Goal: Task Accomplishment & Management: Manage account settings

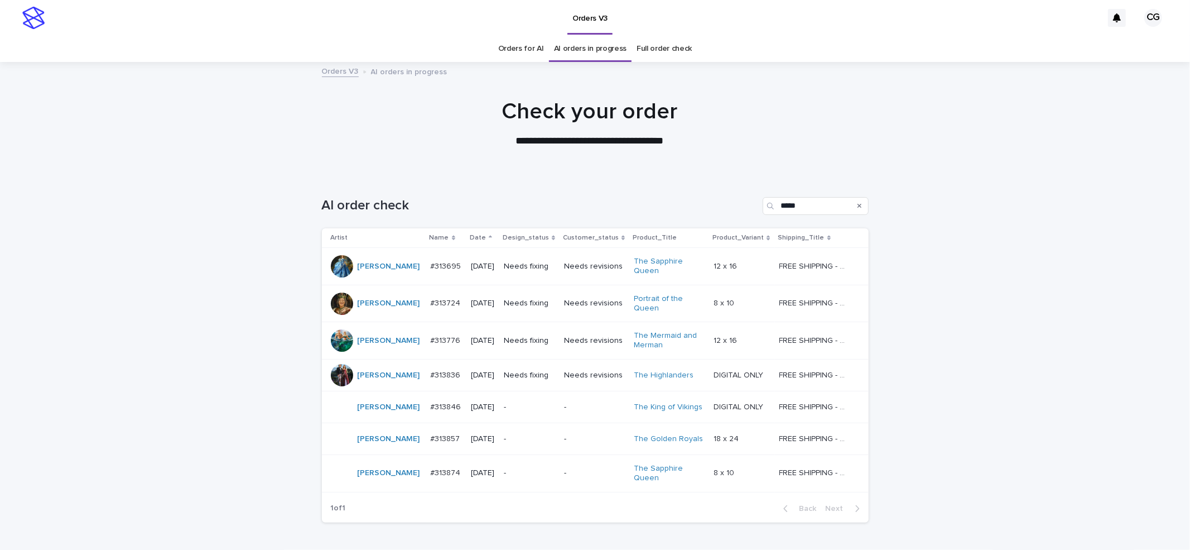
click at [543, 266] on p "Needs fixing" at bounding box center [529, 266] width 51 height 9
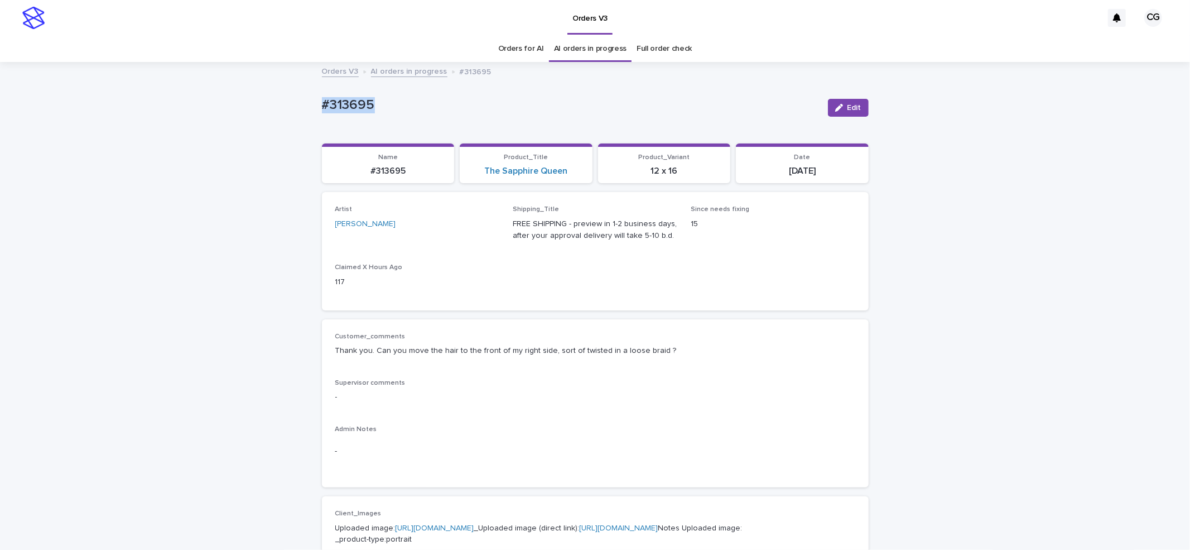
drag, startPoint x: 304, startPoint y: 108, endPoint x: 499, endPoint y: 132, distance: 196.1
copy p "#313695"
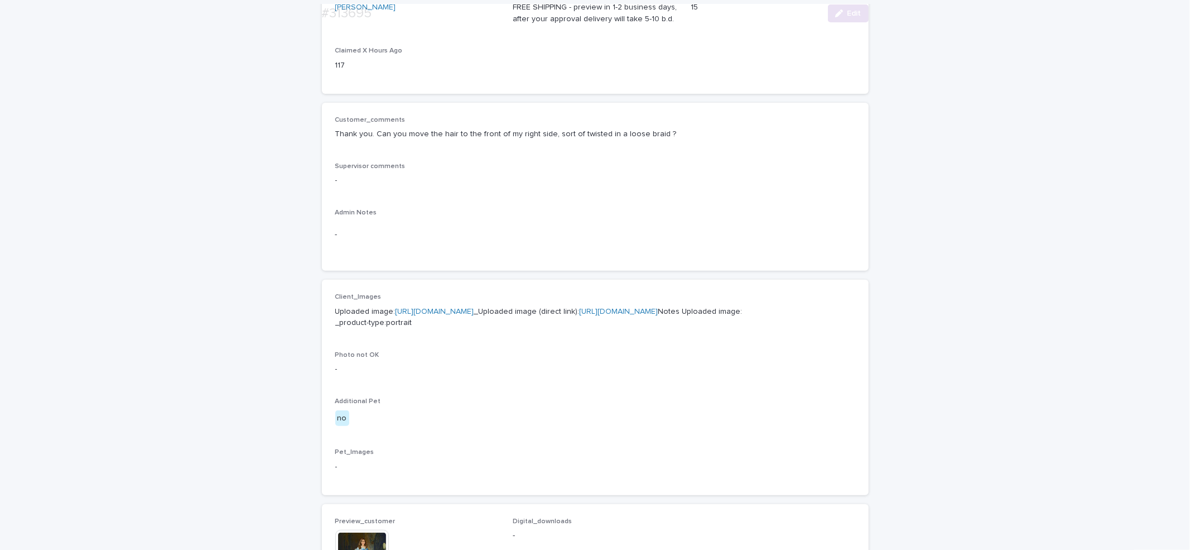
scroll to position [223, 0]
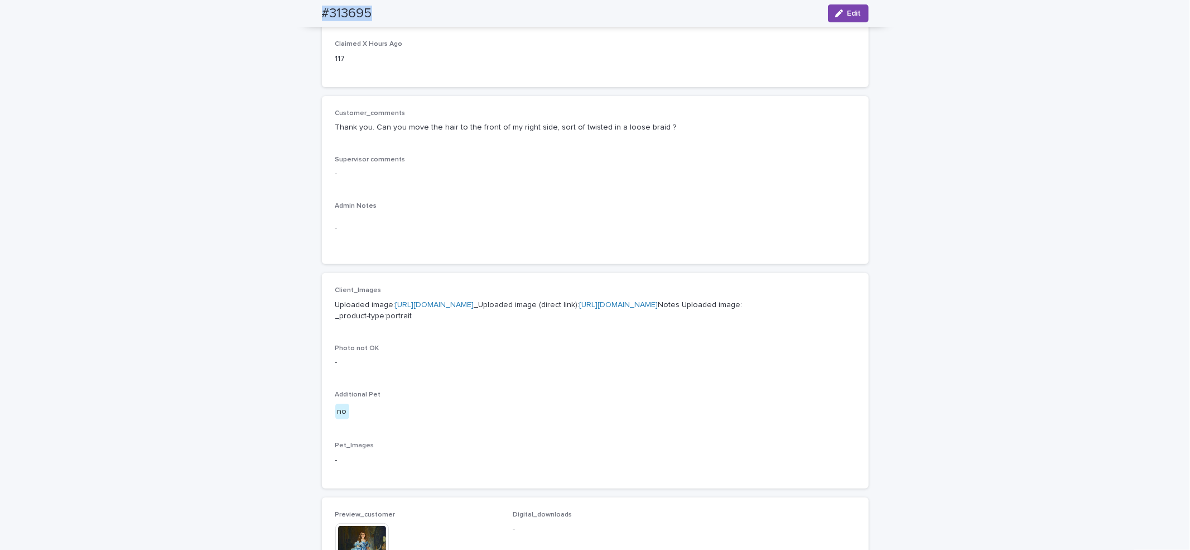
drag, startPoint x: 317, startPoint y: 18, endPoint x: 393, endPoint y: 1, distance: 77.8
click at [393, 17] on div "#313695 Edit" at bounding box center [595, 13] width 600 height 27
copy h2 "#313695"
click at [849, 14] on span "Edit" at bounding box center [854, 13] width 14 height 8
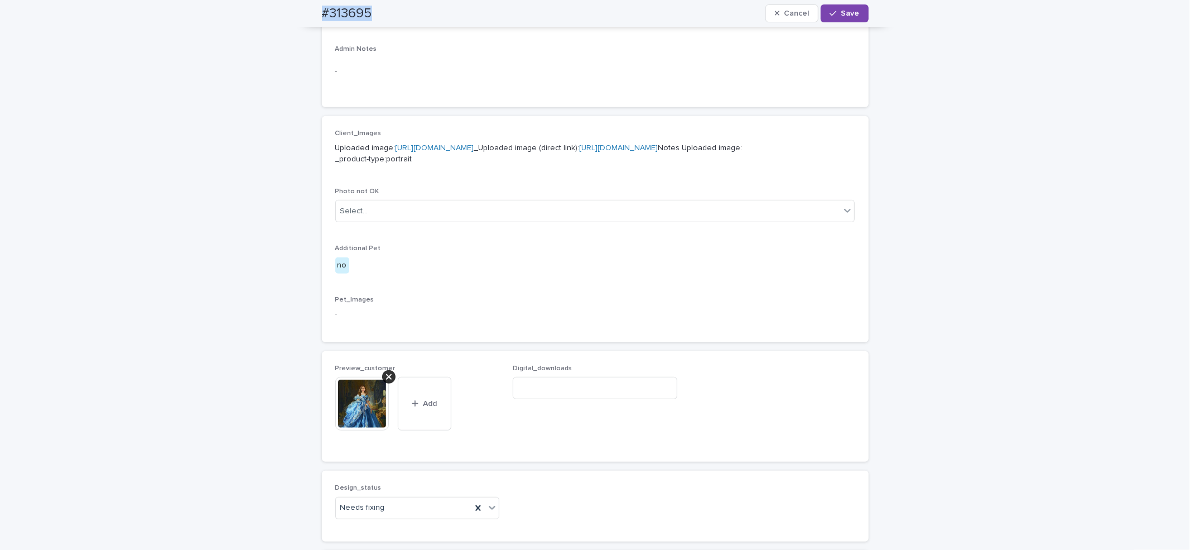
scroll to position [609, 0]
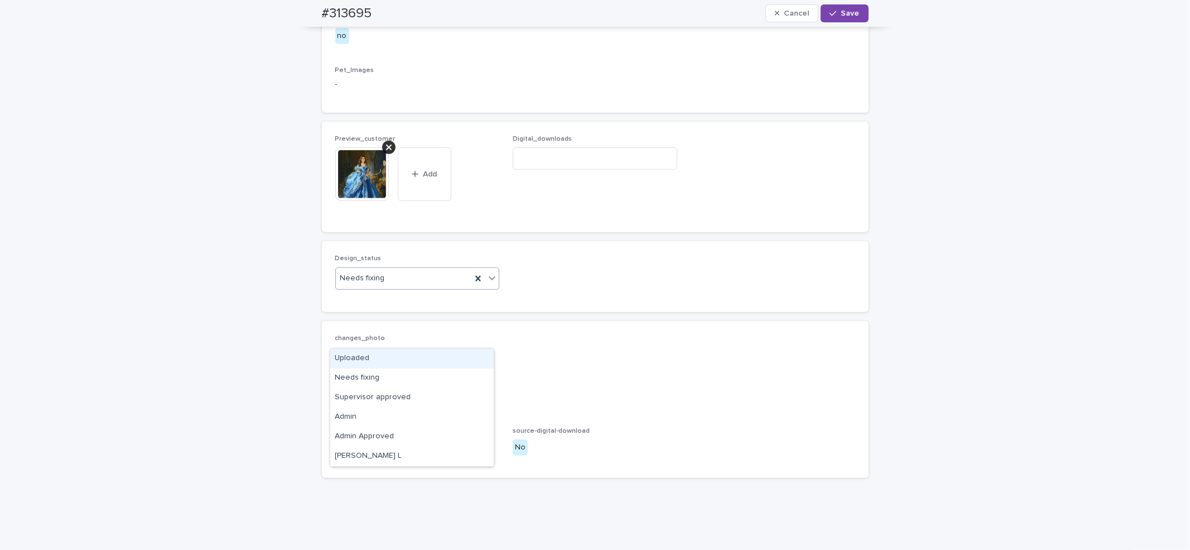
click at [363, 356] on div "Uploaded" at bounding box center [411, 359] width 163 height 20
click at [386, 154] on div at bounding box center [388, 147] width 13 height 13
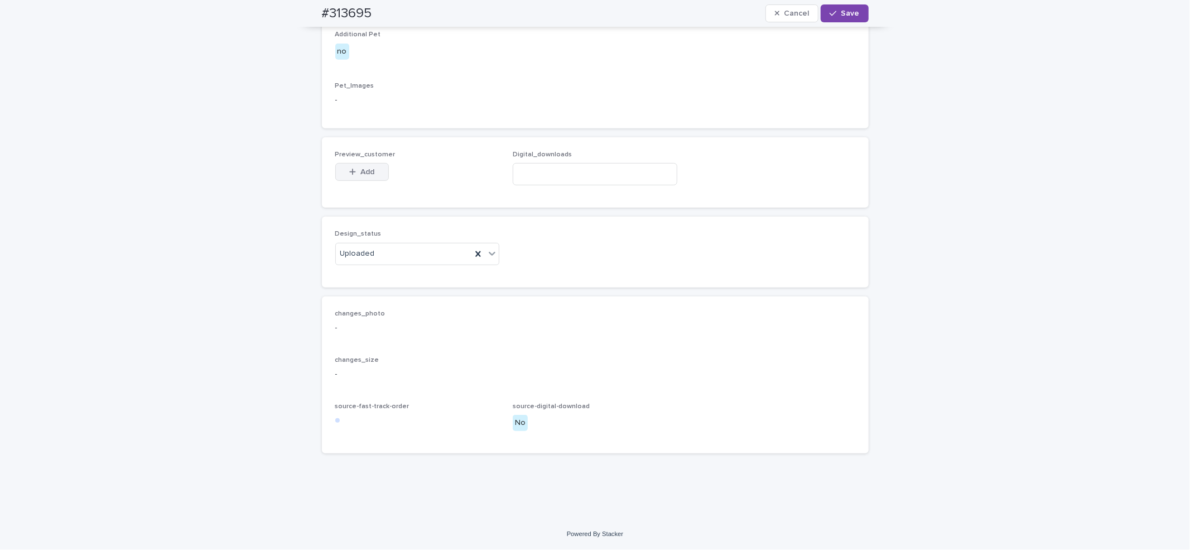
scroll to position [589, 0]
click at [362, 180] on span "Add" at bounding box center [367, 176] width 14 height 8
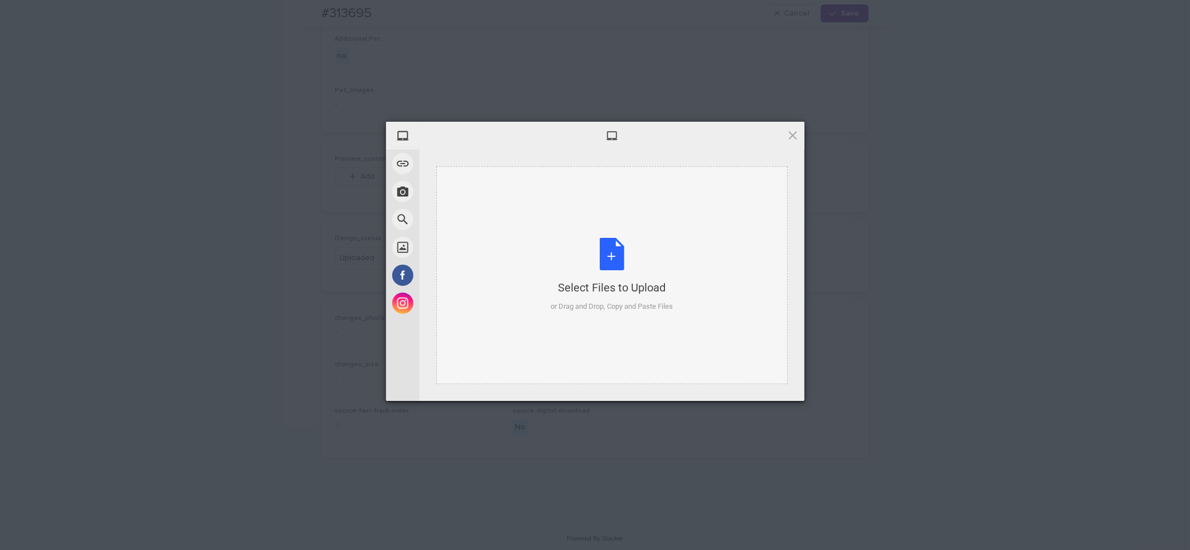
click at [599, 278] on div "Select Files to Upload or Drag and Drop, Copy and Paste Files" at bounding box center [612, 275] width 122 height 74
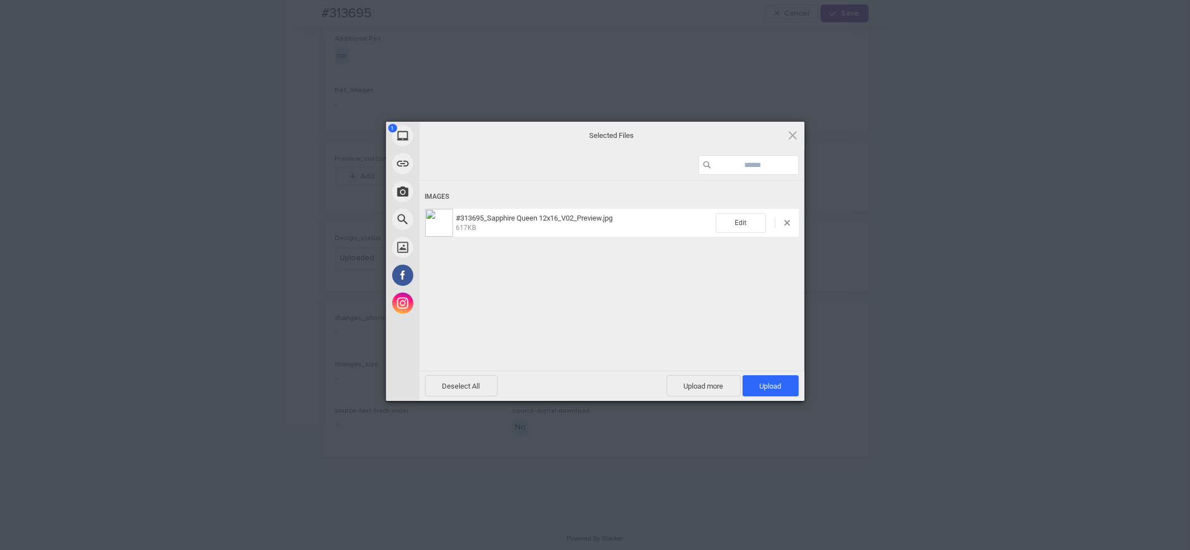
drag, startPoint x: 761, startPoint y: 389, endPoint x: 767, endPoint y: 339, distance: 50.5
click at [762, 389] on span "Upload 1" at bounding box center [771, 385] width 56 height 21
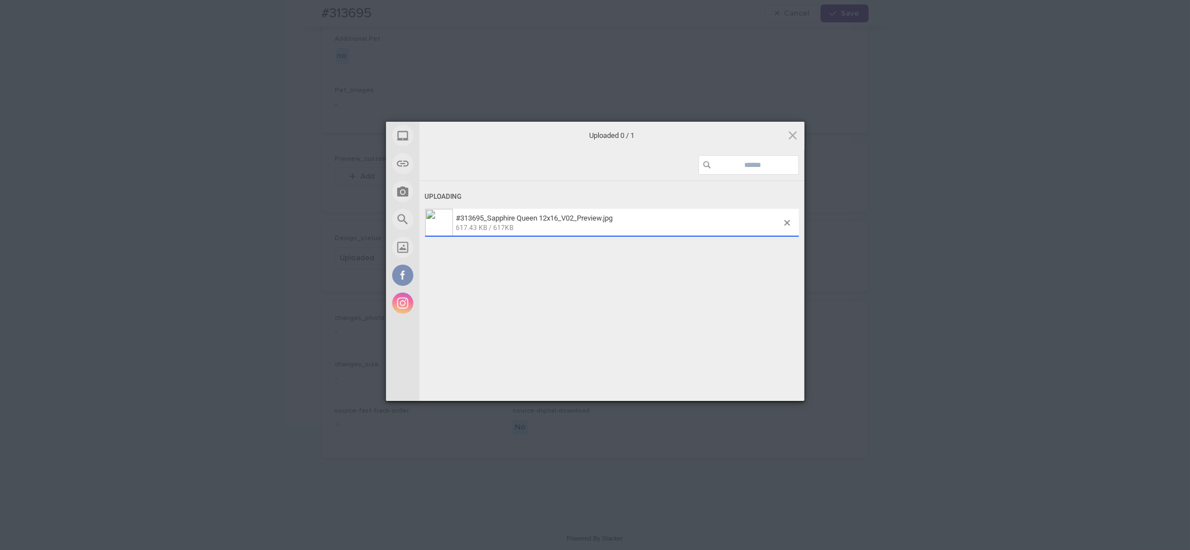
scroll to position [609, 0]
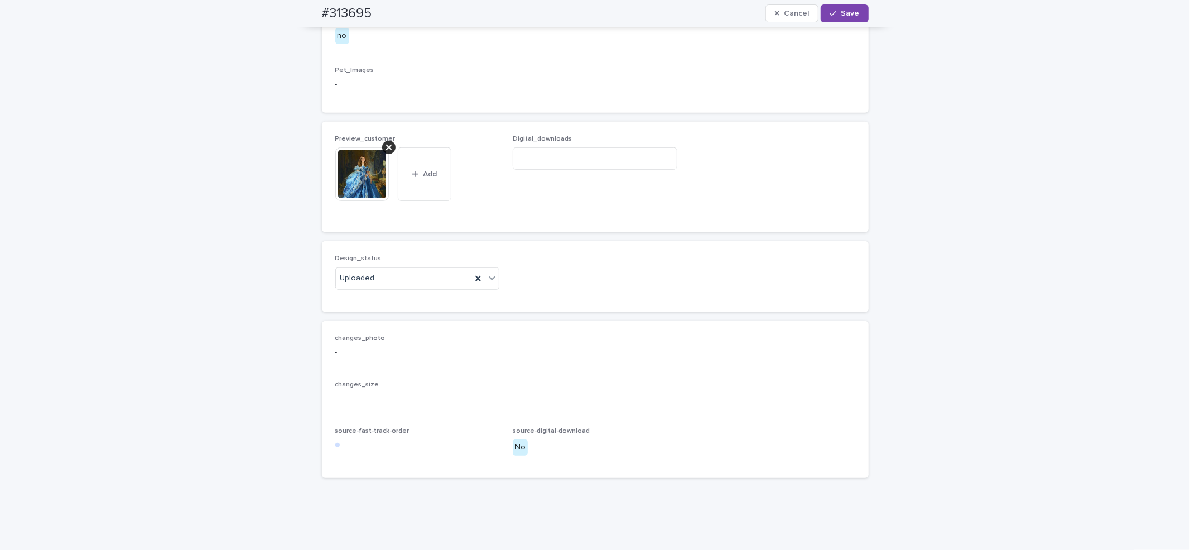
drag, startPoint x: 837, startPoint y: 10, endPoint x: 832, endPoint y: 0, distance: 11.0
click at [841, 9] on span "Save" at bounding box center [850, 13] width 18 height 8
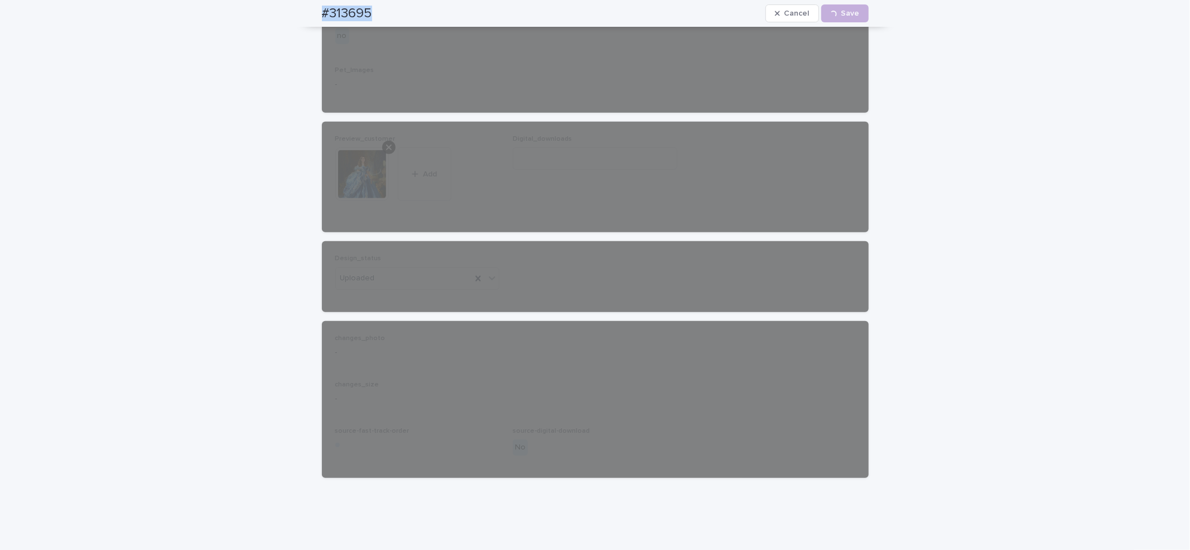
drag, startPoint x: 324, startPoint y: 12, endPoint x: 364, endPoint y: 0, distance: 42.0
click at [369, 8] on div "#313695 Cancel Loading... Save" at bounding box center [595, 13] width 547 height 27
copy h2 "#313695"
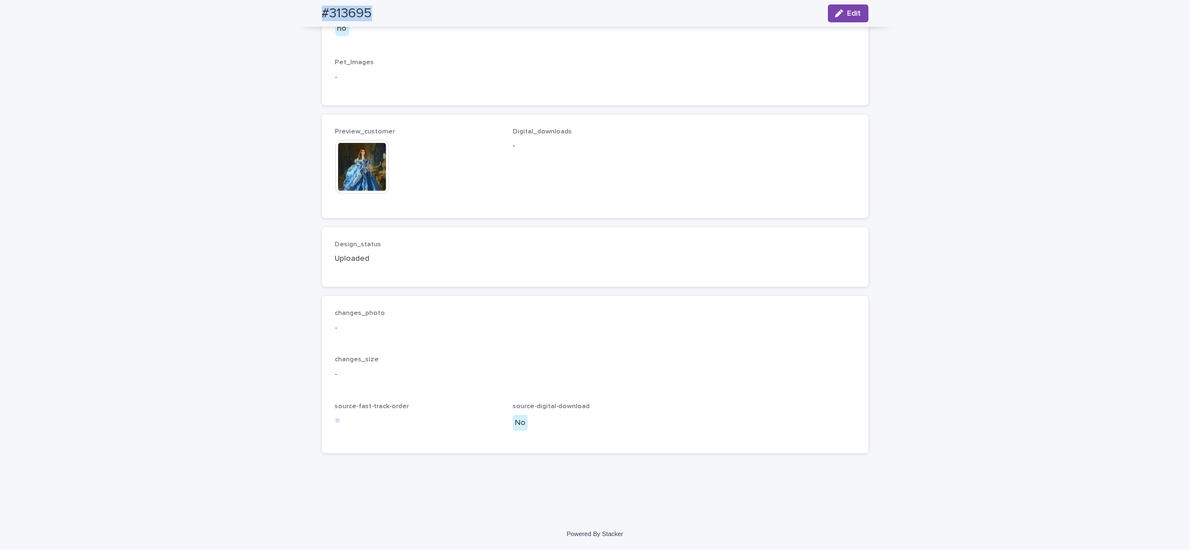
scroll to position [595, 0]
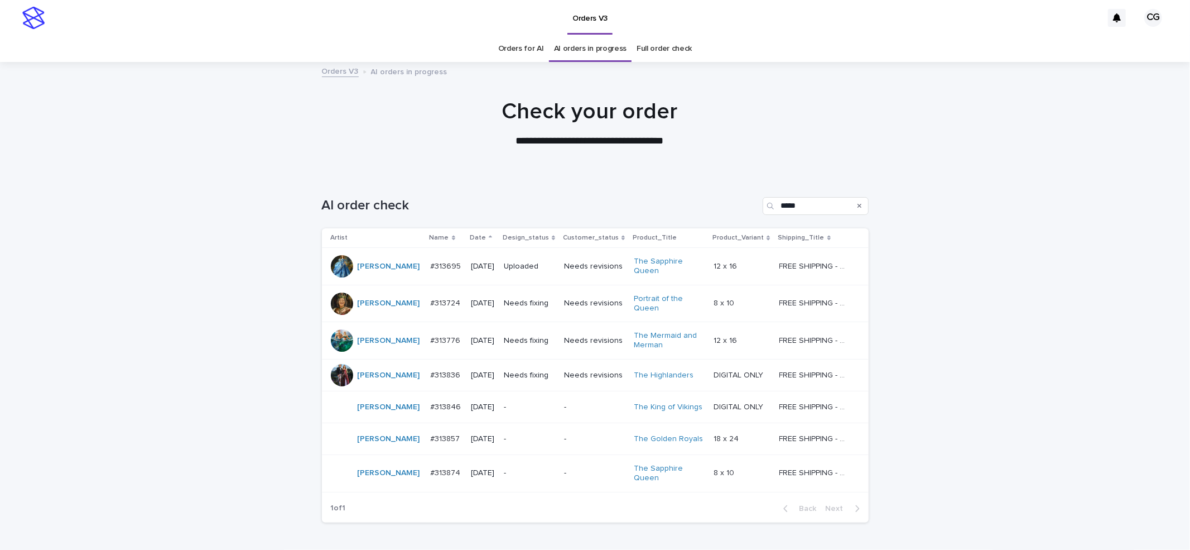
click at [520, 303] on p "Needs fixing" at bounding box center [529, 302] width 51 height 9
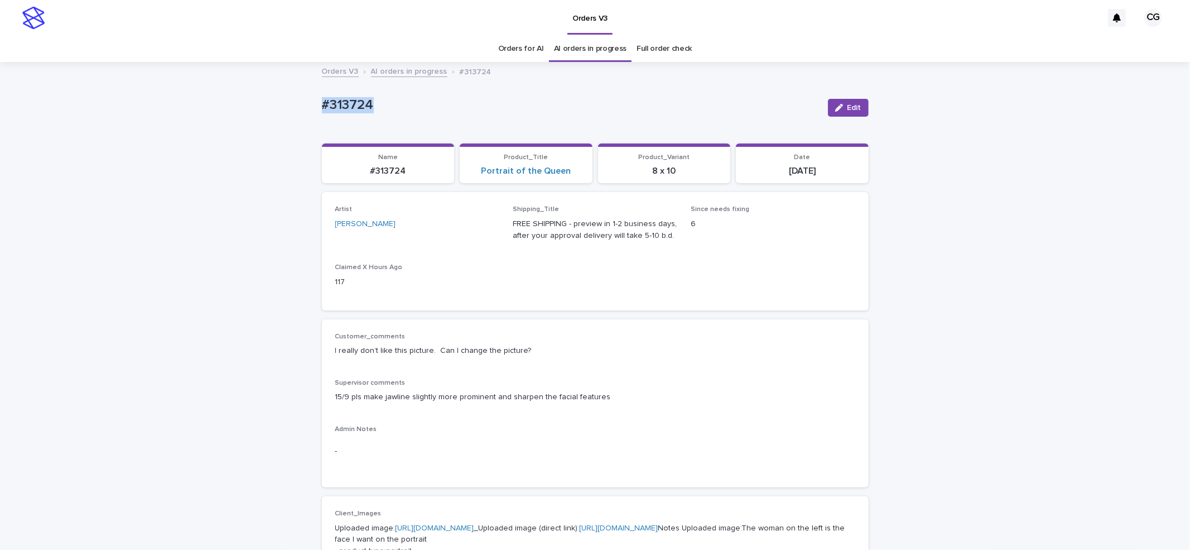
drag, startPoint x: 312, startPoint y: 101, endPoint x: 373, endPoint y: 96, distance: 61.0
copy p "#313724"
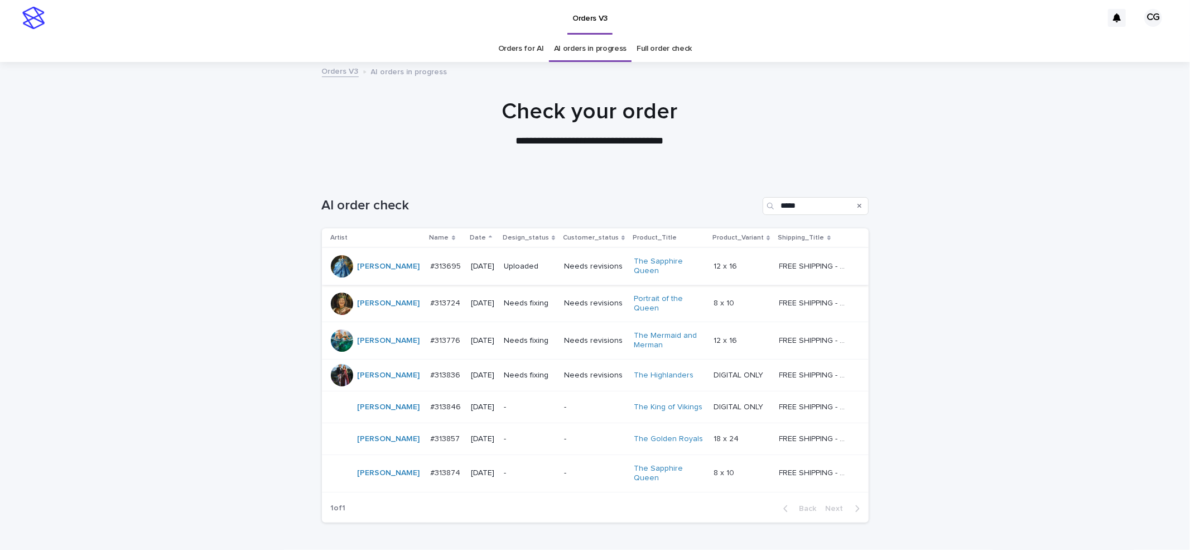
scroll to position [36, 0]
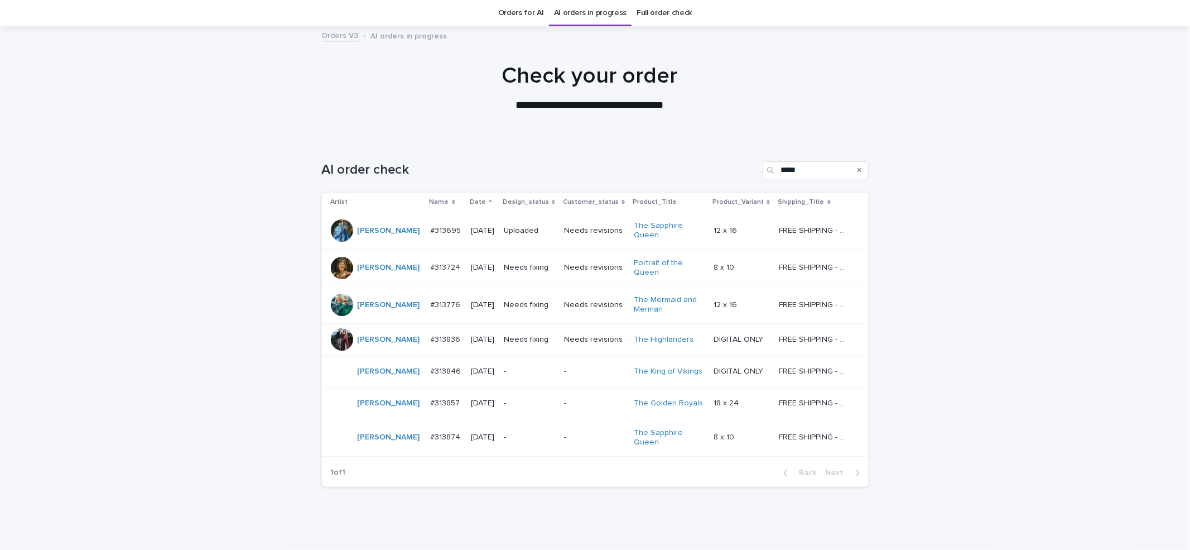
click at [529, 302] on p "Needs fixing" at bounding box center [529, 304] width 51 height 9
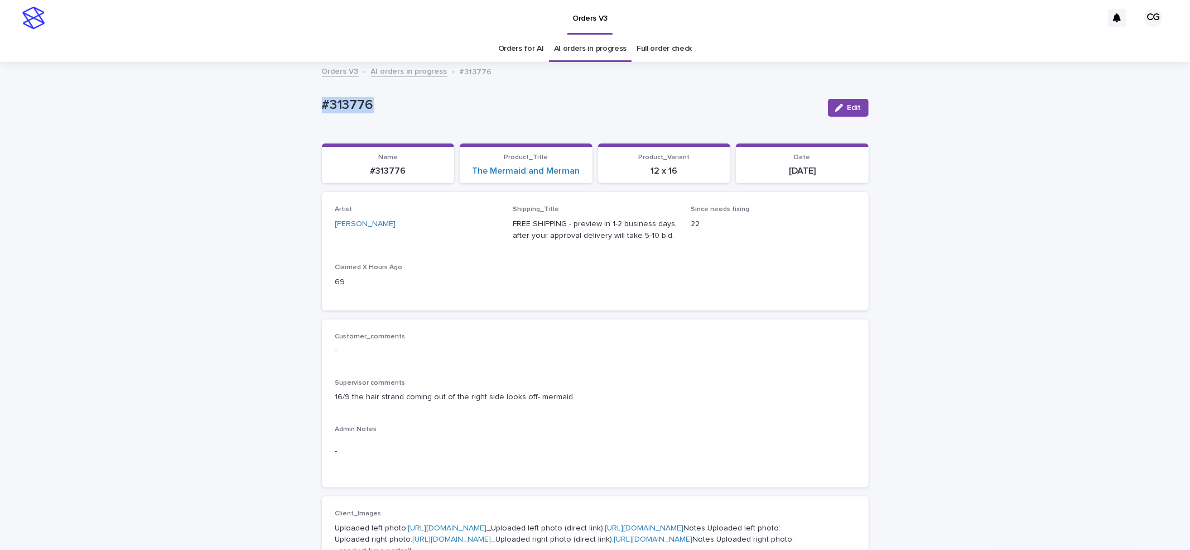
drag, startPoint x: 306, startPoint y: 112, endPoint x: 378, endPoint y: 108, distance: 72.0
copy p "#313776"
click at [847, 110] on span "Edit" at bounding box center [854, 108] width 14 height 8
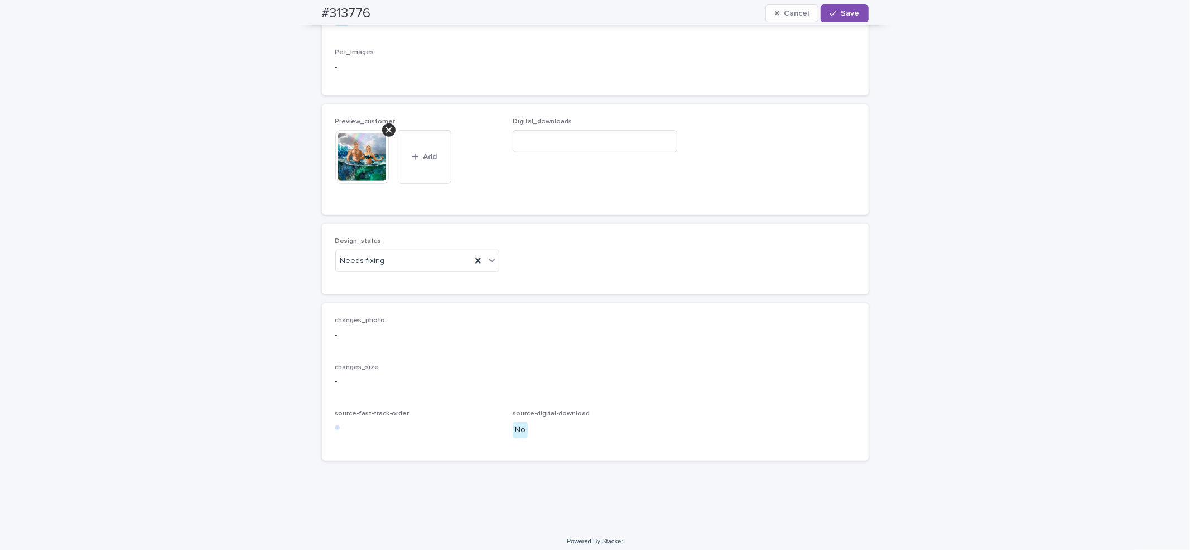
scroll to position [762, 0]
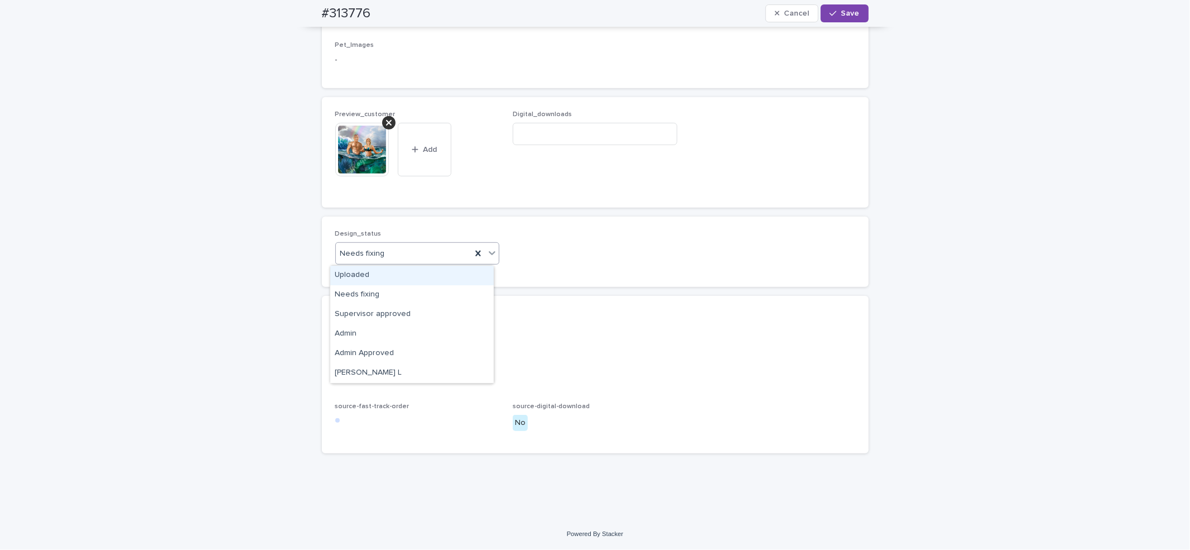
drag, startPoint x: 360, startPoint y: 274, endPoint x: 372, endPoint y: 228, distance: 47.8
click at [360, 273] on div "Uploaded" at bounding box center [411, 276] width 163 height 20
click at [386, 121] on icon at bounding box center [389, 123] width 6 height 6
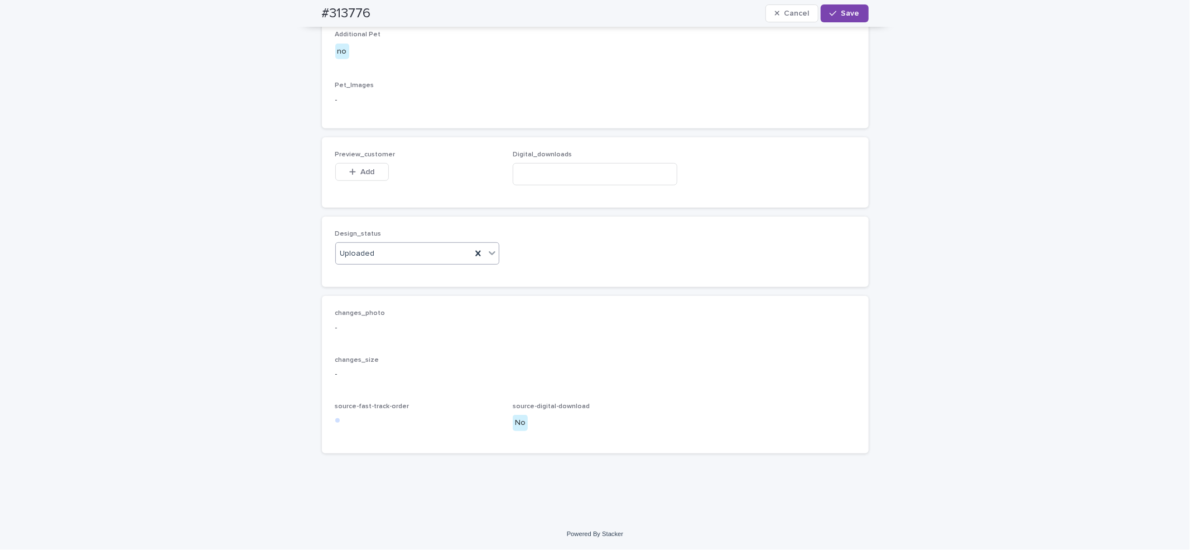
scroll to position [721, 0]
drag, startPoint x: 362, startPoint y: 170, endPoint x: 425, endPoint y: 175, distance: 63.8
click at [362, 170] on span "Add" at bounding box center [367, 172] width 14 height 8
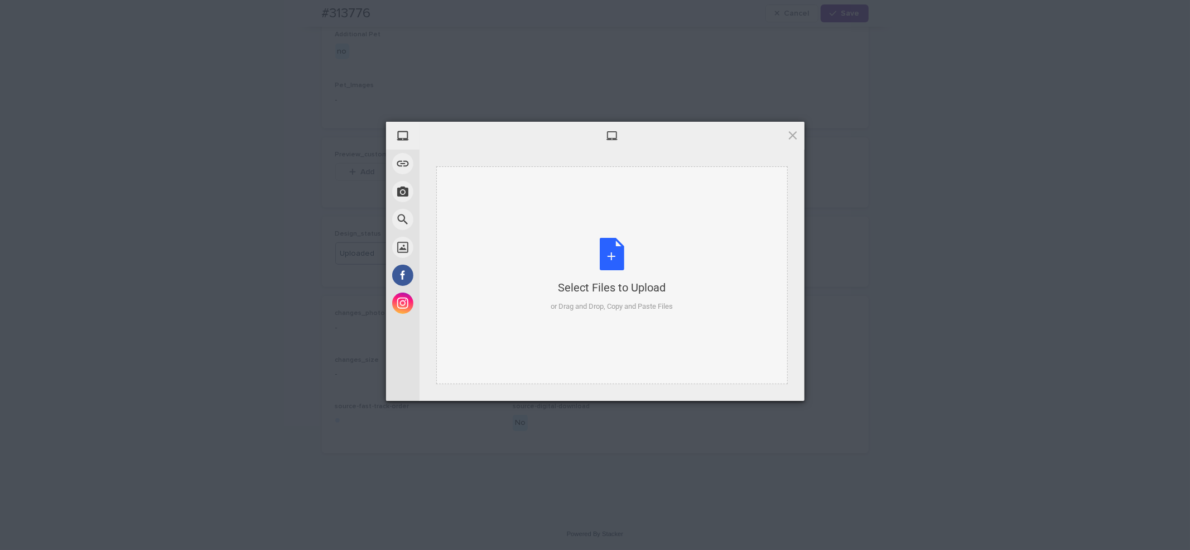
click at [603, 247] on div "Select Files to Upload or Drag and Drop, Copy and Paste Files" at bounding box center [612, 275] width 122 height 74
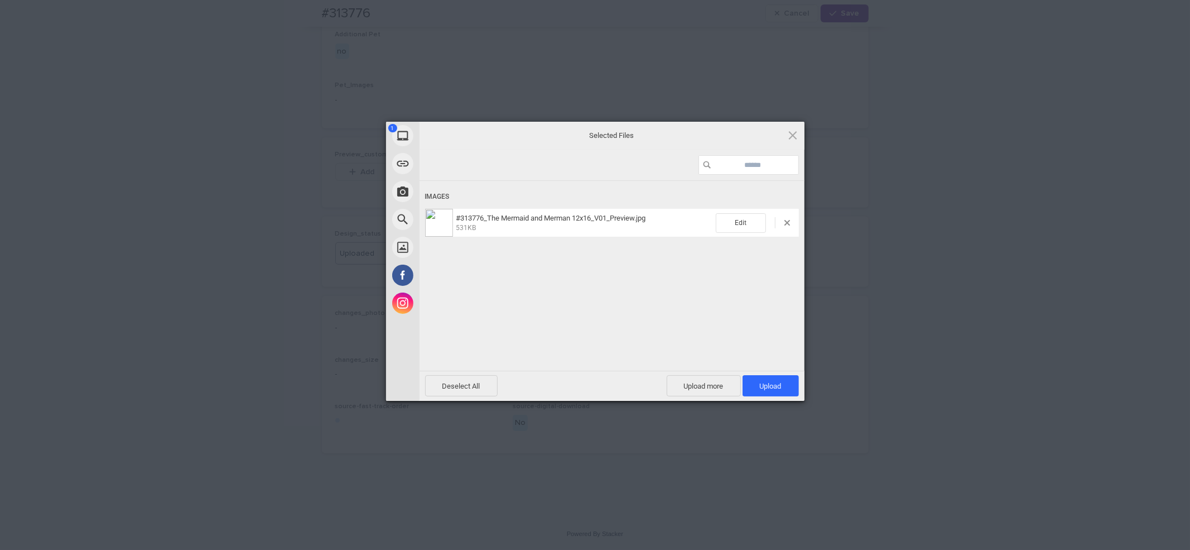
drag, startPoint x: 787, startPoint y: 384, endPoint x: 813, endPoint y: 341, distance: 50.6
click at [788, 382] on span "Upload 1" at bounding box center [771, 385] width 56 height 21
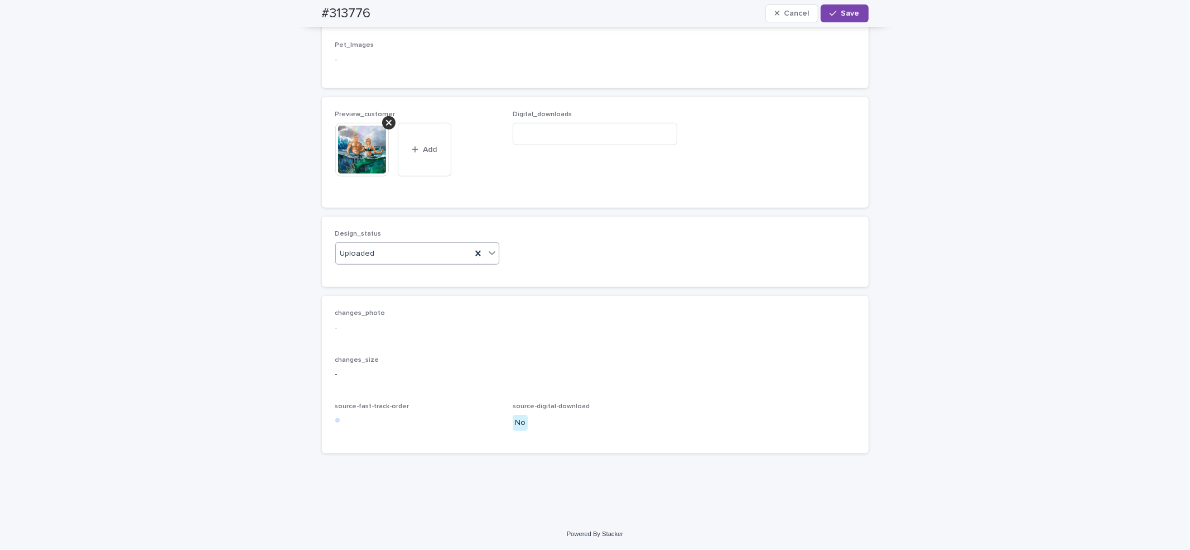
drag, startPoint x: 851, startPoint y: 17, endPoint x: 864, endPoint y: 5, distance: 17.0
click at [852, 16] on span "Save" at bounding box center [850, 13] width 18 height 8
drag, startPoint x: 309, startPoint y: 19, endPoint x: 356, endPoint y: 0, distance: 51.1
click at [375, 14] on div "#313776 Edit" at bounding box center [595, 13] width 600 height 27
copy h2 "#313776"
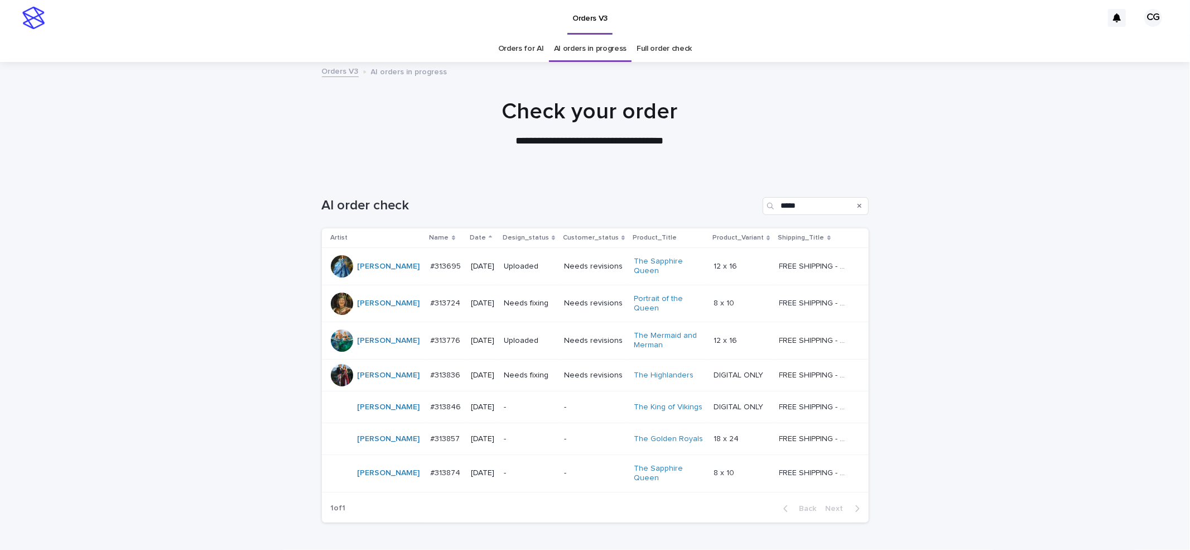
click at [527, 375] on p "Needs fixing" at bounding box center [529, 374] width 51 height 9
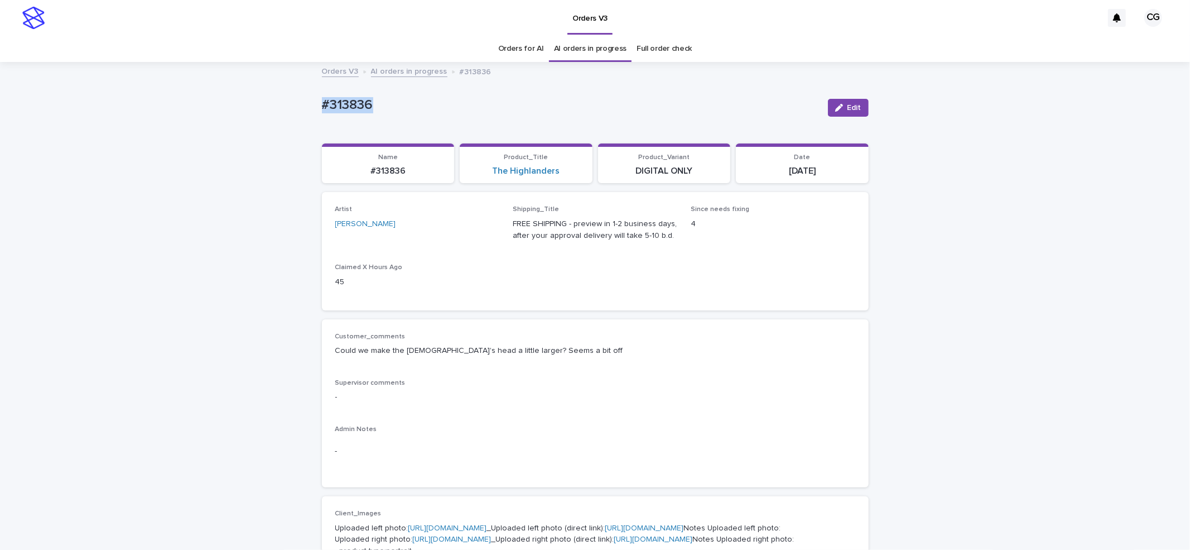
drag, startPoint x: 306, startPoint y: 104, endPoint x: 372, endPoint y: 91, distance: 67.0
copy p "#313836"
drag, startPoint x: 840, startPoint y: 110, endPoint x: 864, endPoint y: 103, distance: 24.4
click at [840, 108] on button "Edit" at bounding box center [848, 108] width 41 height 18
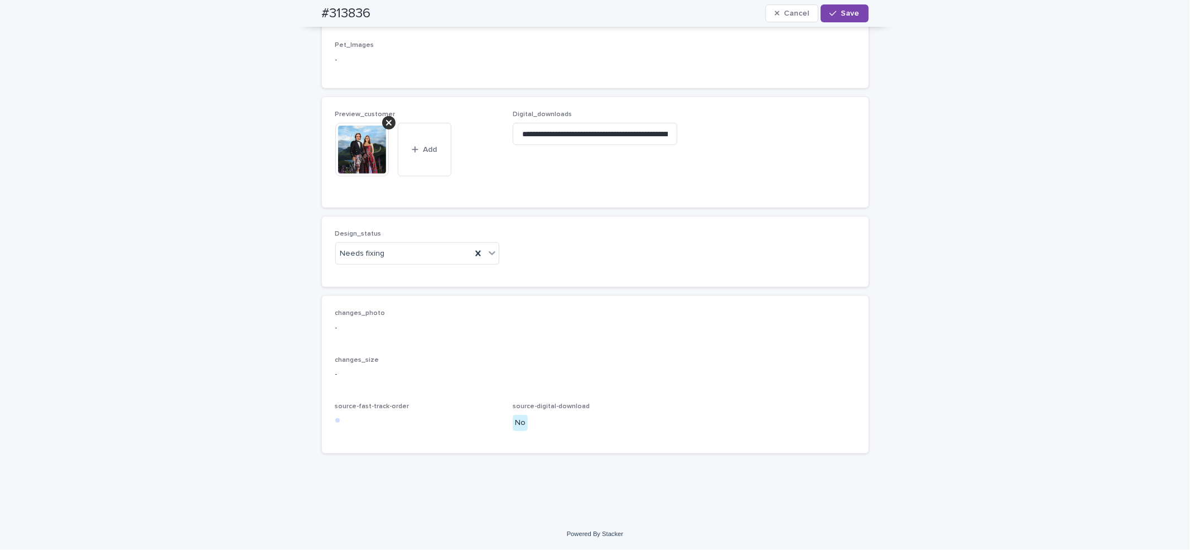
scroll to position [784, 0]
drag, startPoint x: 363, startPoint y: 254, endPoint x: 359, endPoint y: 281, distance: 27.0
drag, startPoint x: 360, startPoint y: 279, endPoint x: 373, endPoint y: 272, distance: 14.5
click at [360, 279] on div "Uploaded" at bounding box center [411, 276] width 163 height 20
click at [386, 121] on icon at bounding box center [389, 122] width 6 height 9
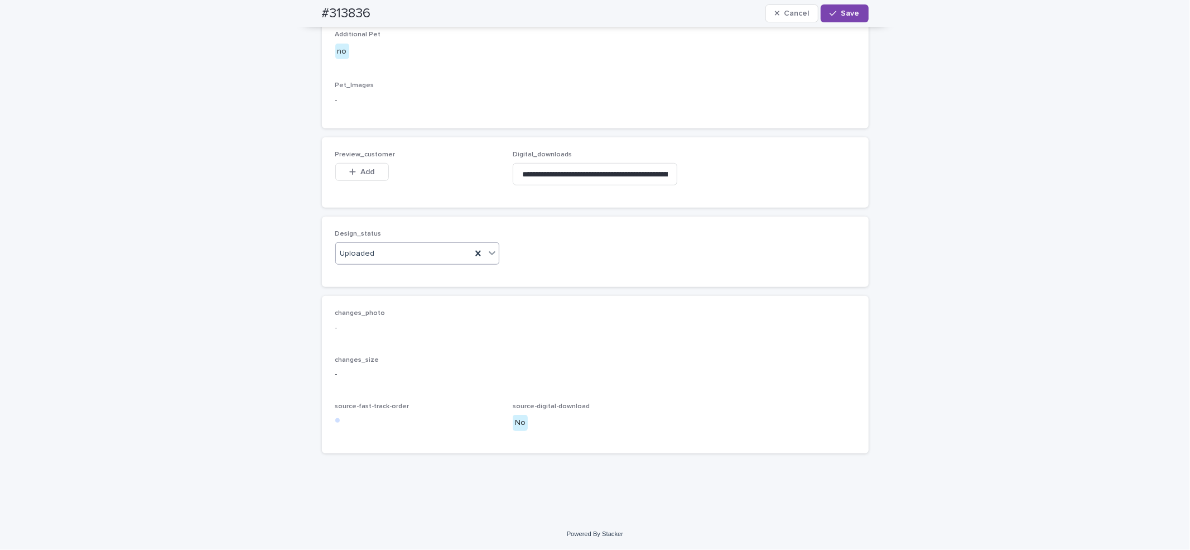
scroll to position [744, 0]
drag, startPoint x: 356, startPoint y: 170, endPoint x: 447, endPoint y: 121, distance: 103.8
click at [360, 170] on span "Add" at bounding box center [367, 172] width 14 height 8
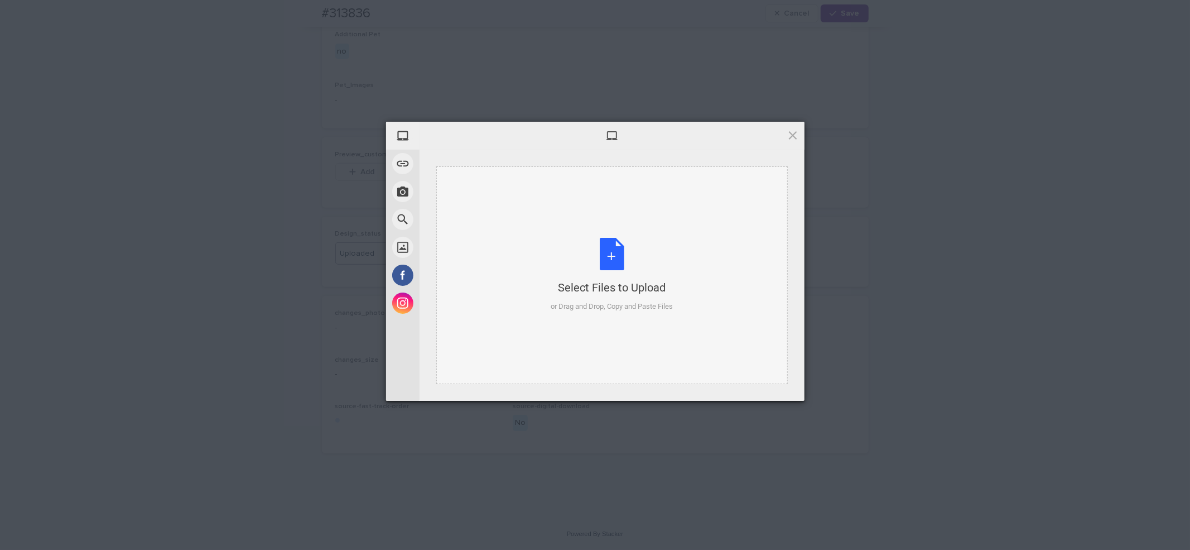
click at [610, 256] on div "Select Files to Upload or Drag and Drop, Copy and Paste Files" at bounding box center [612, 275] width 122 height 74
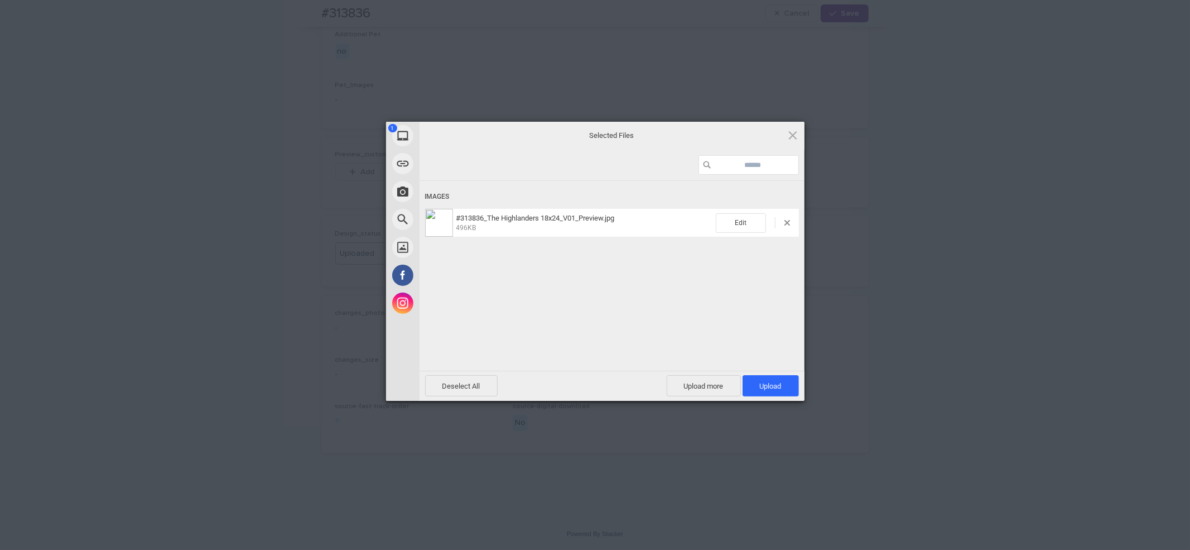
drag, startPoint x: 771, startPoint y: 386, endPoint x: 782, endPoint y: 309, distance: 77.7
click at [770, 384] on span "Upload 1" at bounding box center [771, 386] width 22 height 8
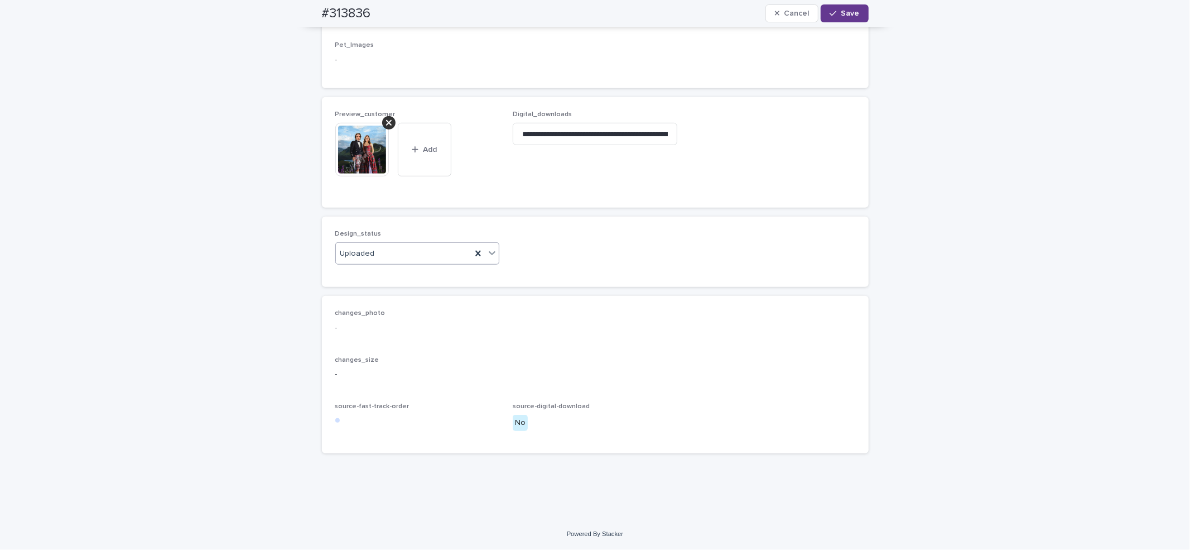
drag, startPoint x: 845, startPoint y: 13, endPoint x: 828, endPoint y: 0, distance: 21.0
click at [845, 12] on span "Save" at bounding box center [850, 13] width 18 height 8
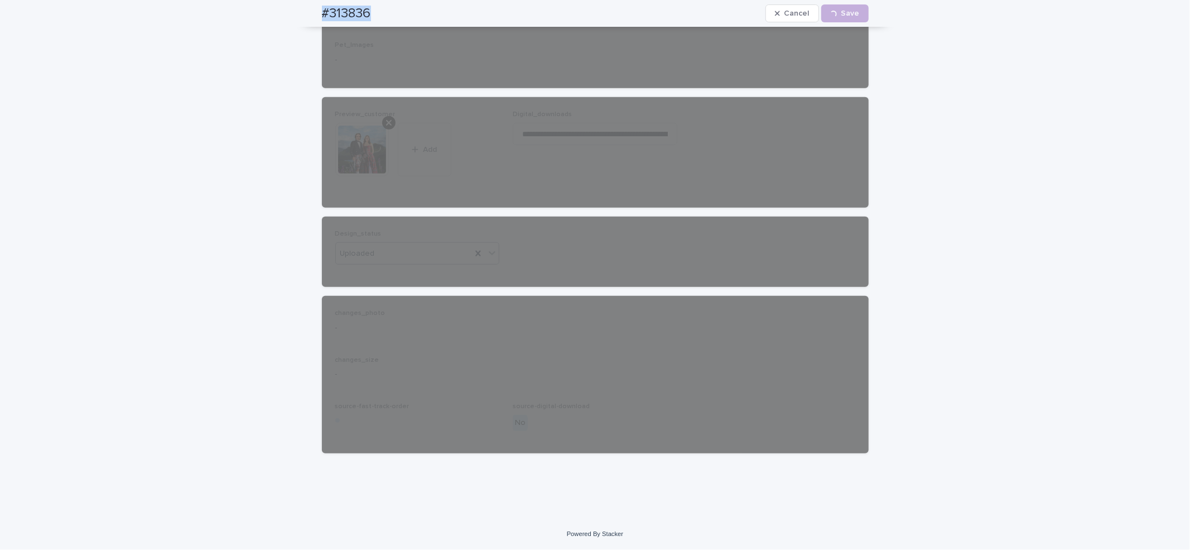
drag, startPoint x: 300, startPoint y: 12, endPoint x: 383, endPoint y: 16, distance: 82.6
click at [383, 16] on div "#313836 Cancel Loading... Save" at bounding box center [595, 13] width 600 height 27
copy h2 "#313836"
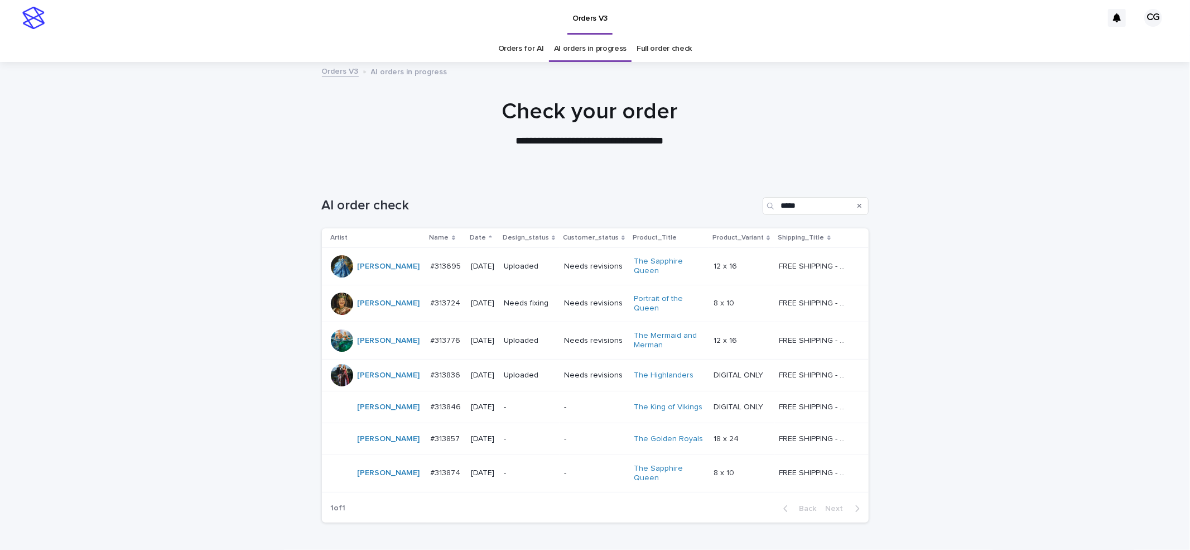
click at [521, 41] on link "Orders for AI" at bounding box center [521, 49] width 46 height 26
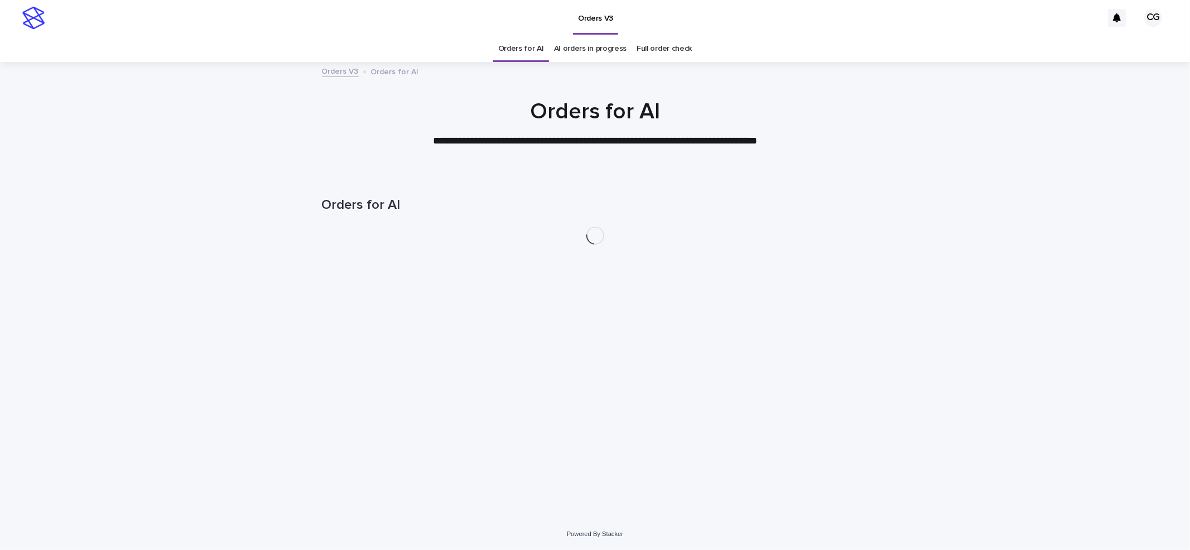
drag, startPoint x: 409, startPoint y: 27, endPoint x: 406, endPoint y: 38, distance: 11.1
click at [409, 28] on div "Orders V3" at bounding box center [576, 18] width 1052 height 36
drag, startPoint x: 0, startPoint y: 0, endPoint x: 788, endPoint y: 418, distance: 892.2
click at [788, 418] on div "Loading... Saving… Loading... Saving… Orders for AI" at bounding box center [595, 332] width 558 height 315
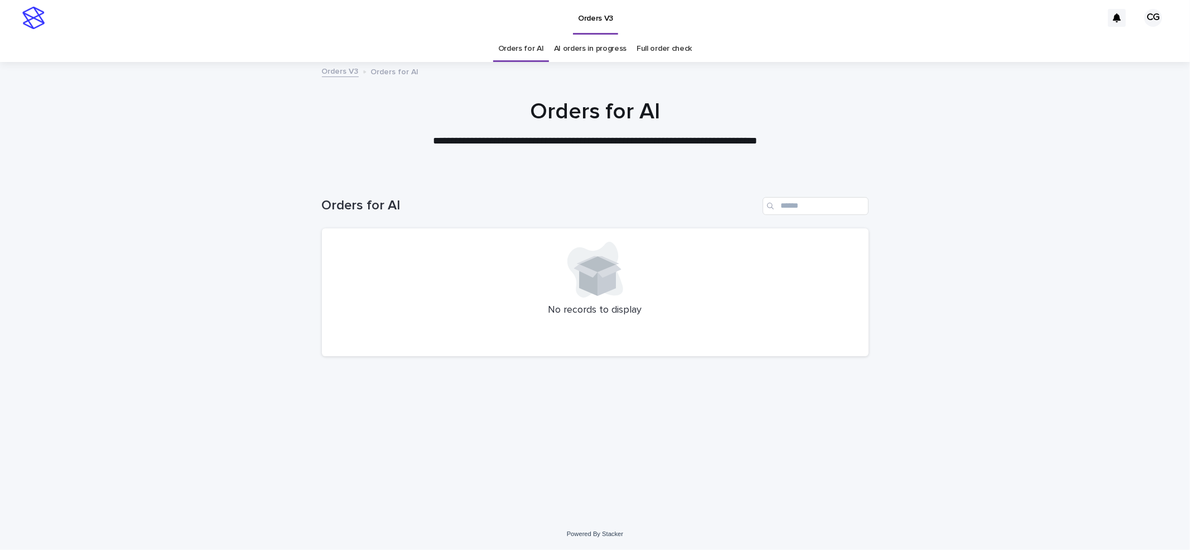
drag, startPoint x: 635, startPoint y: 476, endPoint x: 648, endPoint y: 478, distance: 13.5
click at [636, 476] on div "Loading... Saving… Loading... Saving… Orders for AI No records to display" at bounding box center [595, 332] width 558 height 315
click at [1014, 38] on div "Orders for AI AI orders in progress Full order check" at bounding box center [595, 49] width 1190 height 26
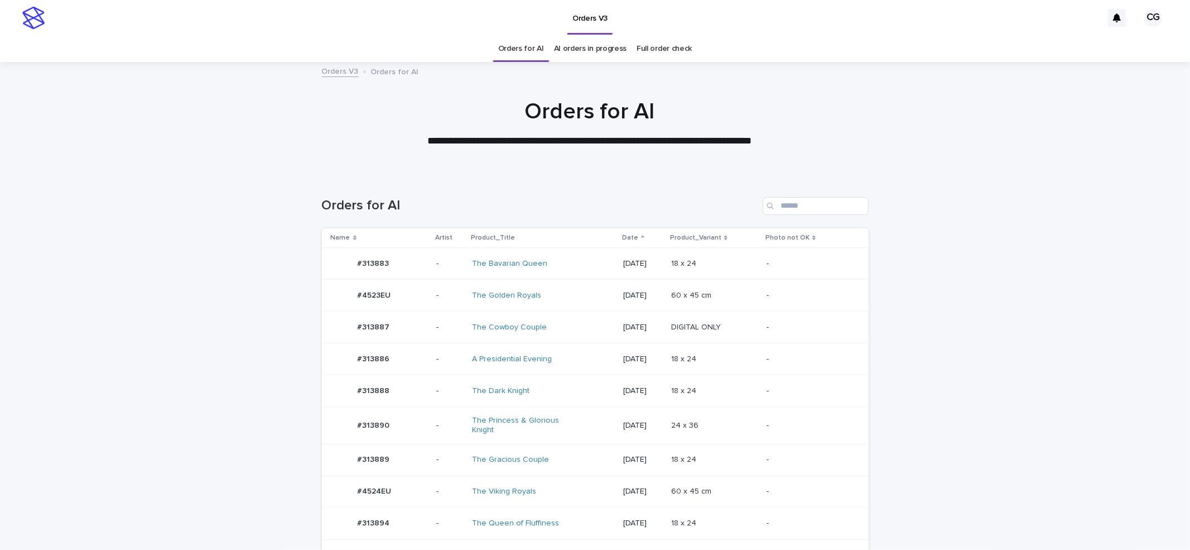
click at [592, 328] on div "The Cowboy Couple" at bounding box center [543, 327] width 142 height 18
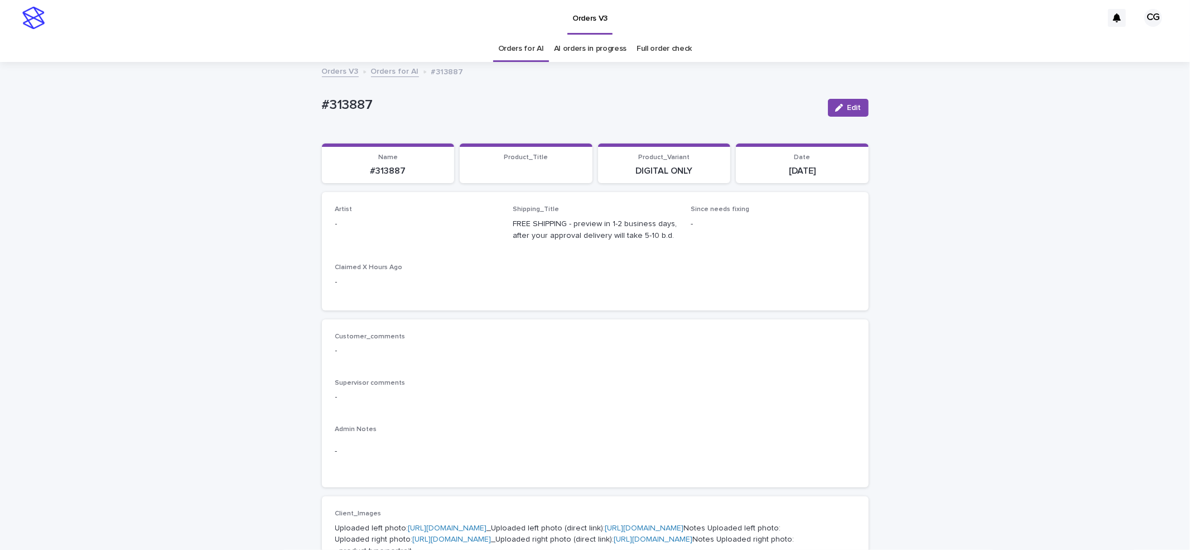
drag, startPoint x: 844, startPoint y: 114, endPoint x: 502, endPoint y: 195, distance: 351.4
click at [839, 113] on button "Edit" at bounding box center [848, 108] width 41 height 18
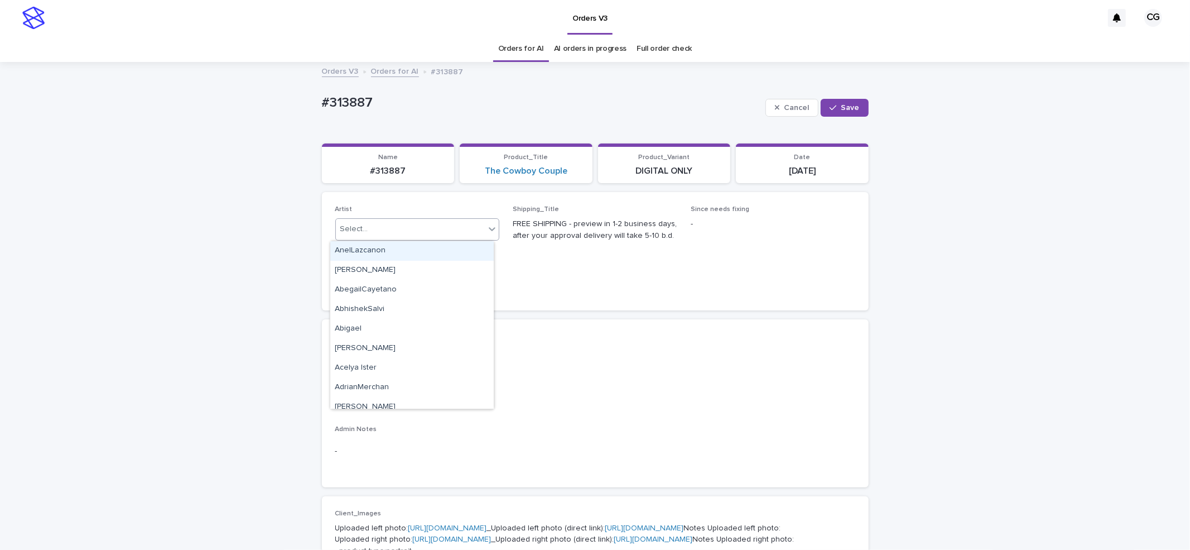
drag, startPoint x: 400, startPoint y: 223, endPoint x: 420, endPoint y: 230, distance: 20.6
click at [401, 223] on div "Select..." at bounding box center [411, 229] width 150 height 18
paste input "**********"
type input "**********"
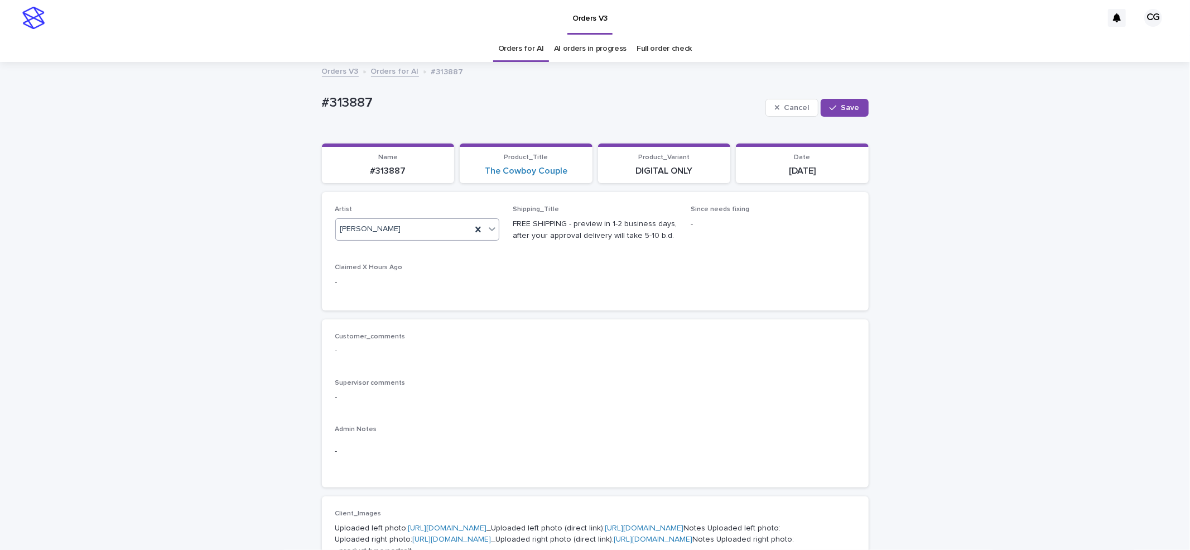
click at [850, 112] on span "Save" at bounding box center [850, 108] width 18 height 8
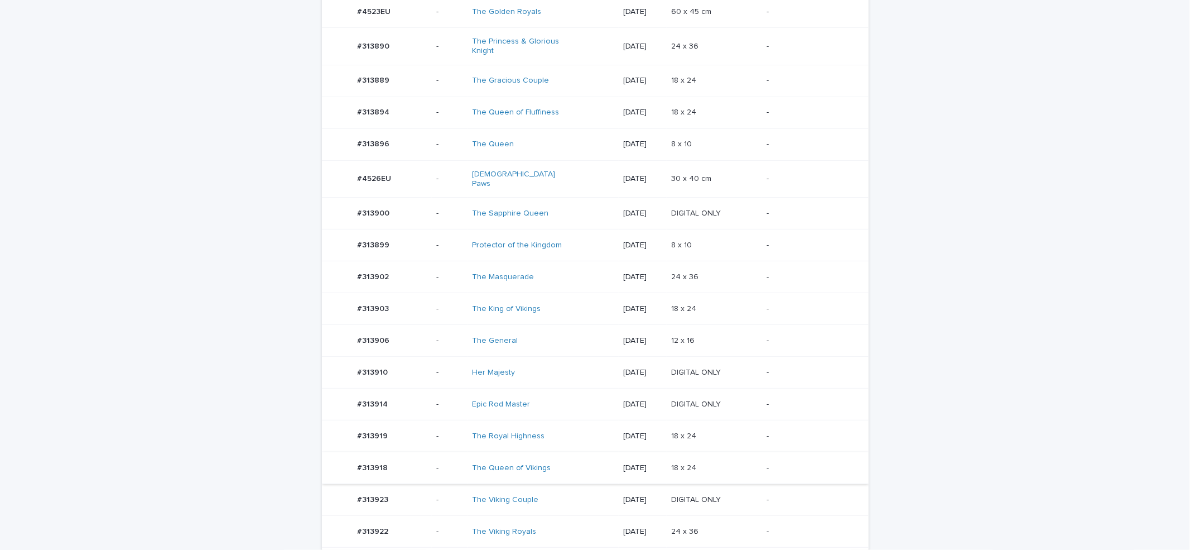
scroll to position [372, 0]
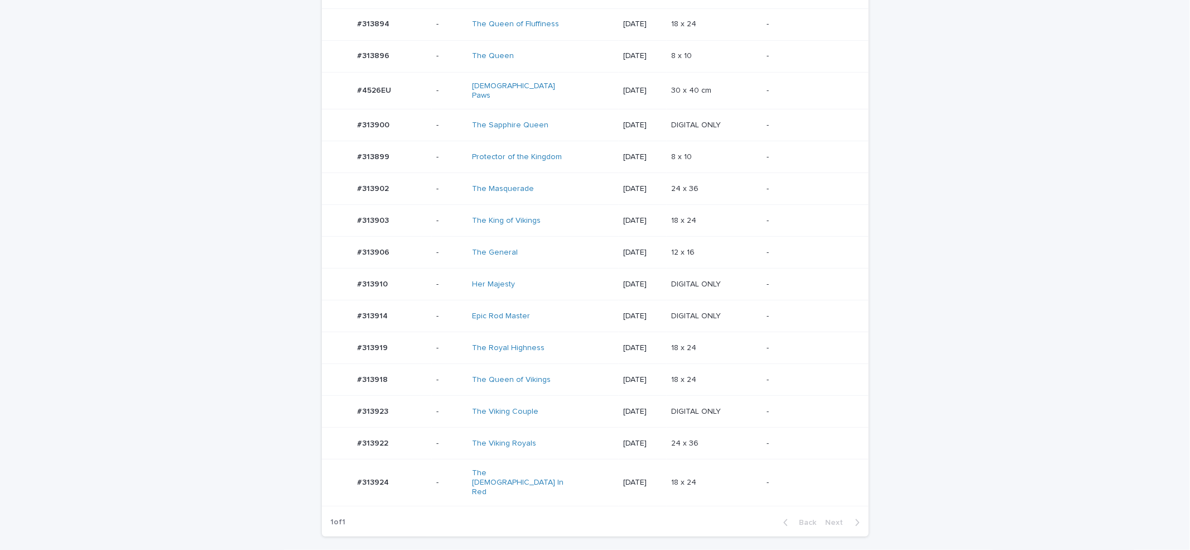
click at [597, 385] on td "The Queen of Vikings" at bounding box center [543, 380] width 151 height 32
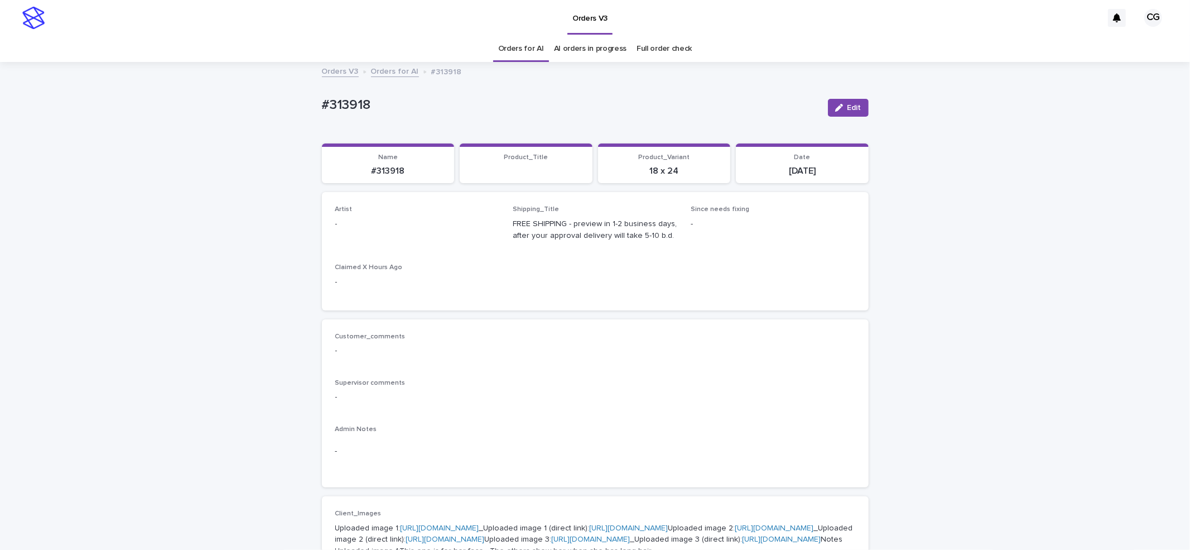
drag, startPoint x: 845, startPoint y: 108, endPoint x: 474, endPoint y: 210, distance: 384.8
click at [847, 108] on span "Edit" at bounding box center [854, 108] width 14 height 8
click at [399, 235] on div "Select..." at bounding box center [399, 229] width 127 height 18
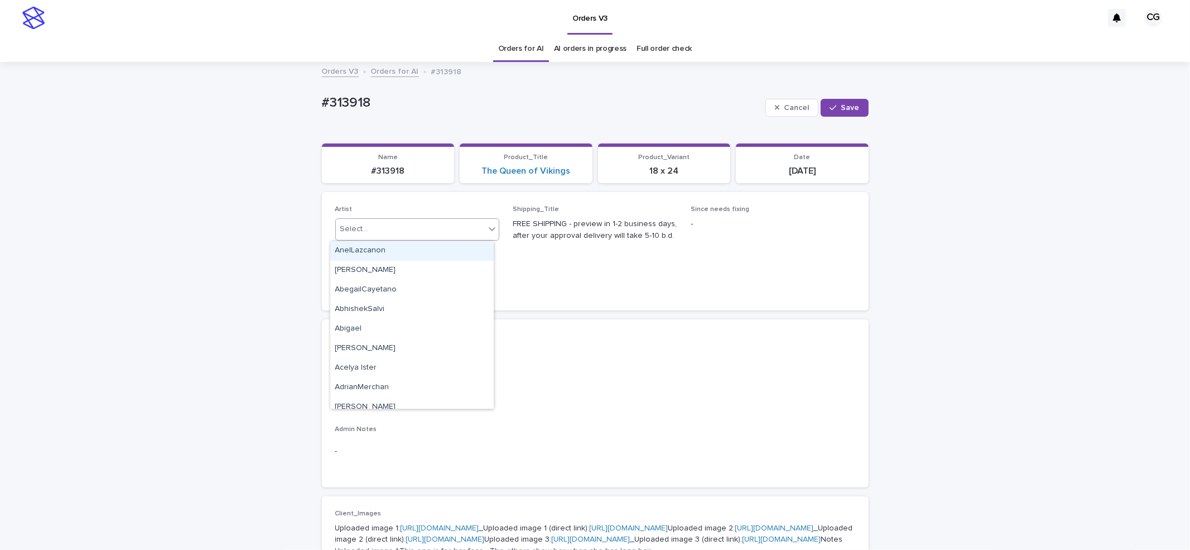
paste input "**********"
type input "**********"
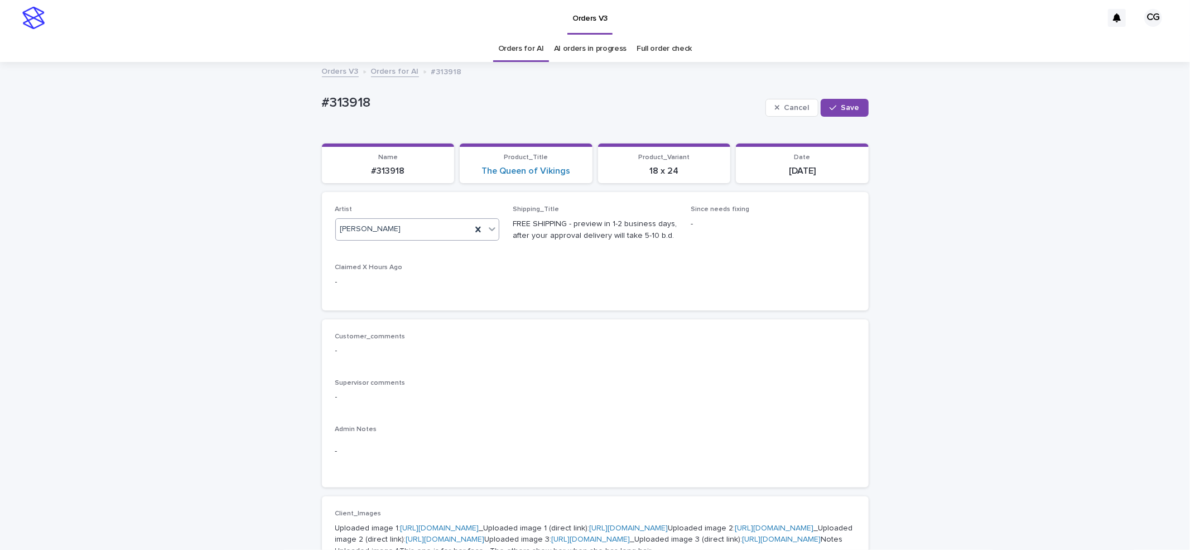
click at [841, 107] on span "Save" at bounding box center [850, 108] width 18 height 8
drag, startPoint x: 317, startPoint y: 109, endPoint x: 384, endPoint y: 114, distance: 67.1
click at [384, 114] on div "#313918" at bounding box center [570, 107] width 497 height 21
copy p "#313918"
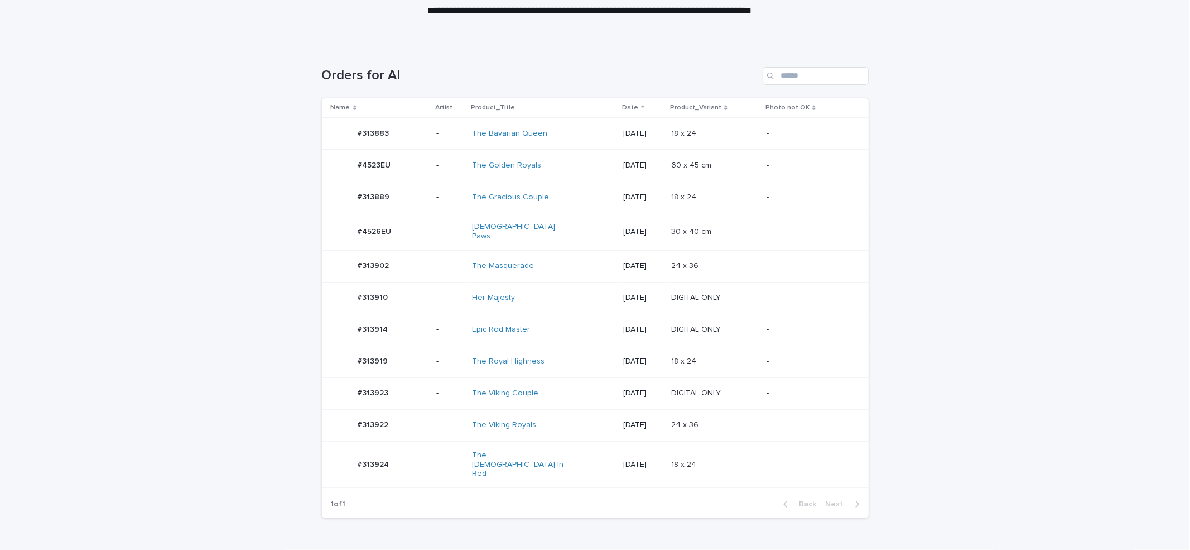
scroll to position [177, 0]
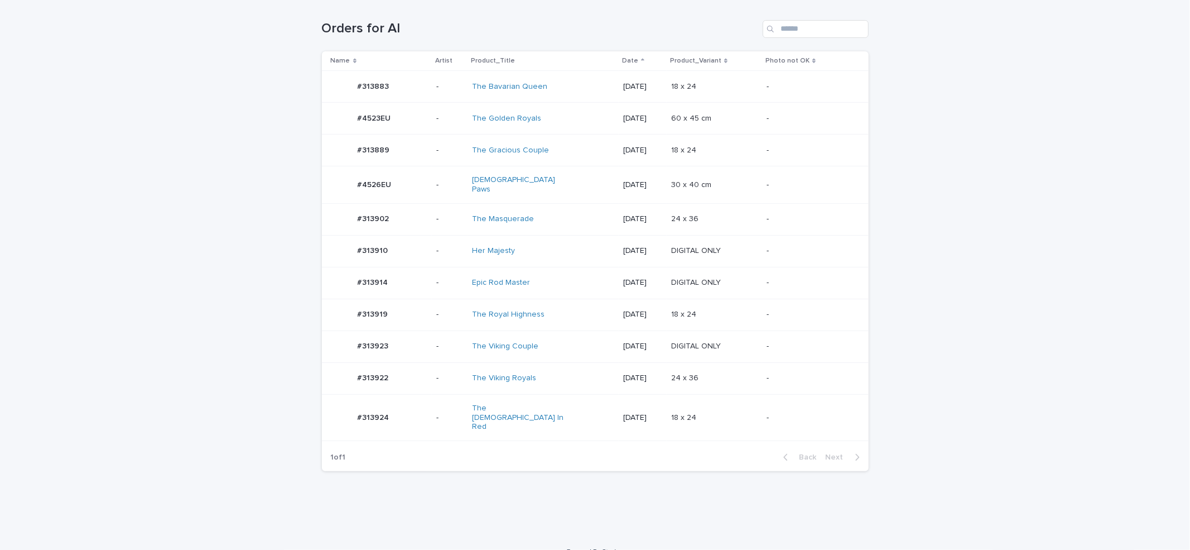
click at [619, 417] on td "[DATE]" at bounding box center [643, 417] width 48 height 46
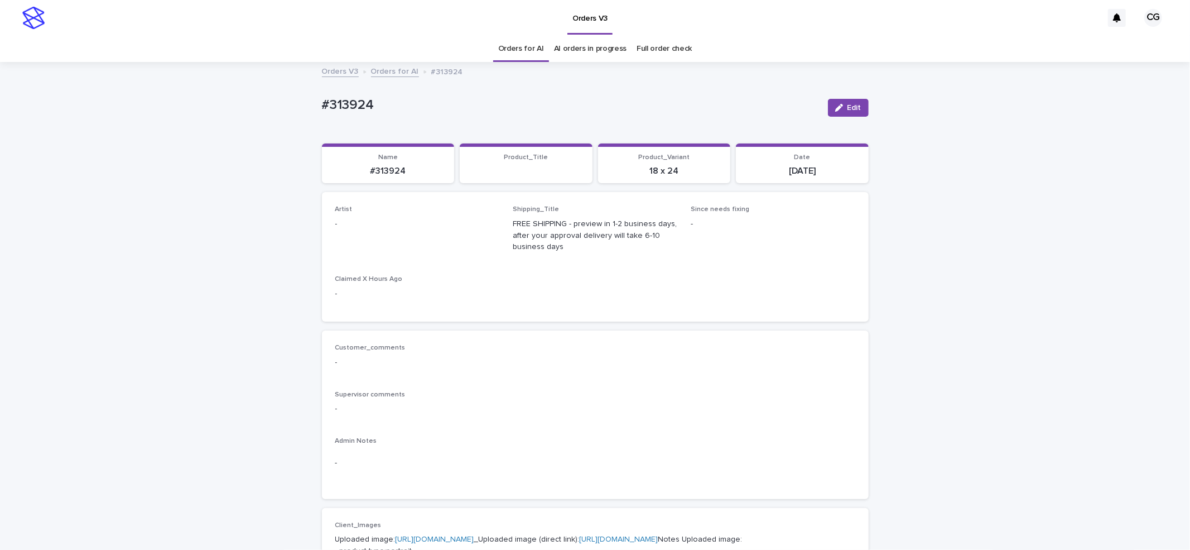
drag, startPoint x: 860, startPoint y: 101, endPoint x: 519, endPoint y: 199, distance: 354.7
click at [854, 105] on button "Edit" at bounding box center [848, 108] width 41 height 18
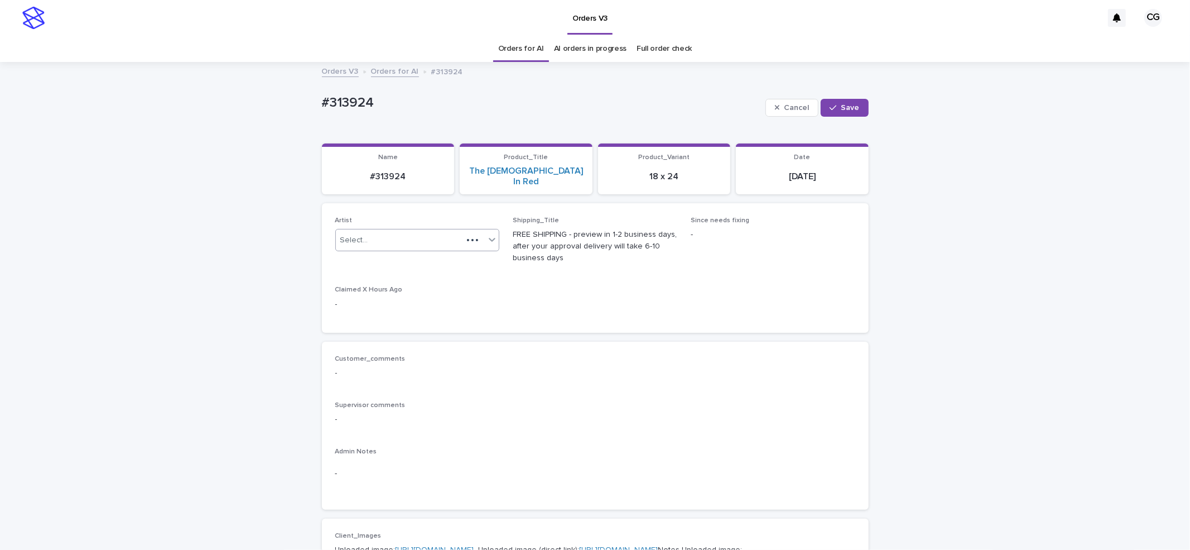
click at [446, 231] on div "Select..." at bounding box center [399, 240] width 127 height 18
paste input "**********"
type input "**********"
drag, startPoint x: 840, startPoint y: 112, endPoint x: 638, endPoint y: 58, distance: 209.1
click at [839, 112] on button "Save" at bounding box center [844, 108] width 47 height 18
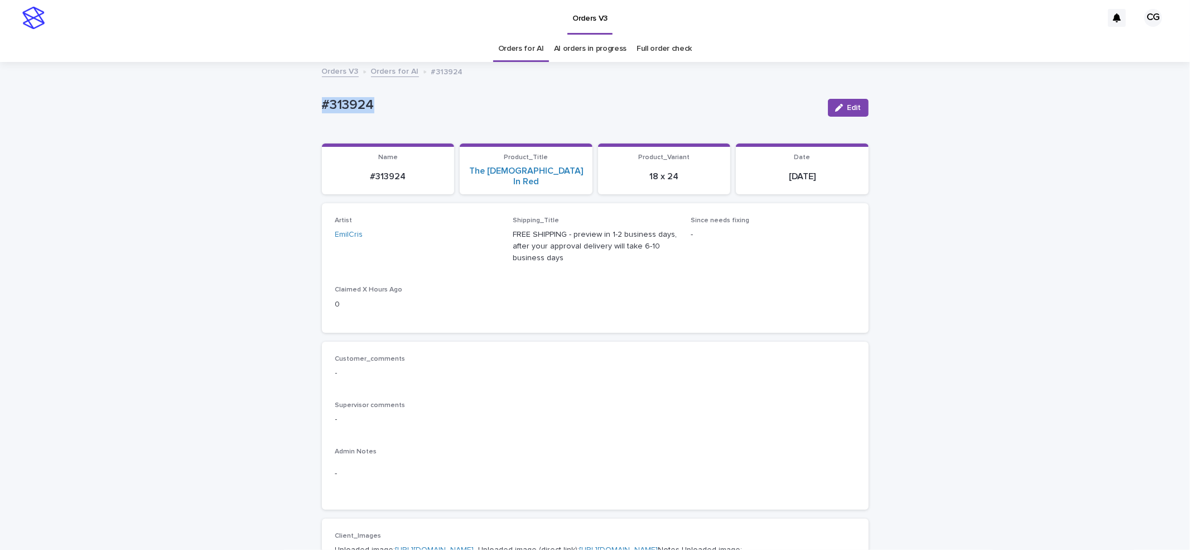
drag, startPoint x: 295, startPoint y: 126, endPoint x: 385, endPoint y: 126, distance: 89.8
copy p "#313924"
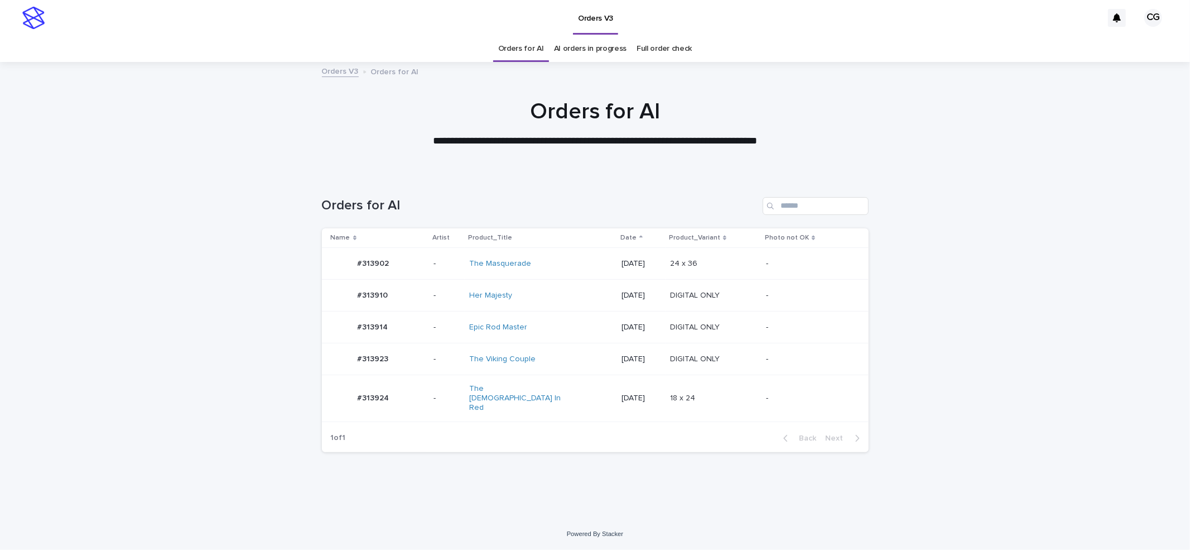
click at [621, 329] on p "[DATE]" at bounding box center [641, 326] width 40 height 9
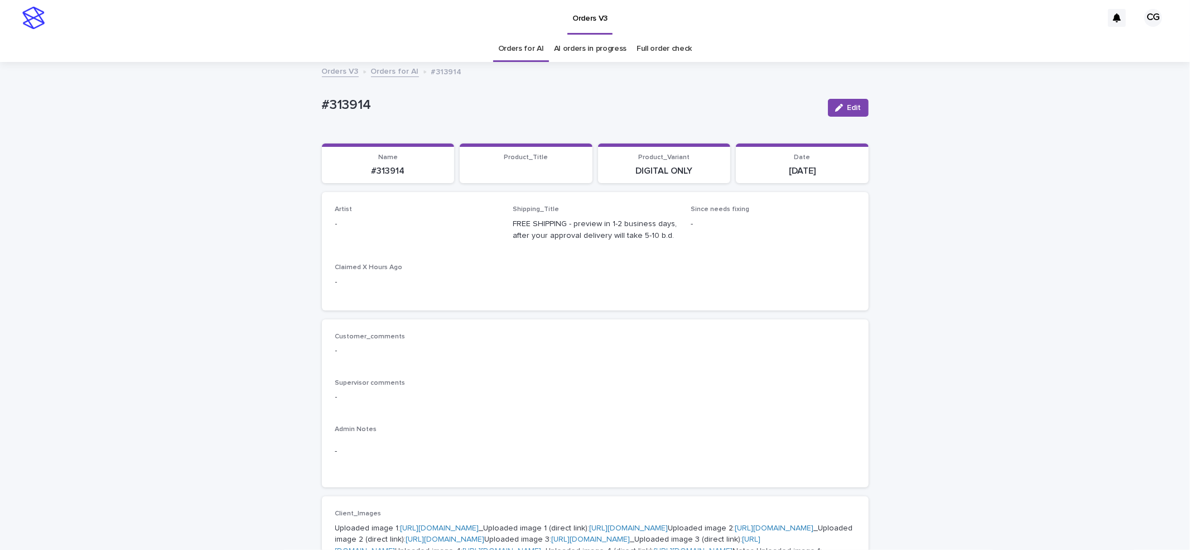
drag, startPoint x: 836, startPoint y: 103, endPoint x: 414, endPoint y: 205, distance: 434.1
click at [831, 105] on button "Edit" at bounding box center [848, 108] width 41 height 18
drag, startPoint x: 367, startPoint y: 213, endPoint x: 375, endPoint y: 223, distance: 13.5
click at [367, 214] on div "Artist Select..." at bounding box center [417, 227] width 165 height 44
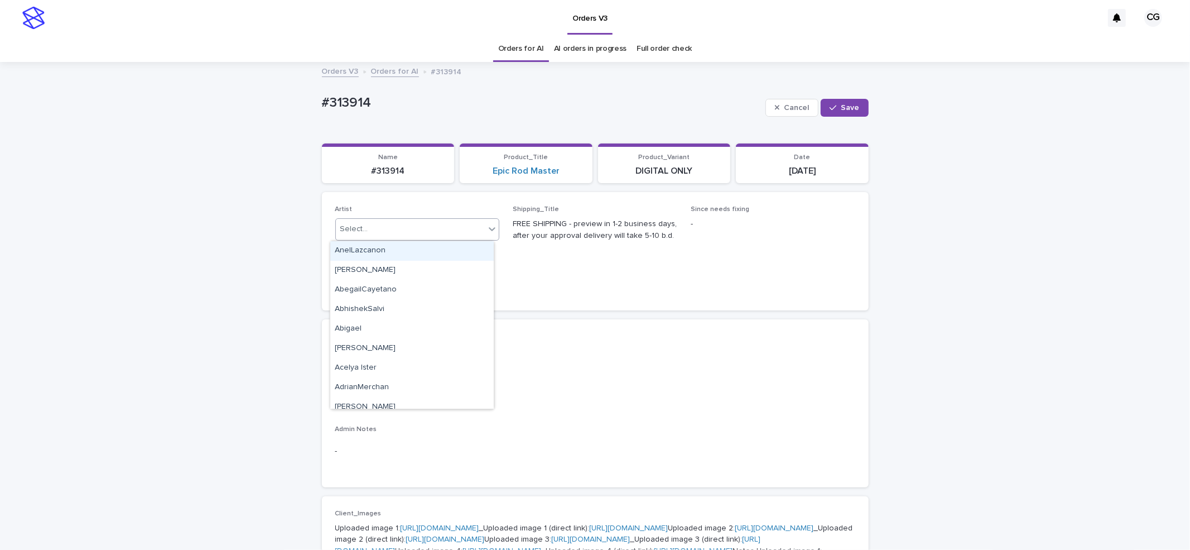
click at [404, 229] on div "Select..." at bounding box center [411, 229] width 150 height 18
paste input "**********"
type input "**********"
click at [418, 251] on div "[PERSON_NAME]" at bounding box center [411, 251] width 163 height 20
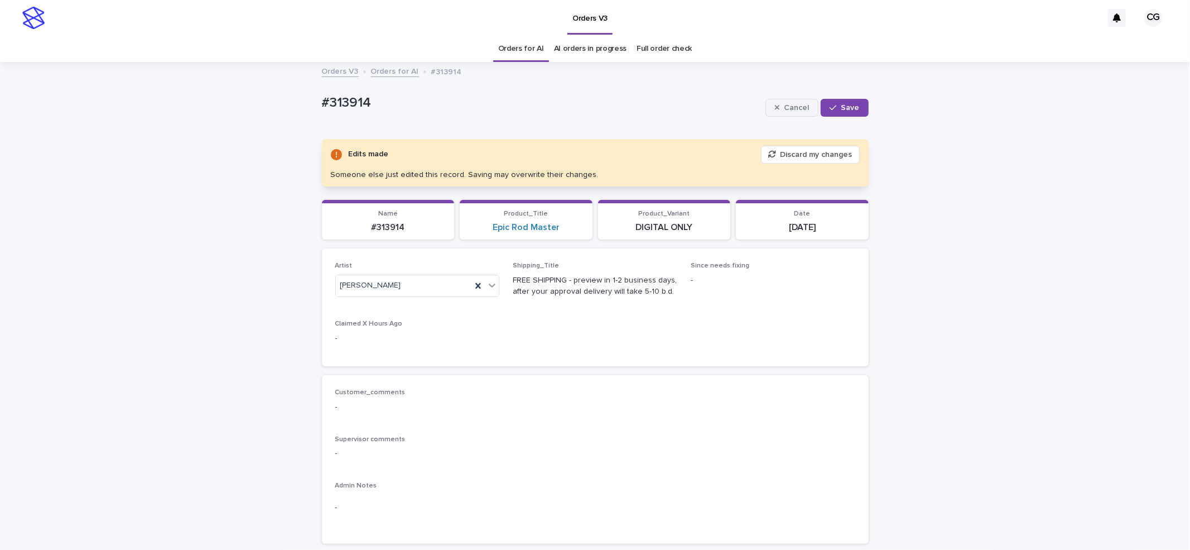
drag, startPoint x: 840, startPoint y: 105, endPoint x: 768, endPoint y: 106, distance: 72.0
click at [841, 105] on span "Save" at bounding box center [850, 108] width 18 height 8
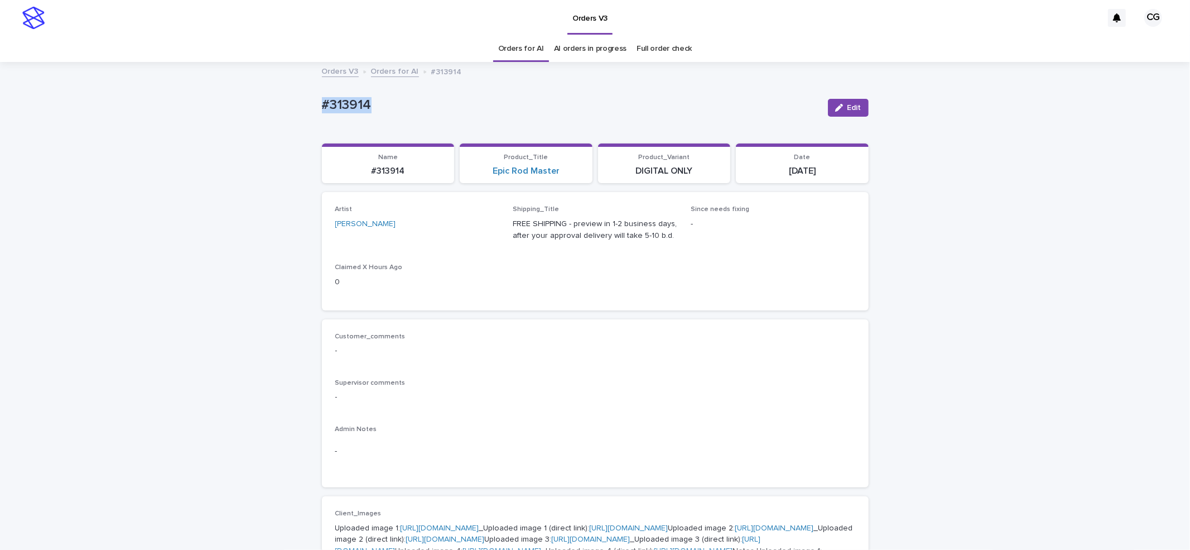
drag, startPoint x: 331, startPoint y: 97, endPoint x: 376, endPoint y: 97, distance: 44.6
copy p "#313914"
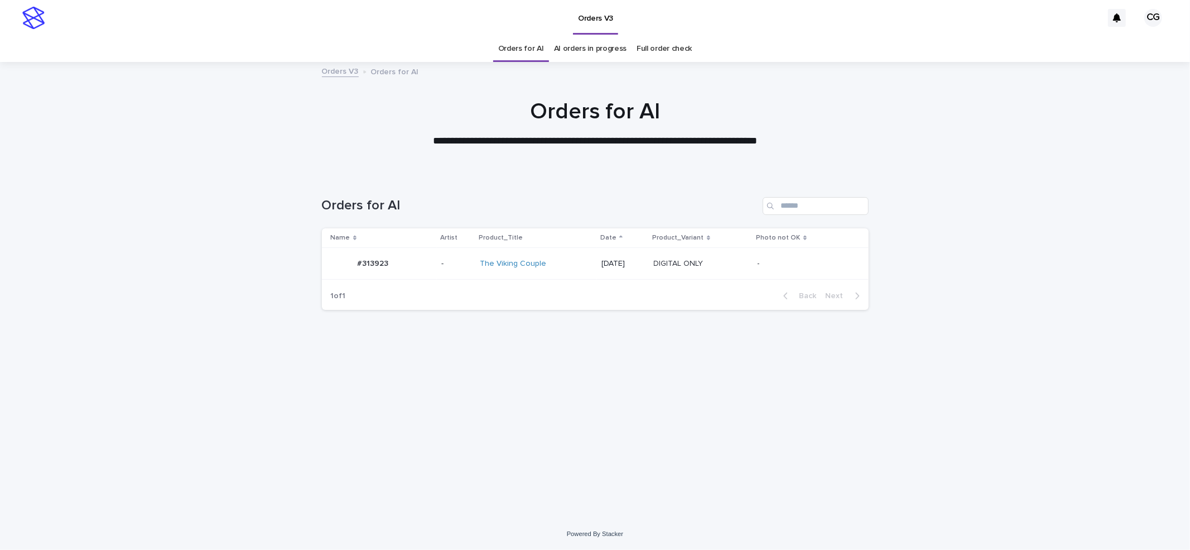
click at [628, 268] on div "[DATE]" at bounding box center [623, 263] width 44 height 18
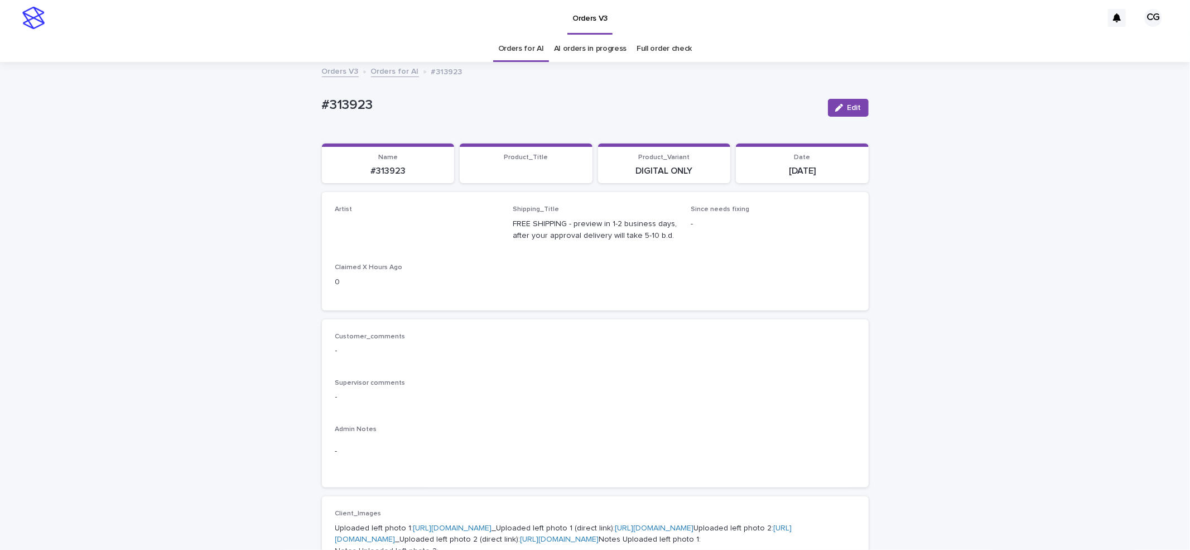
drag, startPoint x: 853, startPoint y: 97, endPoint x: 641, endPoint y: 167, distance: 223.3
click at [849, 99] on div "Edit" at bounding box center [845, 107] width 45 height 45
click at [418, 229] on div "Jo Ancheta" at bounding box center [417, 224] width 165 height 12
click at [849, 108] on span "Edit" at bounding box center [854, 108] width 14 height 8
click at [421, 225] on div "Select..." at bounding box center [399, 229] width 127 height 18
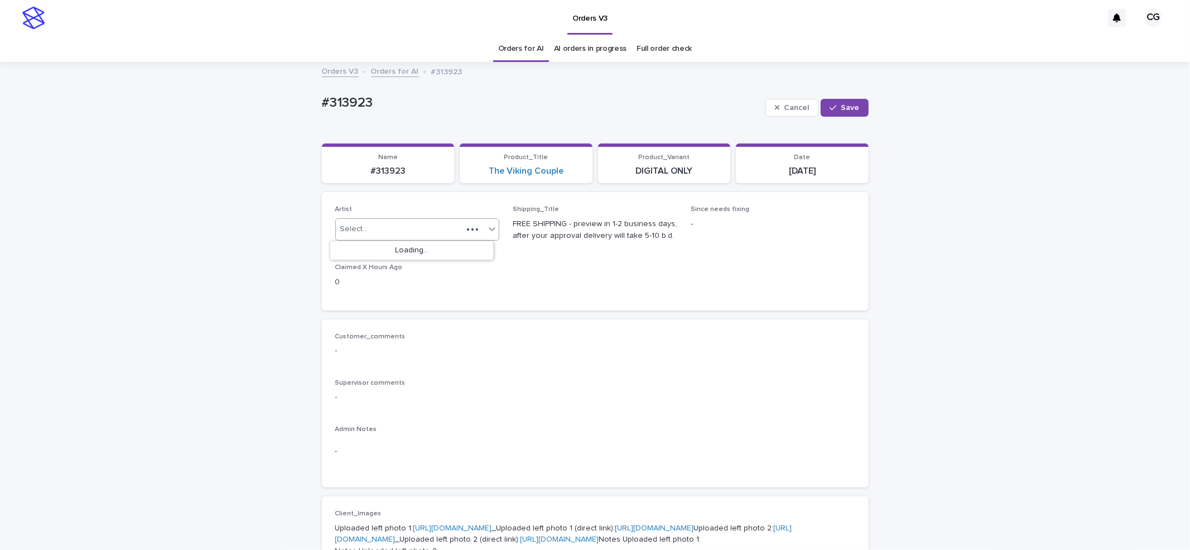
paste input "**********"
type input "**********"
click at [424, 245] on div "[PERSON_NAME]" at bounding box center [411, 251] width 163 height 20
click at [848, 101] on button "Save" at bounding box center [844, 108] width 47 height 18
drag, startPoint x: 308, startPoint y: 113, endPoint x: 389, endPoint y: 113, distance: 80.9
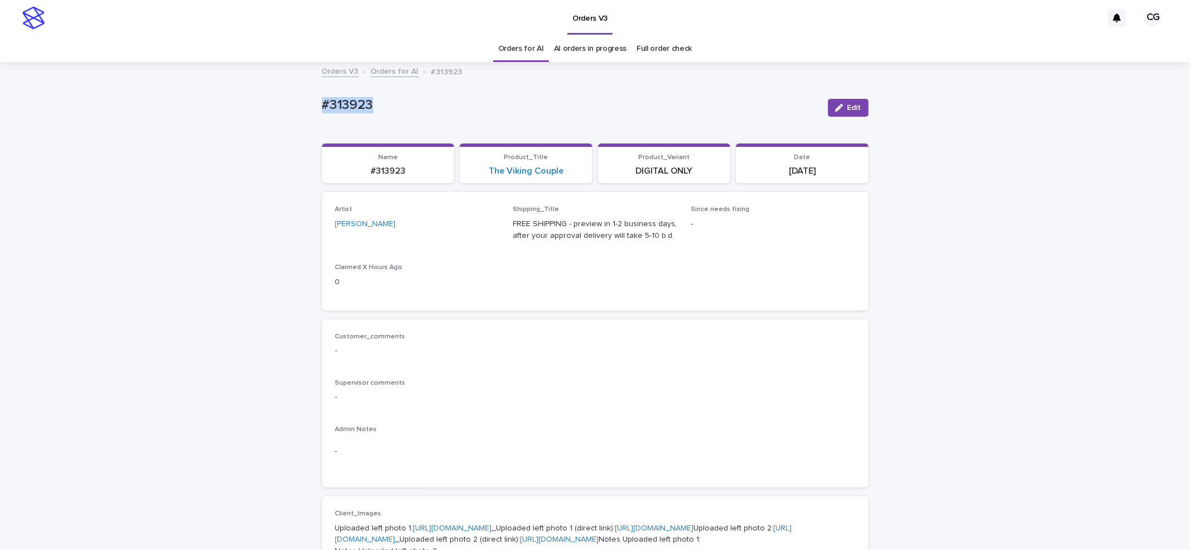
copy p "#313923"
drag, startPoint x: 293, startPoint y: 97, endPoint x: 481, endPoint y: 134, distance: 191.7
copy p "#313887"
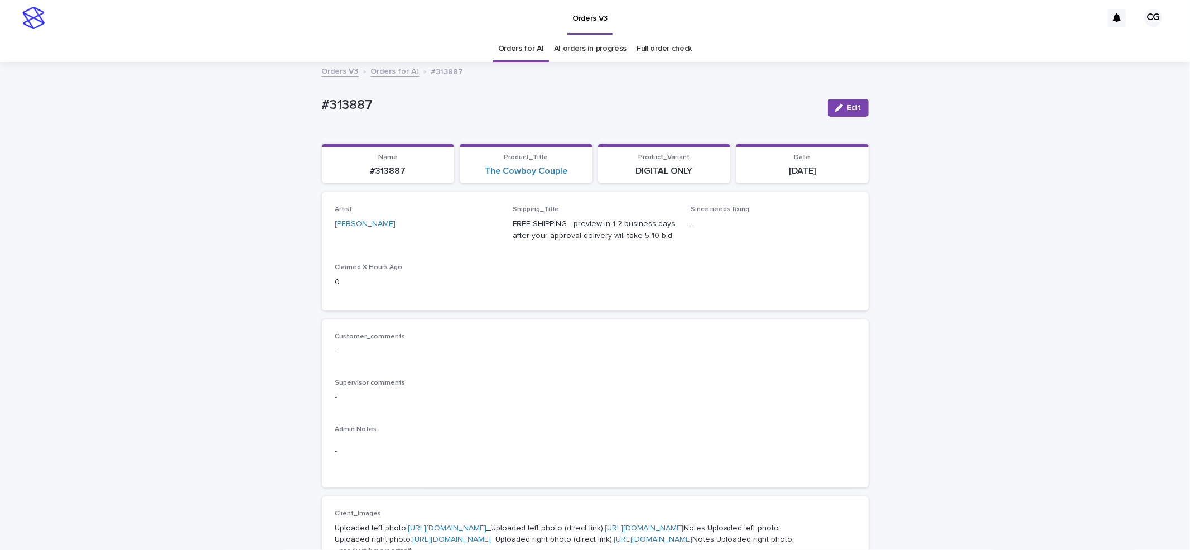
click at [368, 34] on div "Orders V3" at bounding box center [576, 18] width 1052 height 36
click at [773, 21] on div "Orders V3" at bounding box center [576, 18] width 1052 height 36
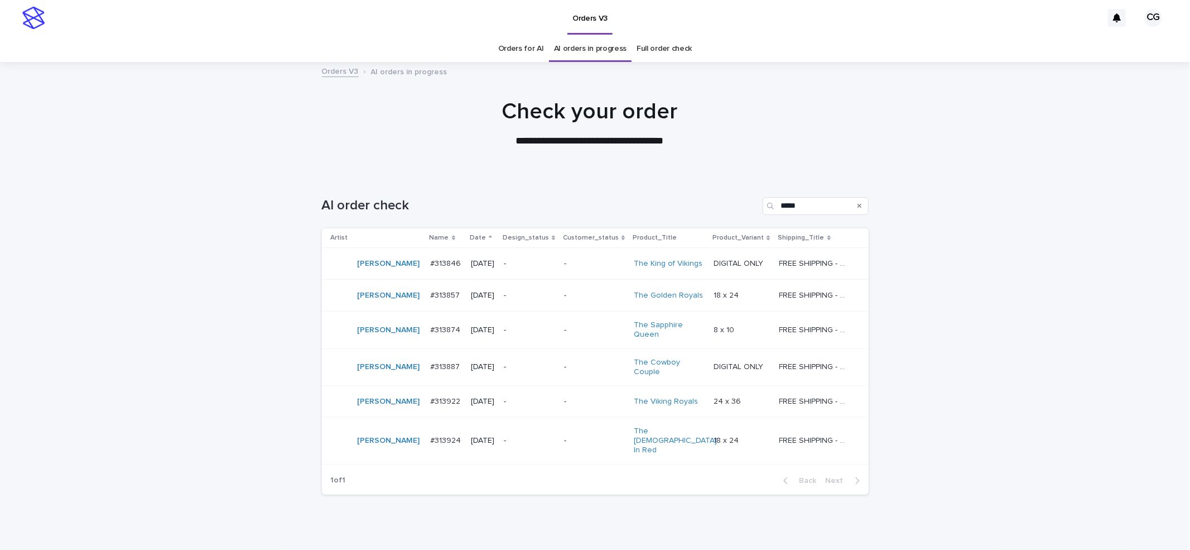
click at [576, 263] on p "-" at bounding box center [594, 263] width 61 height 9
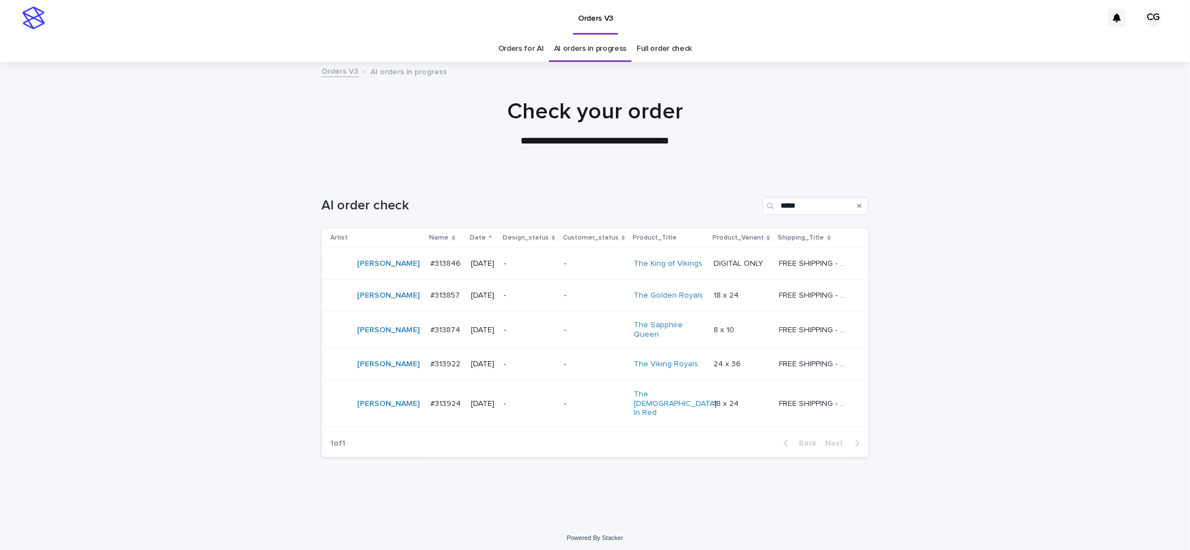
click at [759, 132] on div "**********" at bounding box center [595, 123] width 558 height 50
click at [542, 262] on p "-" at bounding box center [529, 263] width 51 height 9
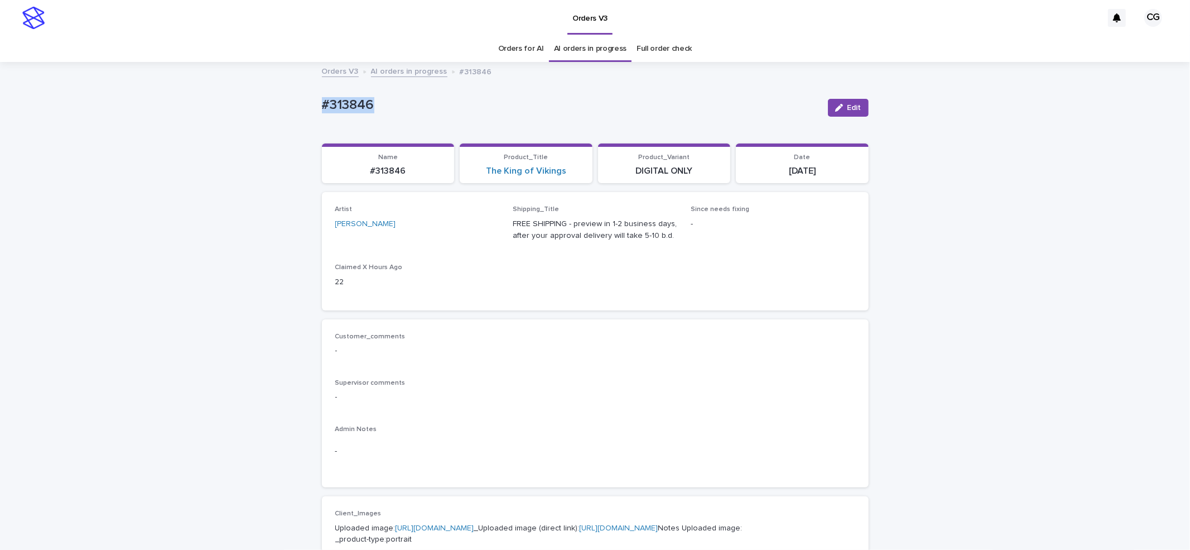
drag, startPoint x: 315, startPoint y: 105, endPoint x: 374, endPoint y: 114, distance: 59.3
click at [367, 107] on div "Loading... Saving… Loading... Saving… #313846 Edit #313846 Edit Sorry, there wa…" at bounding box center [595, 557] width 558 height 989
copy p "#313846"
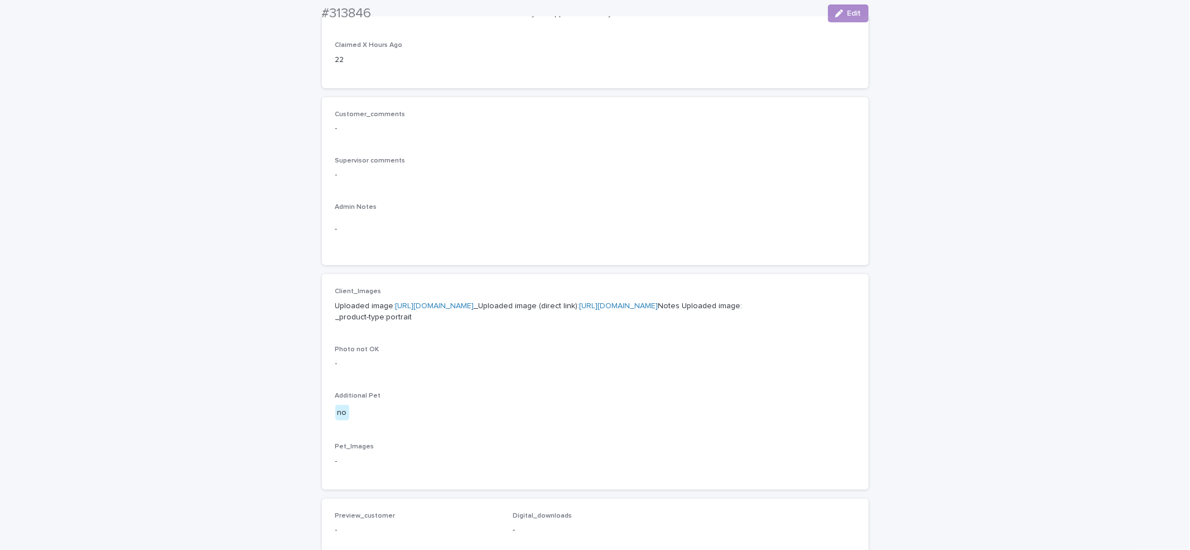
scroll to position [223, 0]
click at [580, 309] on link "[URL][DOMAIN_NAME]" at bounding box center [619, 305] width 79 height 8
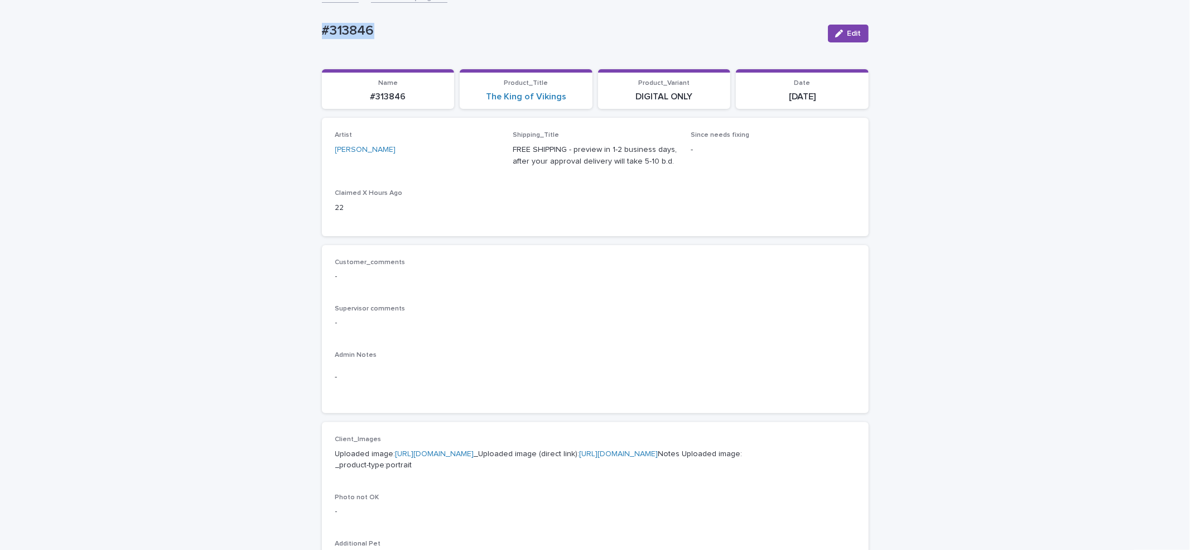
scroll to position [0, 0]
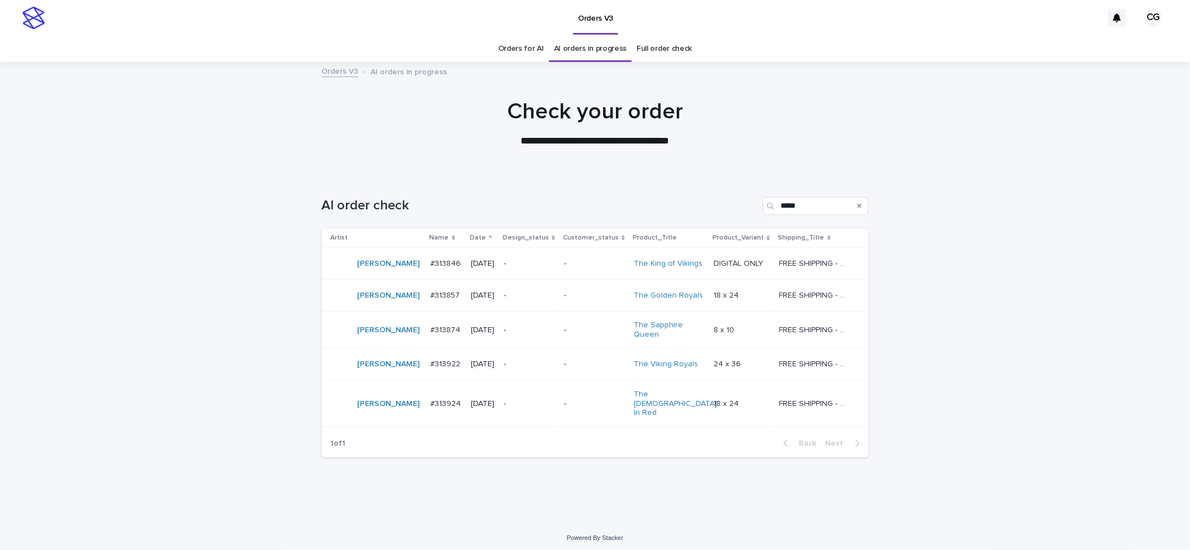
click at [580, 300] on div "-" at bounding box center [594, 295] width 61 height 18
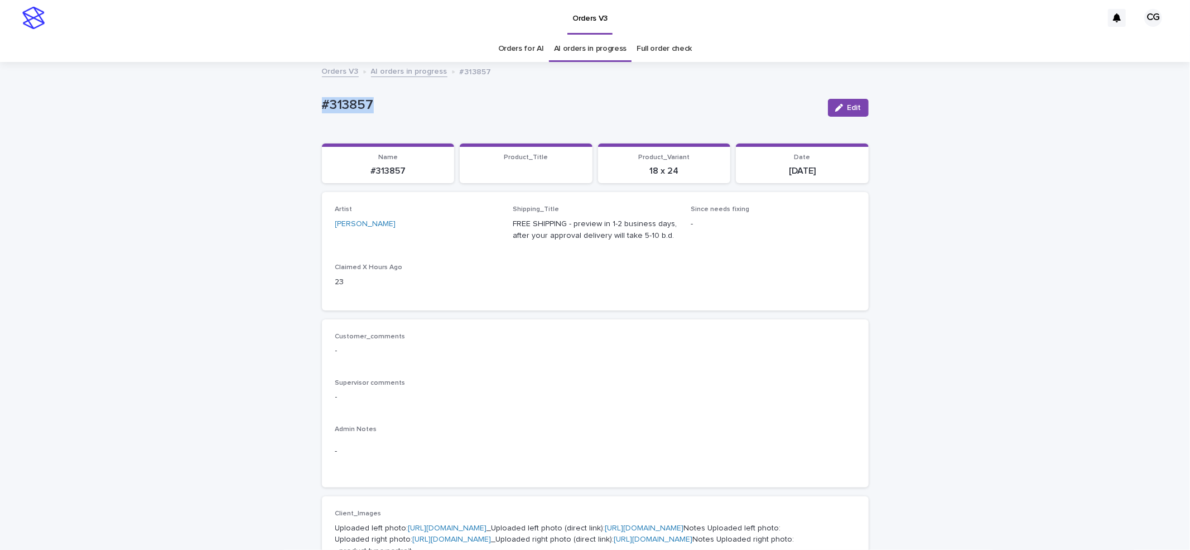
drag, startPoint x: 309, startPoint y: 110, endPoint x: 384, endPoint y: 109, distance: 75.3
copy p "#313857"
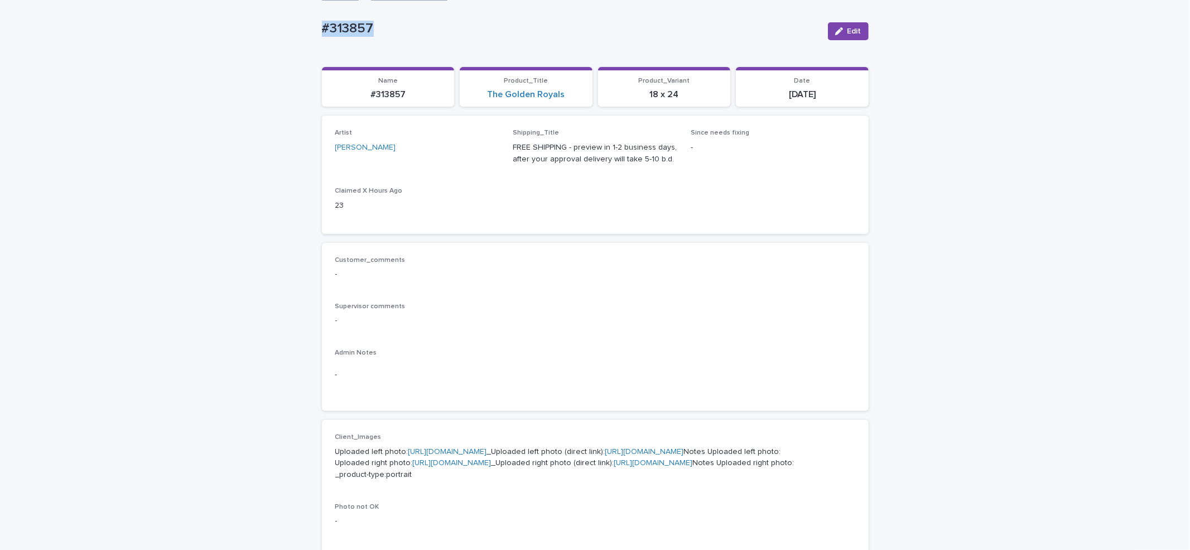
scroll to position [148, 0]
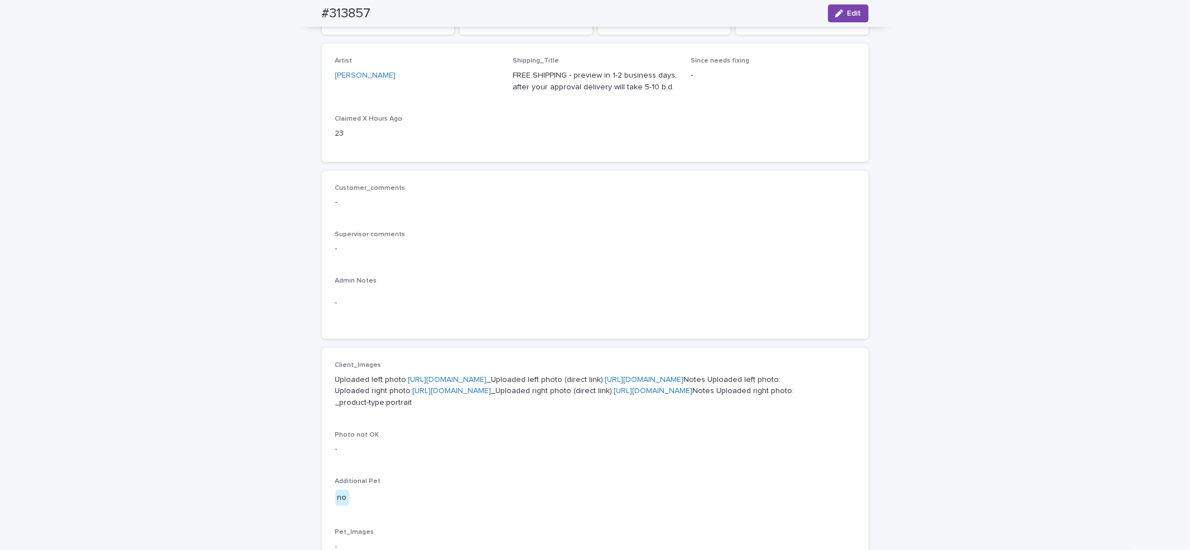
click at [605, 383] on link "[URL][DOMAIN_NAME]" at bounding box center [644, 379] width 79 height 8
click at [614, 394] on link "[URL][DOMAIN_NAME]" at bounding box center [653, 391] width 79 height 8
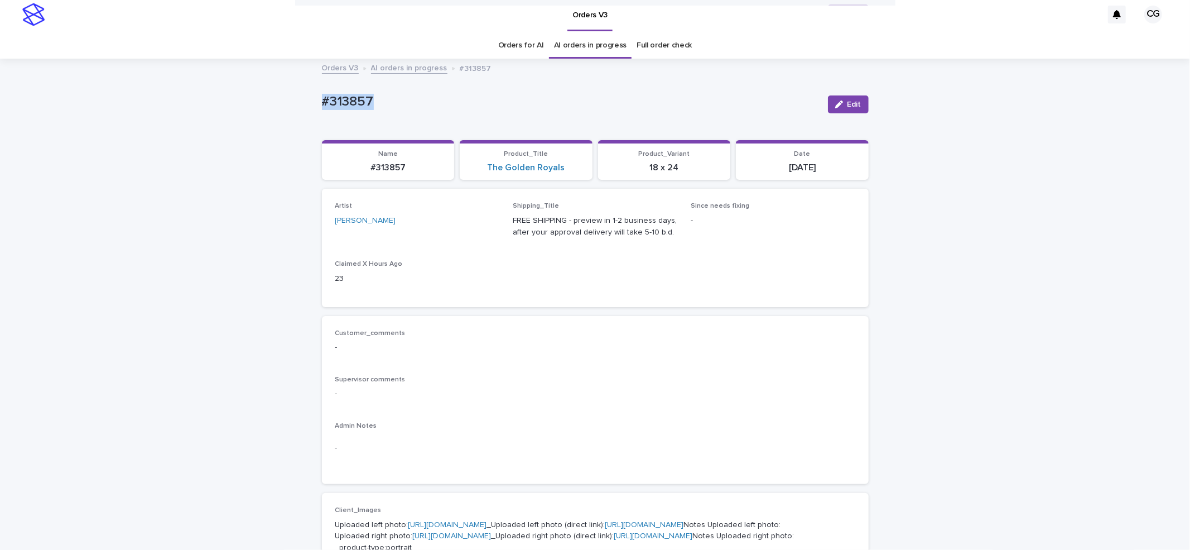
scroll to position [0, 0]
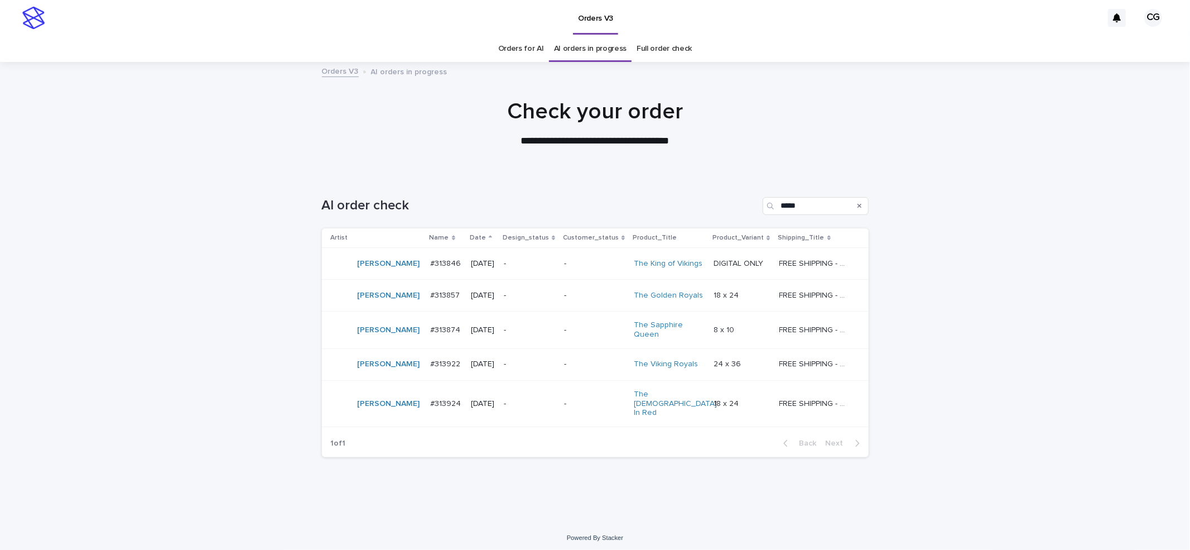
click at [538, 320] on td "-" at bounding box center [529, 329] width 60 height 37
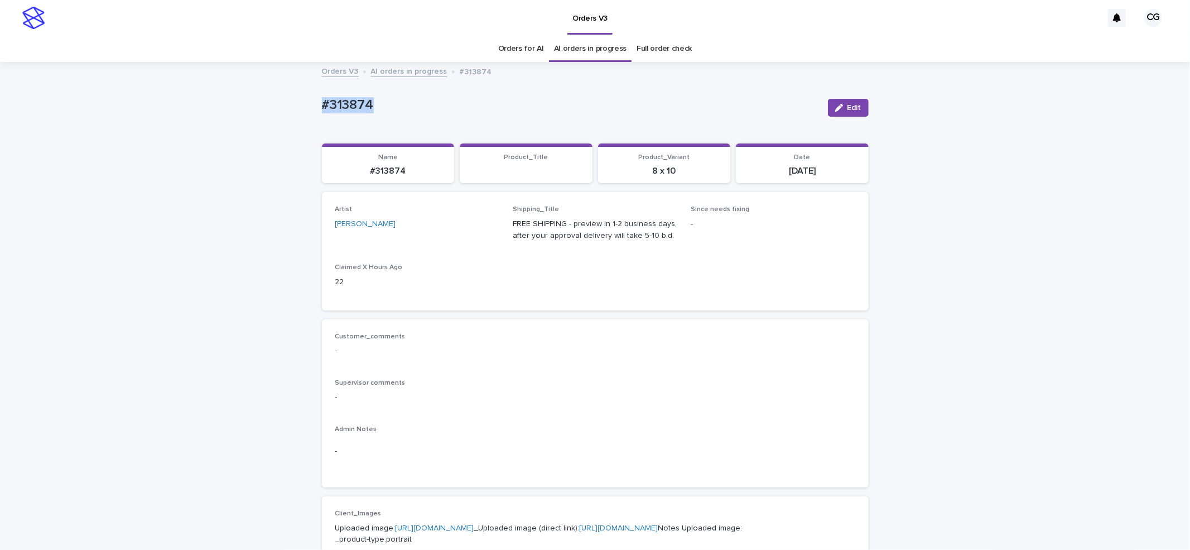
drag, startPoint x: 356, startPoint y: 113, endPoint x: 373, endPoint y: 110, distance: 17.4
copy p "#313874"
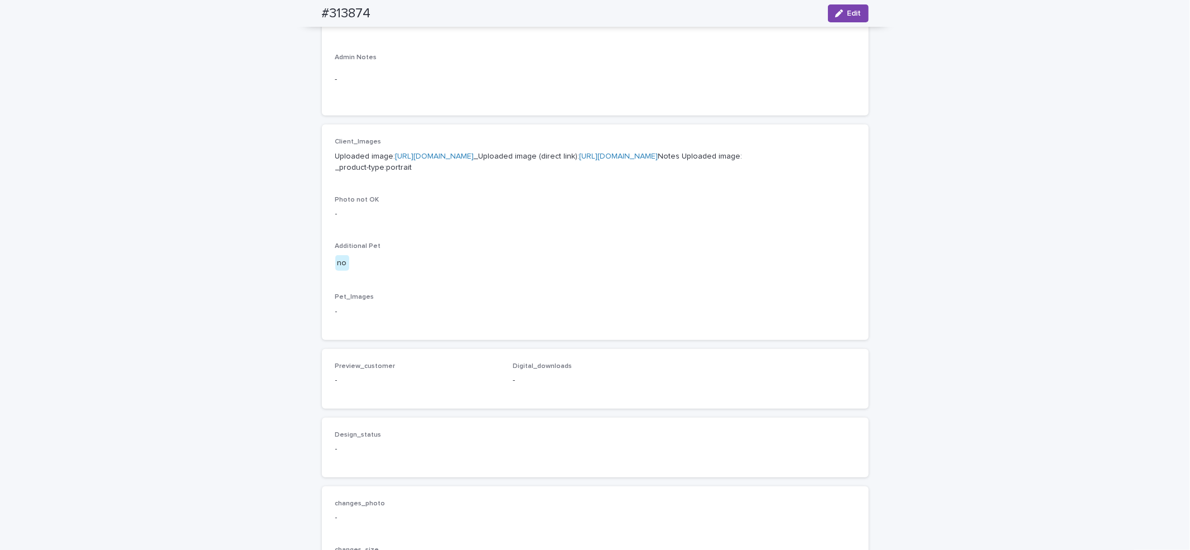
click at [462, 174] on p "Uploaded image: [URL][DOMAIN_NAME] _Uploaded image (direct link): [URL][DOMAIN_…" at bounding box center [595, 162] width 520 height 23
click at [580, 160] on link "[URL][DOMAIN_NAME]" at bounding box center [619, 156] width 79 height 8
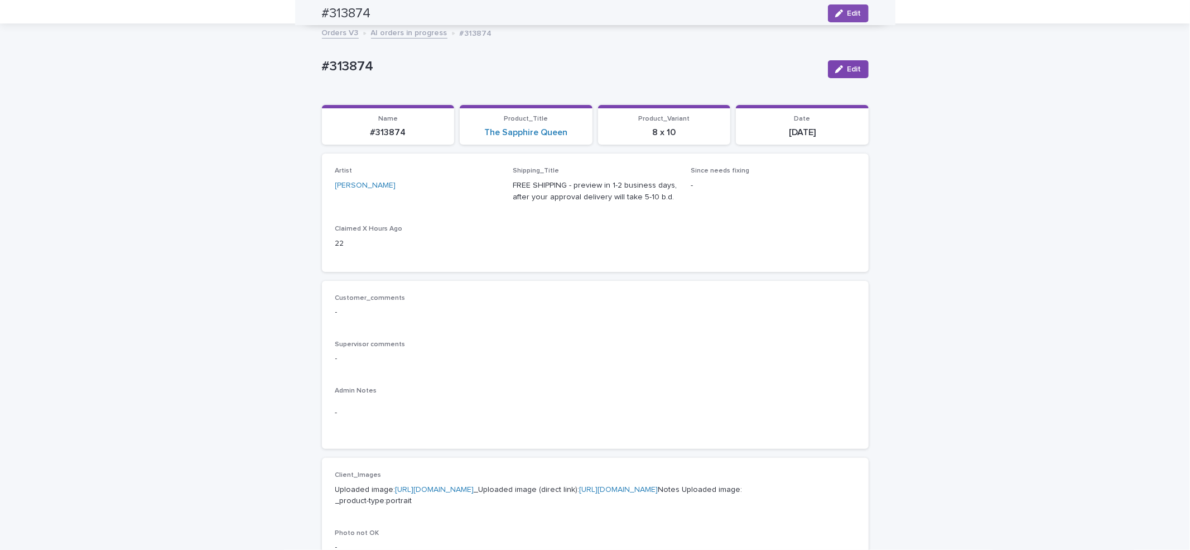
scroll to position [0, 0]
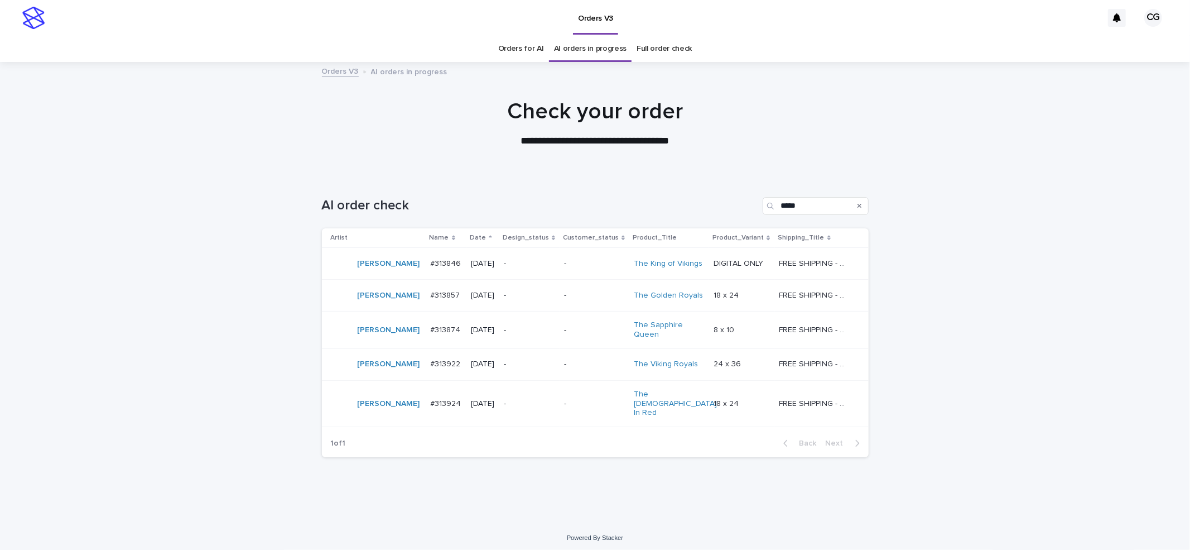
click at [560, 263] on td "-" at bounding box center [595, 264] width 70 height 32
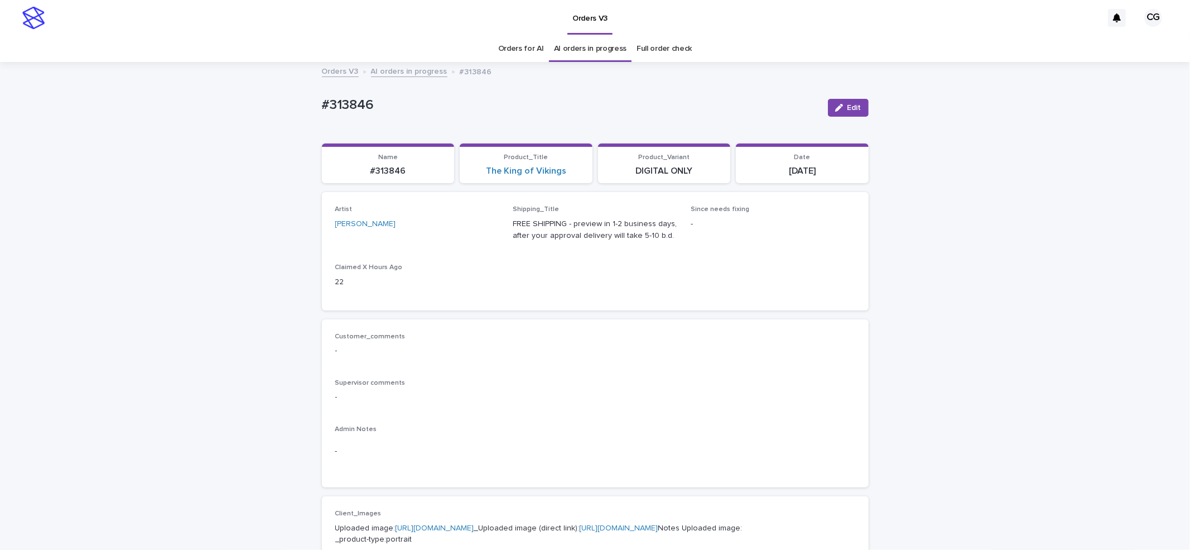
scroll to position [297, 0]
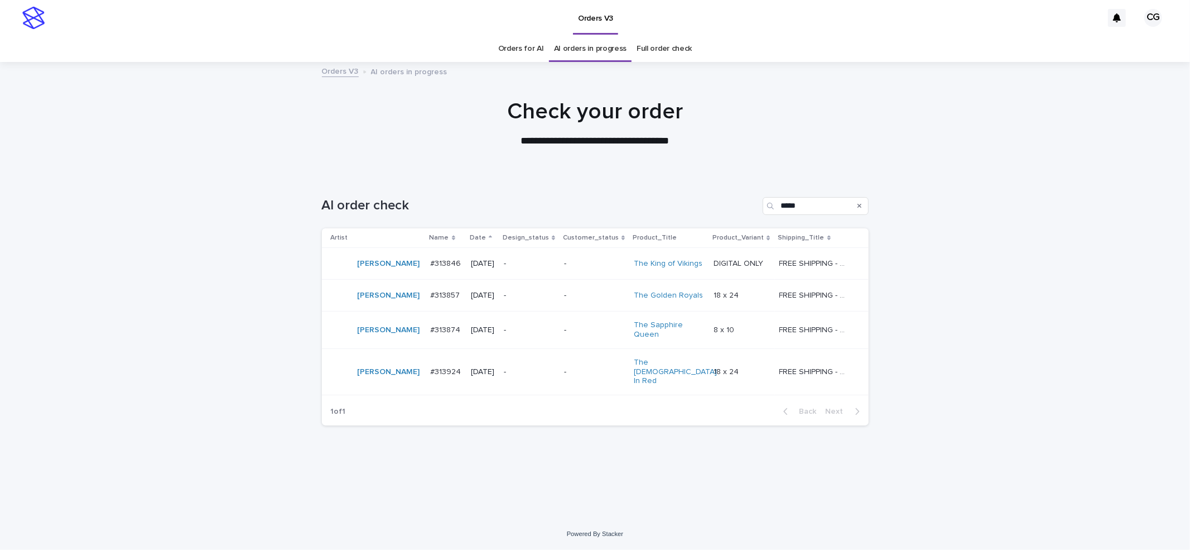
click at [526, 258] on div "-" at bounding box center [529, 263] width 51 height 12
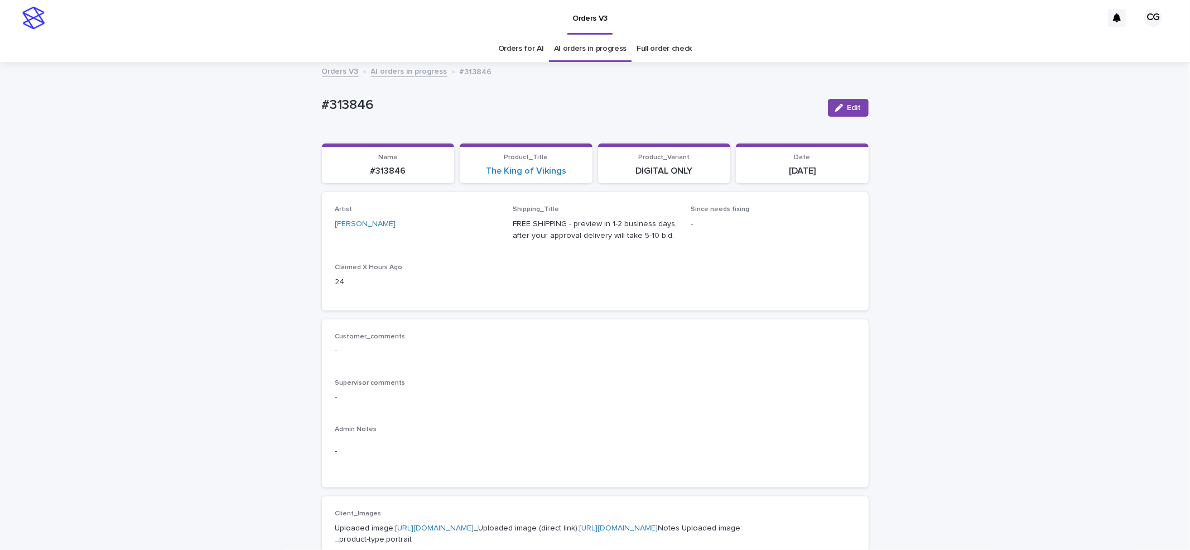
scroll to position [36, 0]
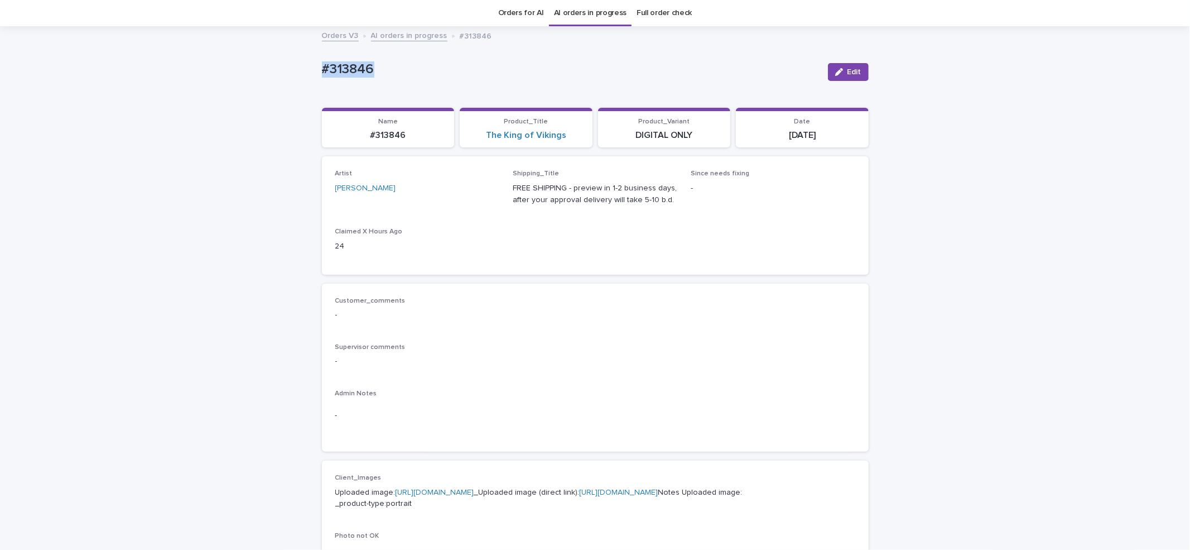
drag, startPoint x: 308, startPoint y: 57, endPoint x: 405, endPoint y: 56, distance: 97.1
click at [389, 62] on div "Loading... Saving… Loading... Saving… #313846 Edit #313846 Edit Sorry, there wa…" at bounding box center [595, 535] width 1190 height 1016
copy p "#313846"
drag, startPoint x: 832, startPoint y: 76, endPoint x: 858, endPoint y: 61, distance: 29.5
click at [835, 76] on icon "button" at bounding box center [839, 72] width 8 height 8
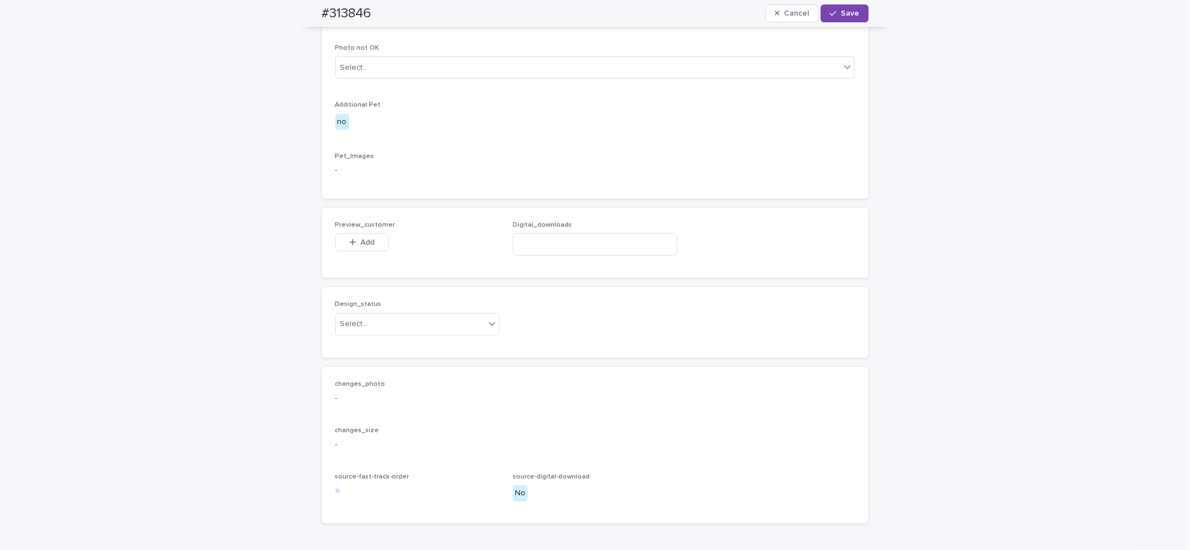
scroll to position [663, 0]
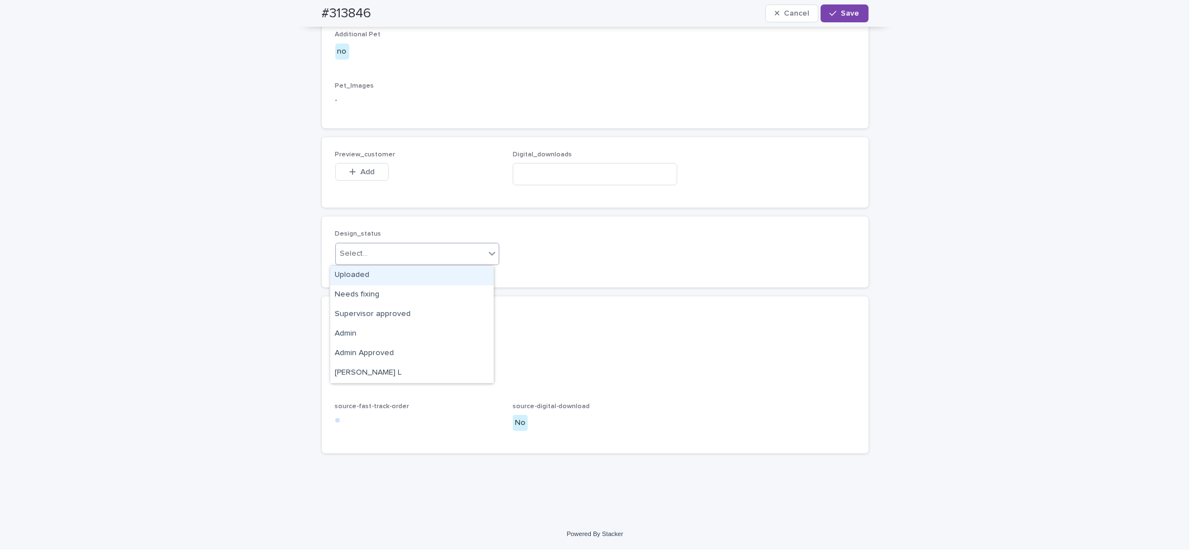
click at [340, 254] on div "Select..." at bounding box center [354, 254] width 28 height 12
drag, startPoint x: 343, startPoint y: 277, endPoint x: 348, endPoint y: 244, distance: 33.4
click at [342, 276] on div "Uploaded" at bounding box center [411, 276] width 163 height 20
click at [360, 168] on span "Add" at bounding box center [367, 172] width 14 height 8
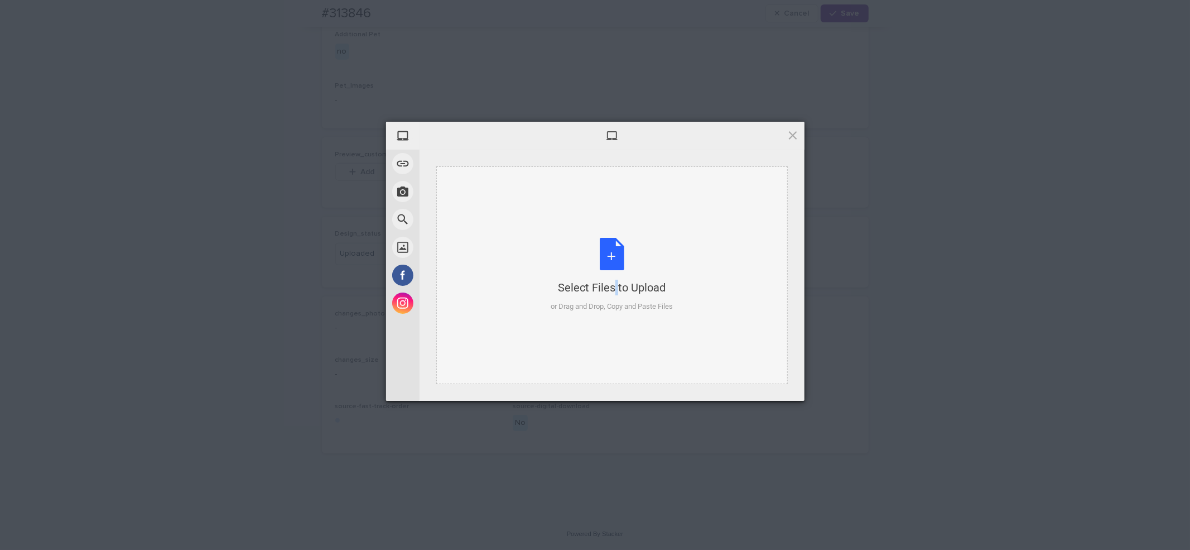
click at [594, 260] on div "Select Files to Upload or Drag and Drop, Copy and Paste Files" at bounding box center [612, 275] width 122 height 74
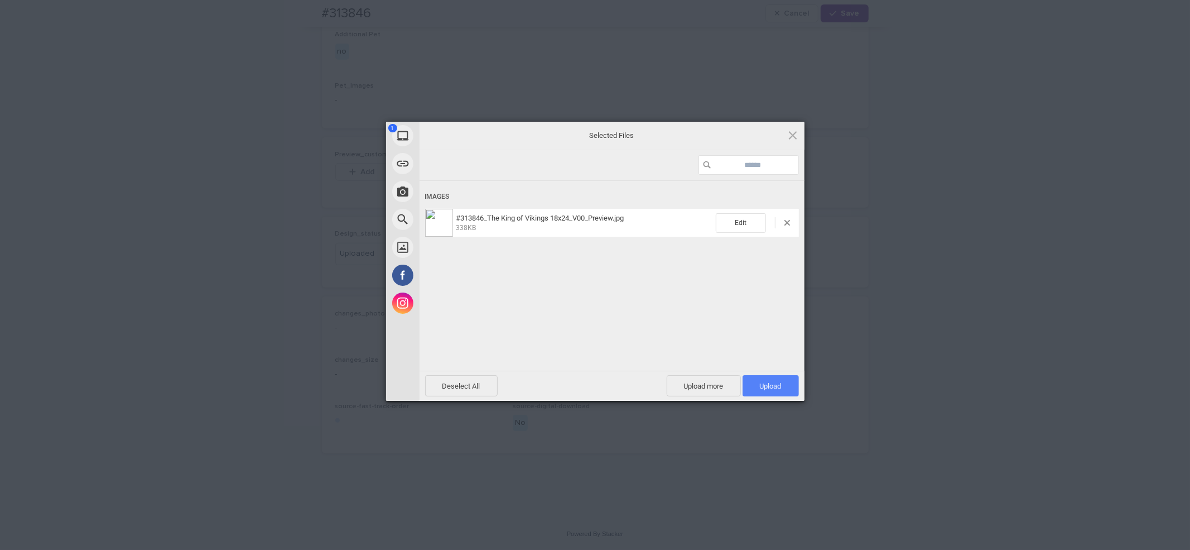
drag, startPoint x: 761, startPoint y: 384, endPoint x: 762, endPoint y: 377, distance: 7.3
click at [760, 384] on span "Upload 1" at bounding box center [771, 386] width 22 height 8
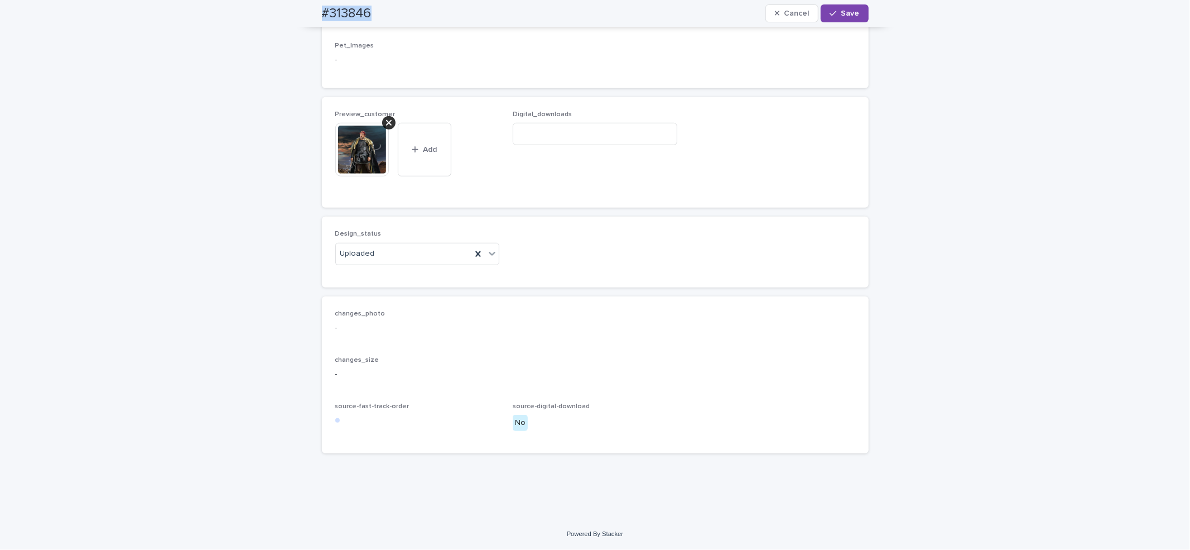
drag, startPoint x: 340, startPoint y: 15, endPoint x: 376, endPoint y: 14, distance: 35.7
click at [376, 14] on div "#313846 Cancel Save" at bounding box center [595, 13] width 600 height 27
copy h2 "#313846"
click at [608, 145] on input at bounding box center [595, 134] width 165 height 22
paste input "**********"
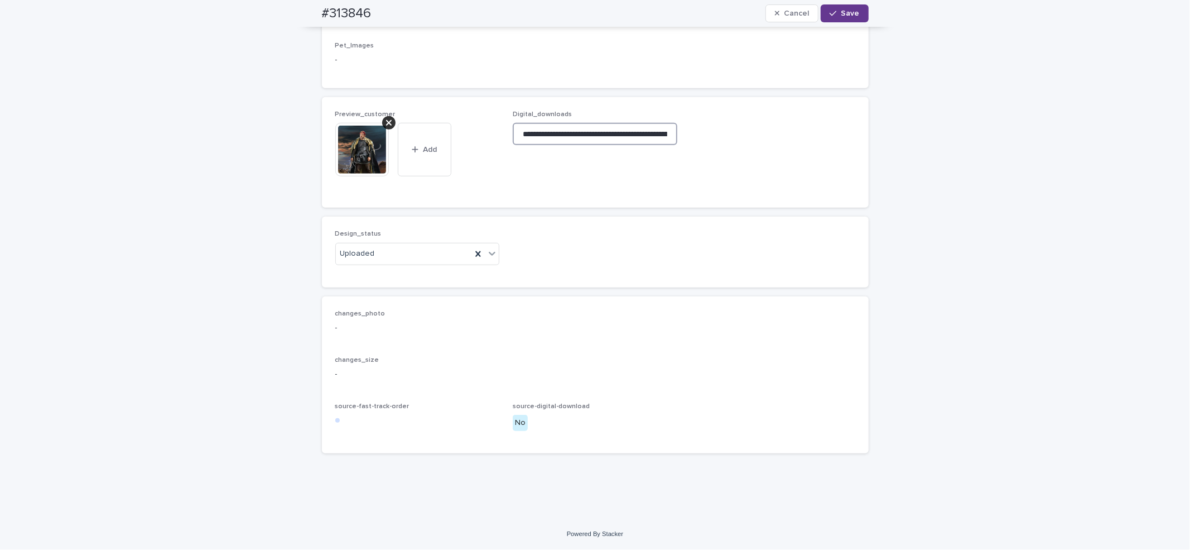
scroll to position [0, 168]
type input "**********"
drag, startPoint x: 837, startPoint y: 13, endPoint x: 832, endPoint y: 0, distance: 14.1
click at [841, 11] on span "Save" at bounding box center [850, 13] width 18 height 8
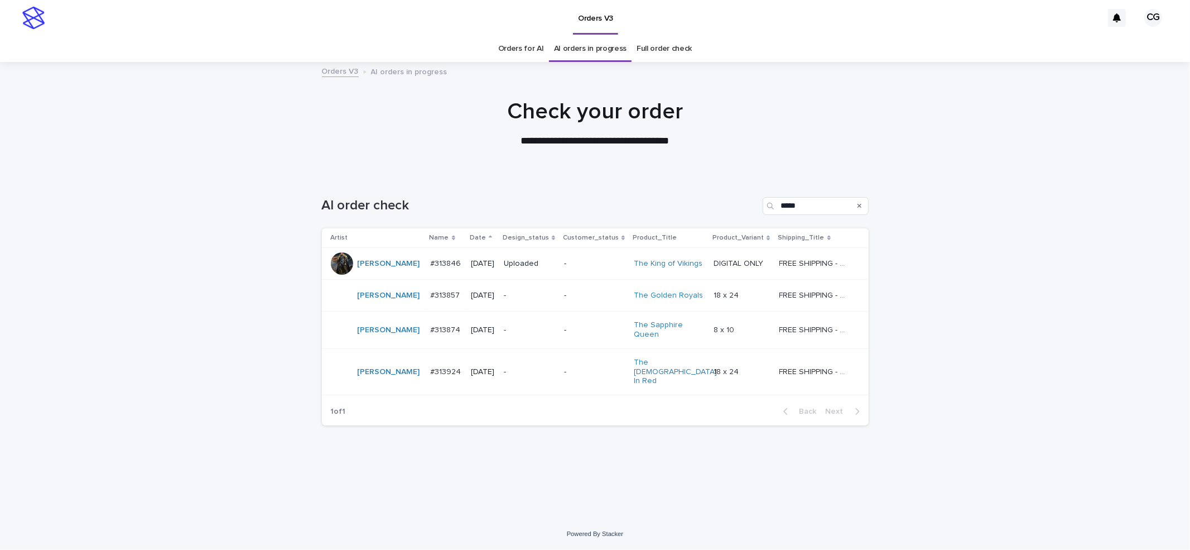
click at [539, 296] on p "-" at bounding box center [529, 295] width 51 height 9
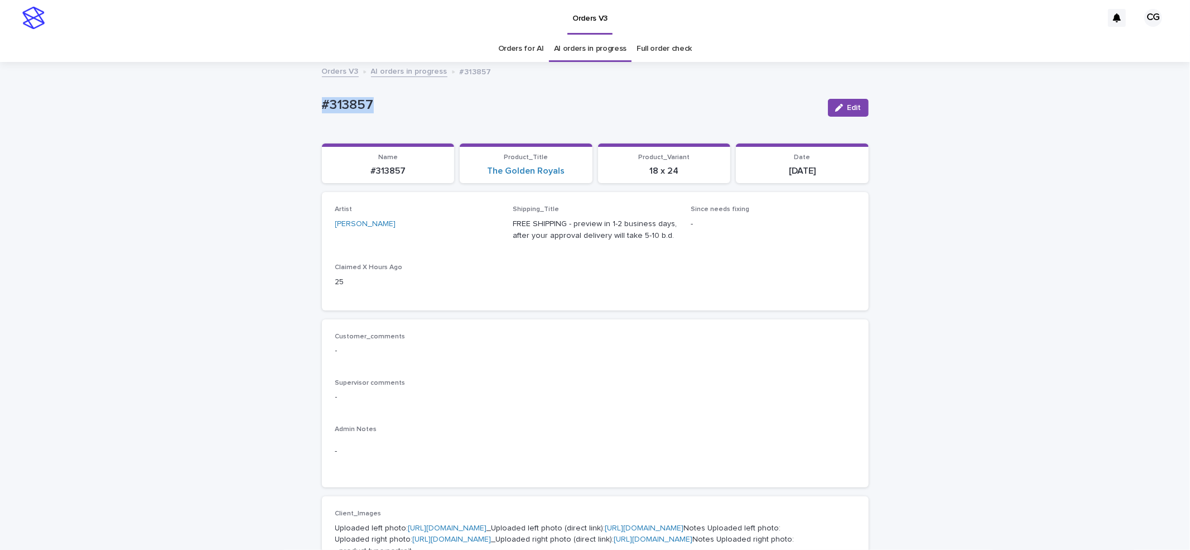
drag, startPoint x: 320, startPoint y: 106, endPoint x: 383, endPoint y: 85, distance: 66.0
copy p "#313857"
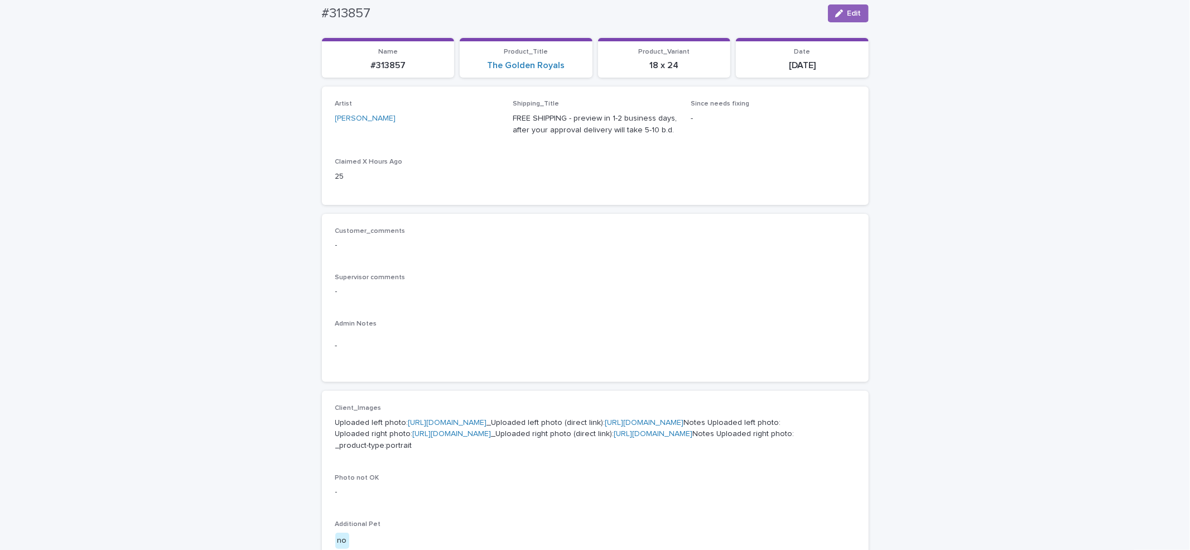
scroll to position [94, 0]
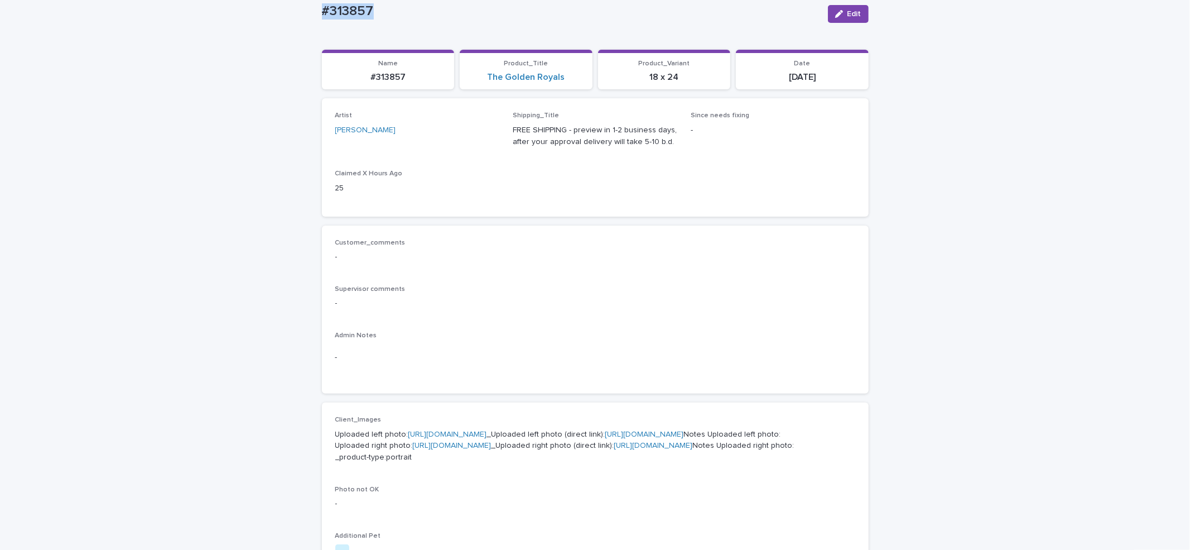
drag, startPoint x: 835, startPoint y: 15, endPoint x: 842, endPoint y: 7, distance: 10.3
click at [835, 13] on icon "button" at bounding box center [839, 14] width 8 height 8
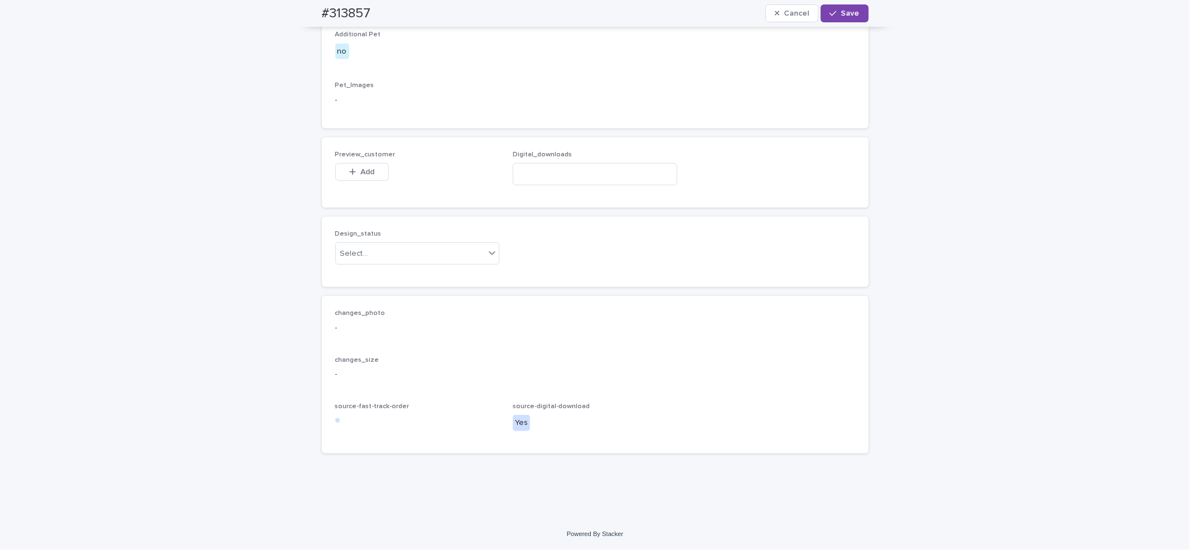
scroll to position [721, 0]
drag, startPoint x: 367, startPoint y: 253, endPoint x: 364, endPoint y: 268, distance: 14.7
click at [366, 254] on div "Select..." at bounding box center [411, 253] width 150 height 18
click at [364, 276] on div "Uploaded" at bounding box center [411, 276] width 163 height 20
click at [363, 177] on button "Add" at bounding box center [362, 172] width 54 height 18
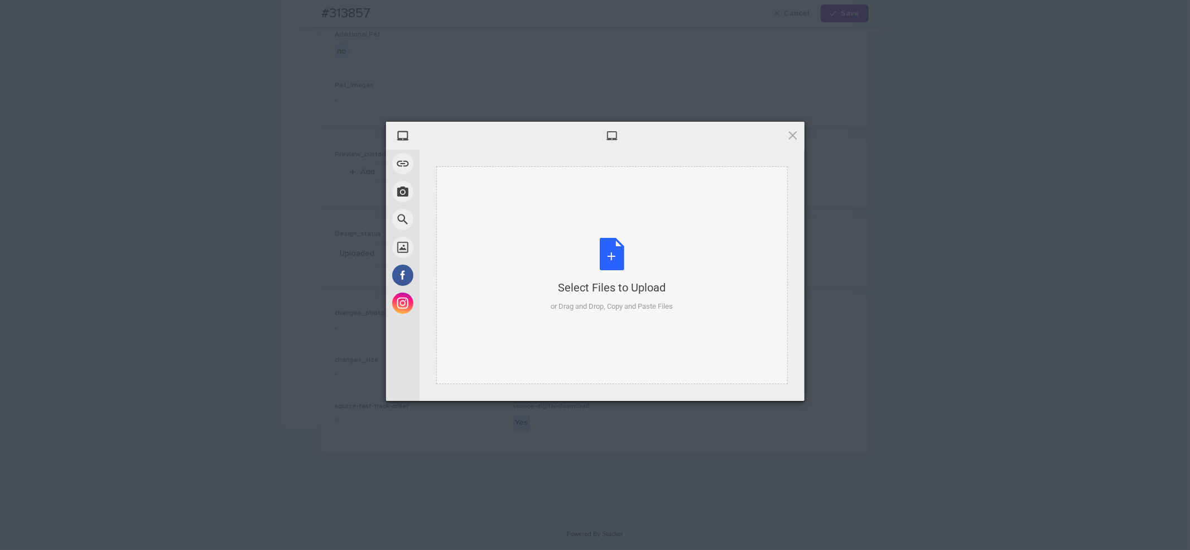
click at [601, 261] on div "Select Files to Upload or Drag and Drop, Copy and Paste Files" at bounding box center [612, 275] width 122 height 74
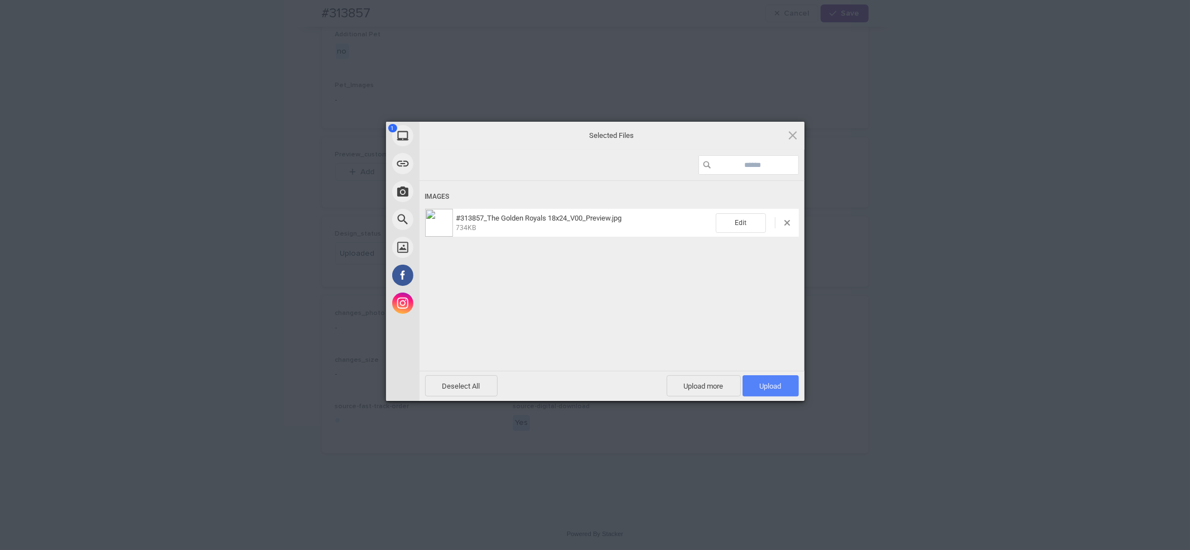
drag, startPoint x: 760, startPoint y: 384, endPoint x: 766, endPoint y: 355, distance: 29.7
click at [760, 383] on span "Upload 1" at bounding box center [771, 386] width 22 height 8
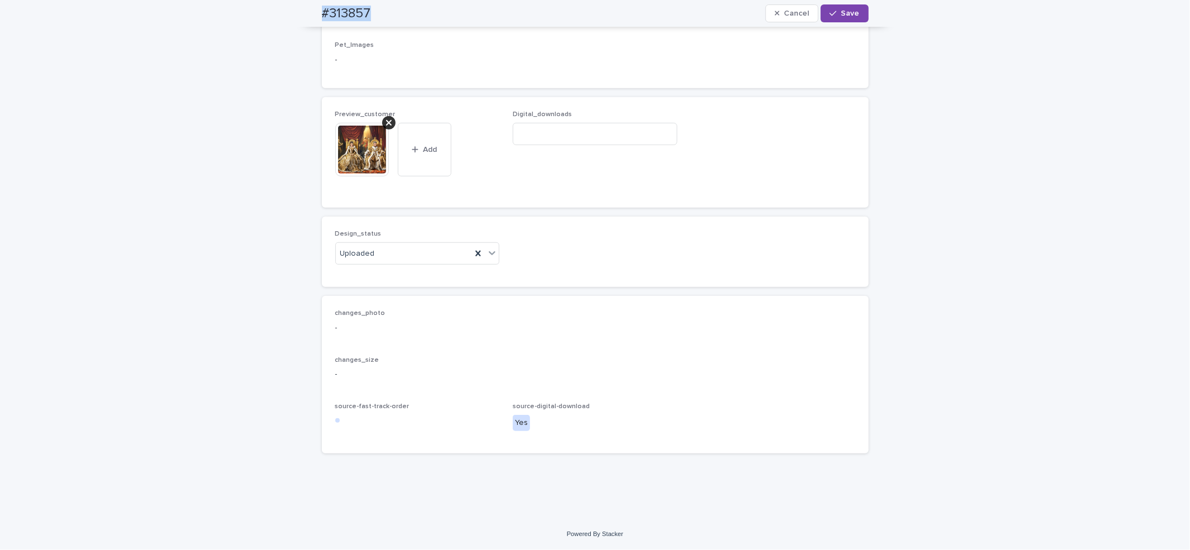
drag, startPoint x: 305, startPoint y: 12, endPoint x: 382, endPoint y: 0, distance: 77.9
click at [384, 9] on div "#313857 Cancel Save" at bounding box center [595, 13] width 600 height 27
copy h2 "#313857"
drag, startPoint x: 627, startPoint y: 184, endPoint x: 672, endPoint y: 152, distance: 54.8
click at [626, 154] on div "Digital_downloads" at bounding box center [595, 132] width 165 height 44
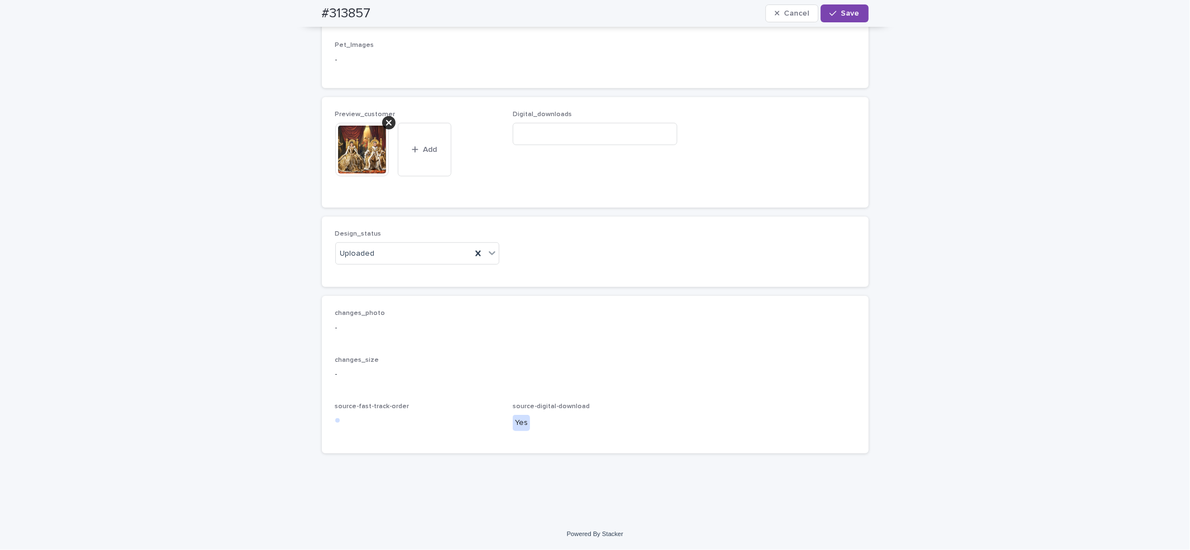
drag, startPoint x: 647, startPoint y: 167, endPoint x: 676, endPoint y: 166, distance: 29.1
click at [646, 145] on input at bounding box center [595, 134] width 165 height 22
click at [637, 145] on input at bounding box center [595, 134] width 165 height 22
click at [642, 145] on input at bounding box center [595, 134] width 165 height 22
click at [550, 145] on input at bounding box center [595, 134] width 165 height 22
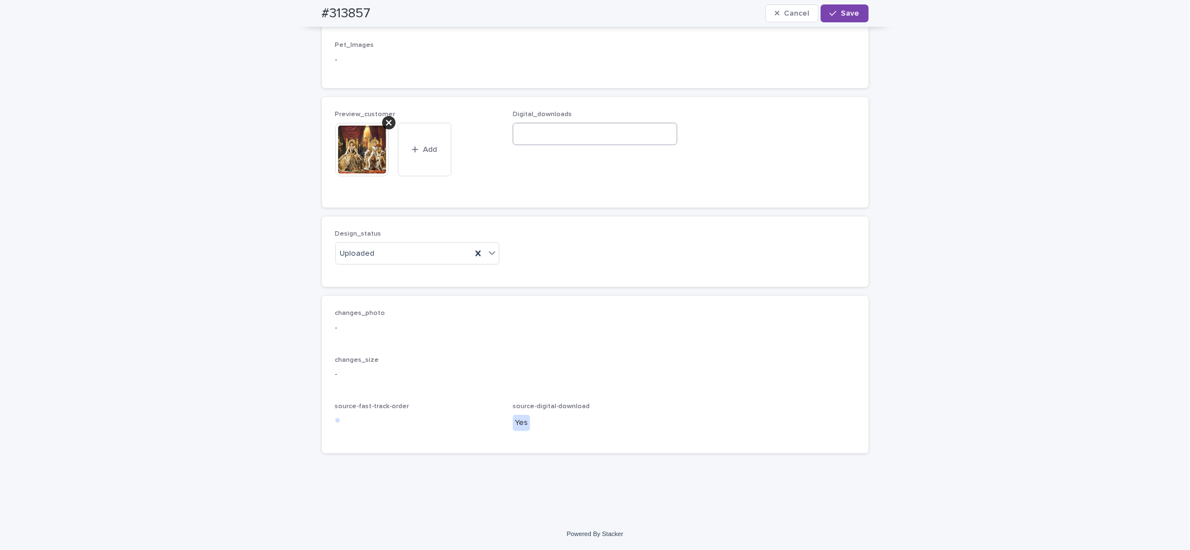
click at [574, 145] on input at bounding box center [595, 134] width 165 height 22
drag, startPoint x: 576, startPoint y: 177, endPoint x: 587, endPoint y: 166, distance: 15.8
click at [576, 145] on input at bounding box center [595, 134] width 165 height 22
click at [556, 145] on input at bounding box center [595, 134] width 165 height 22
drag, startPoint x: 548, startPoint y: 177, endPoint x: 269, endPoint y: 118, distance: 285.0
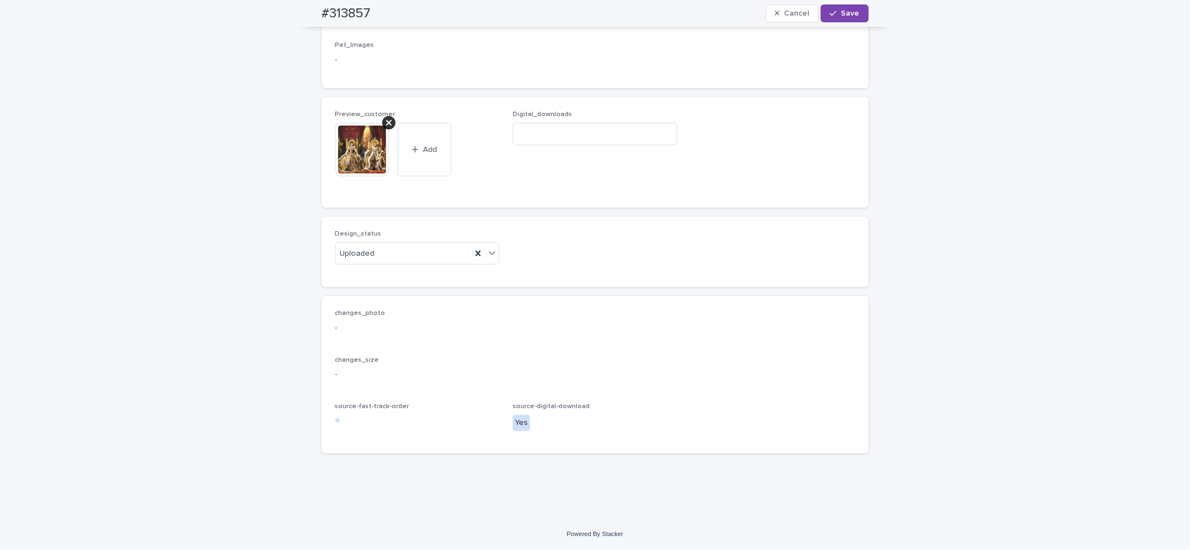
click at [854, 12] on button "Save" at bounding box center [844, 13] width 47 height 18
click at [840, 17] on button "Edit" at bounding box center [848, 13] width 41 height 18
click at [550, 145] on input at bounding box center [595, 134] width 165 height 22
paste input "**********"
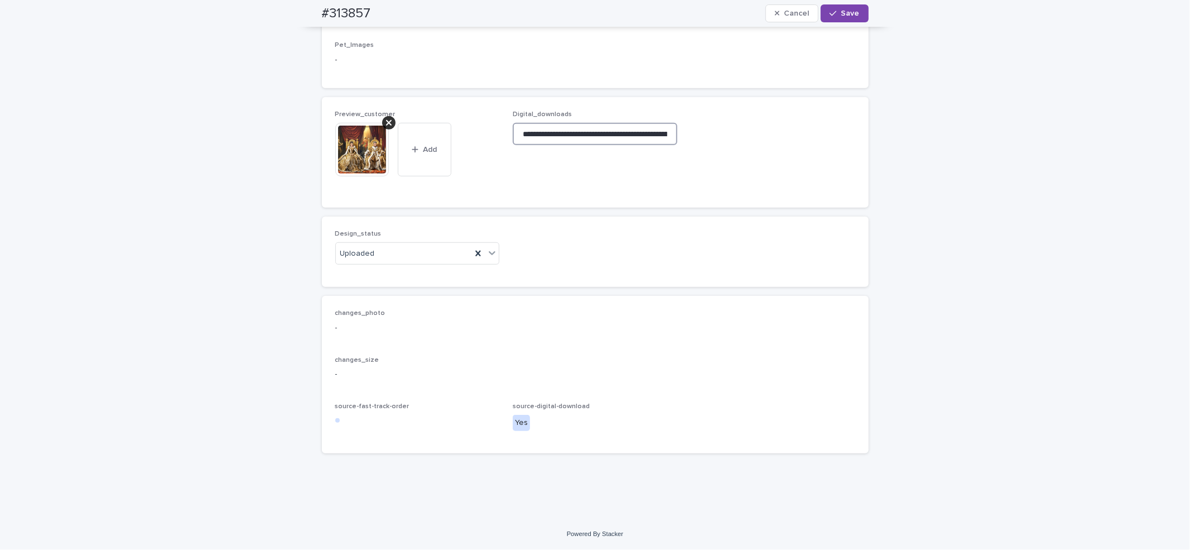
scroll to position [0, 161]
type input "**********"
click at [844, 16] on span "Save" at bounding box center [850, 13] width 18 height 8
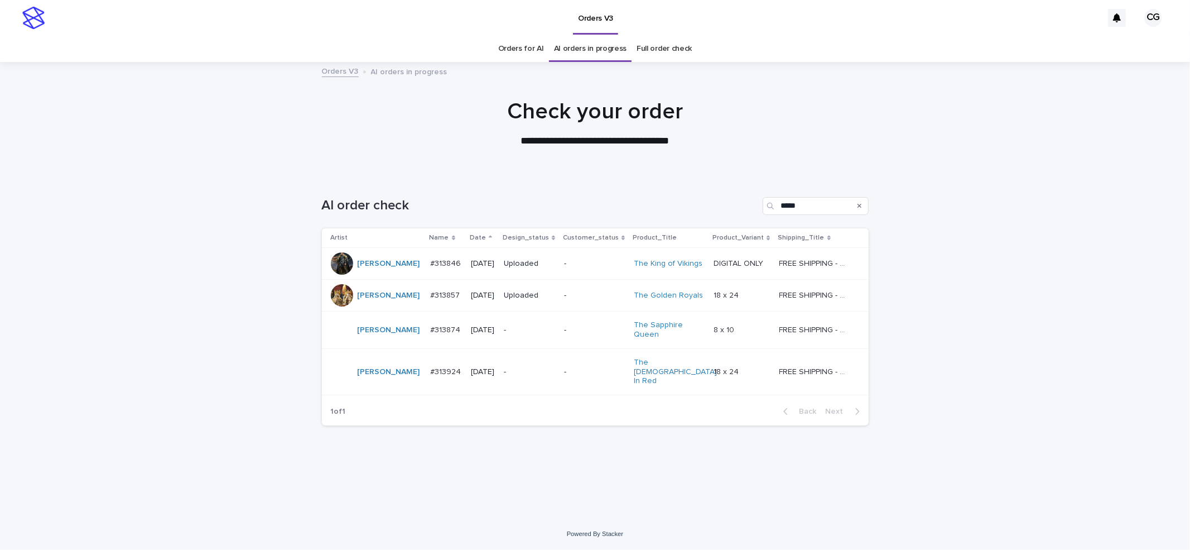
click at [551, 323] on div "-" at bounding box center [529, 329] width 51 height 12
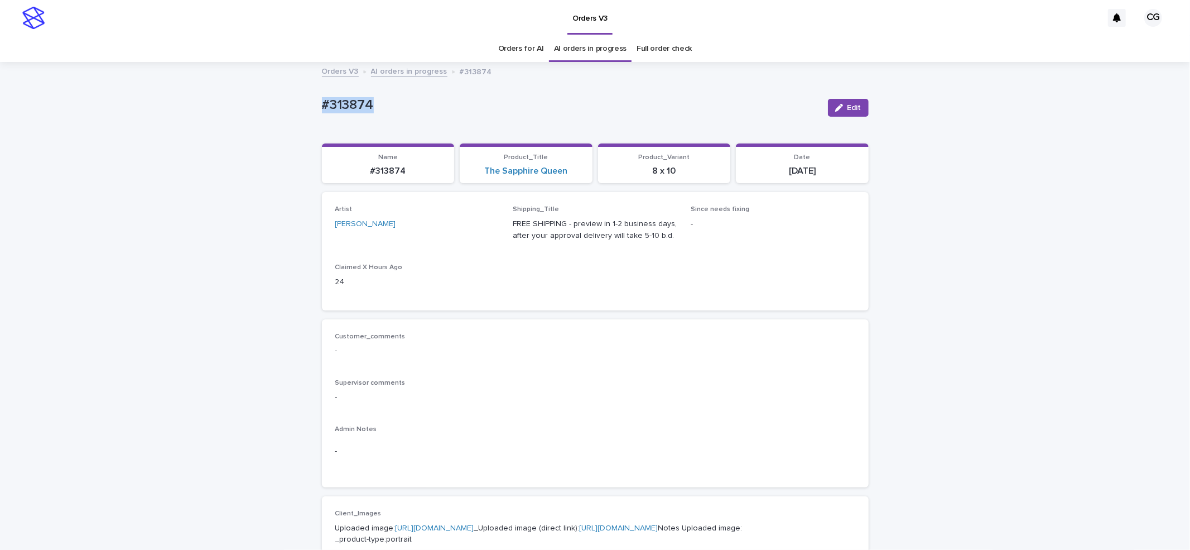
drag, startPoint x: 382, startPoint y: 100, endPoint x: 387, endPoint y: 97, distance: 6.0
copy p "#313874"
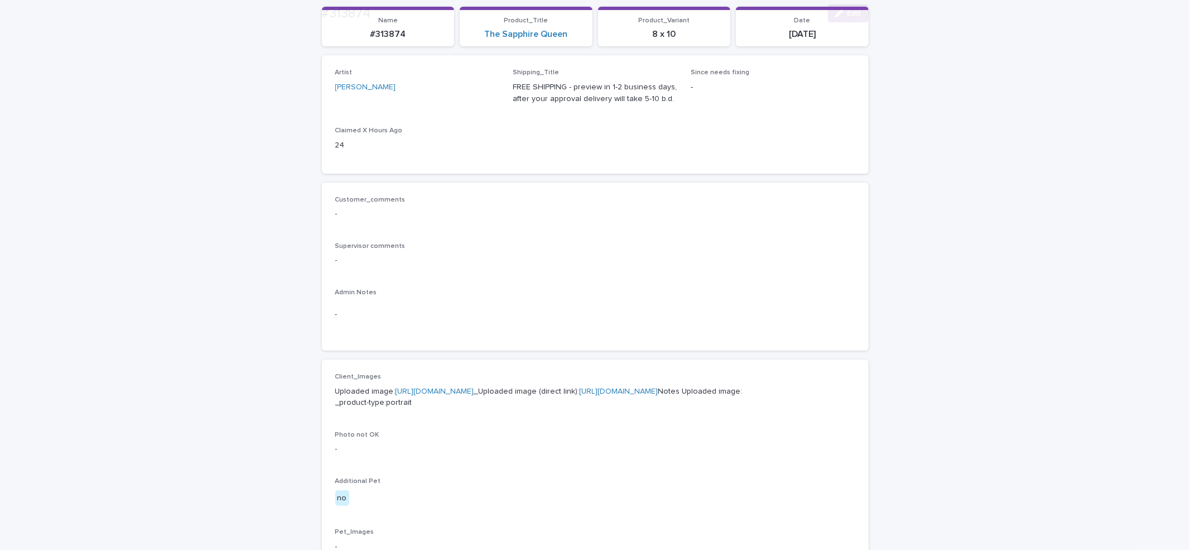
scroll to position [297, 0]
